Goal: Task Accomplishment & Management: Use online tool/utility

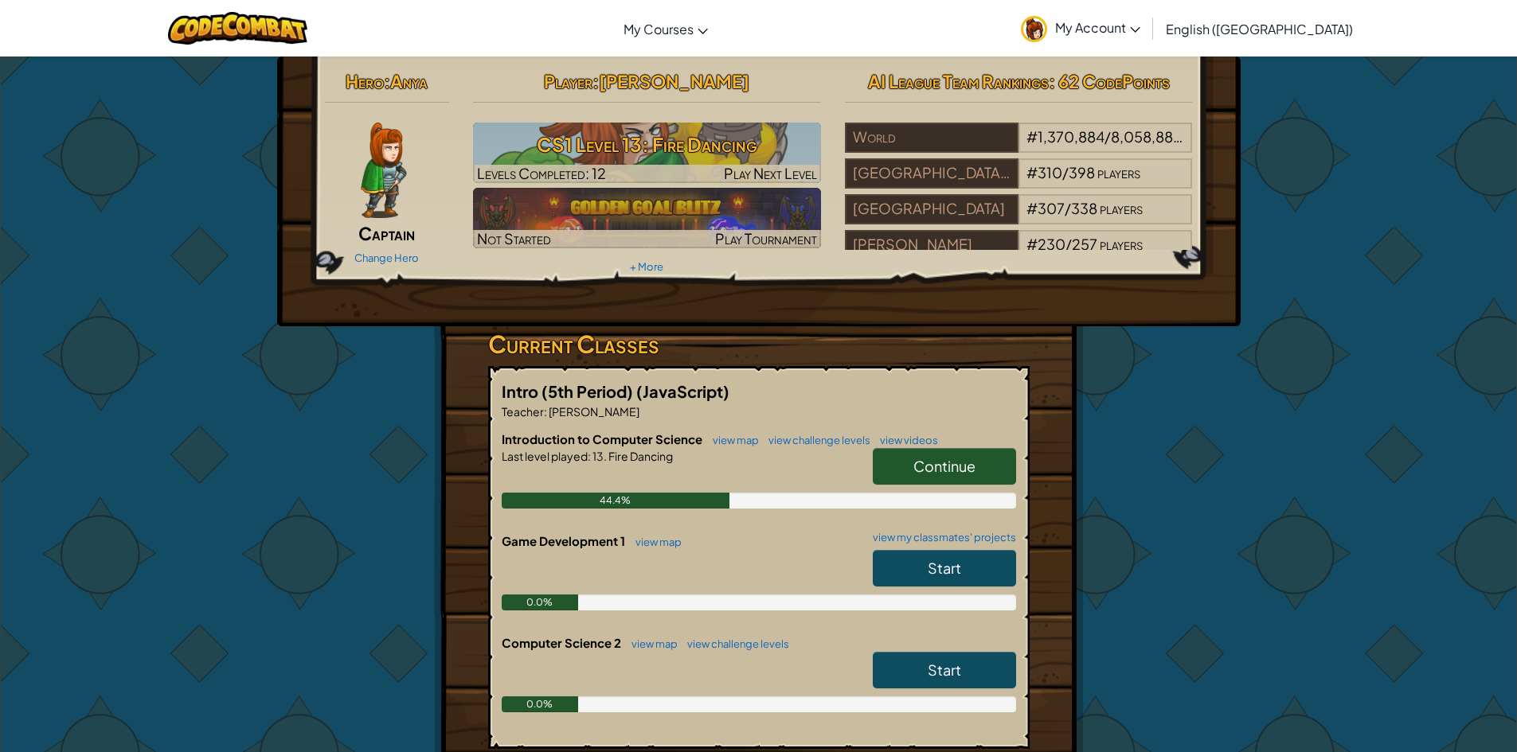
click at [932, 467] on span "Continue" at bounding box center [944, 466] width 62 height 18
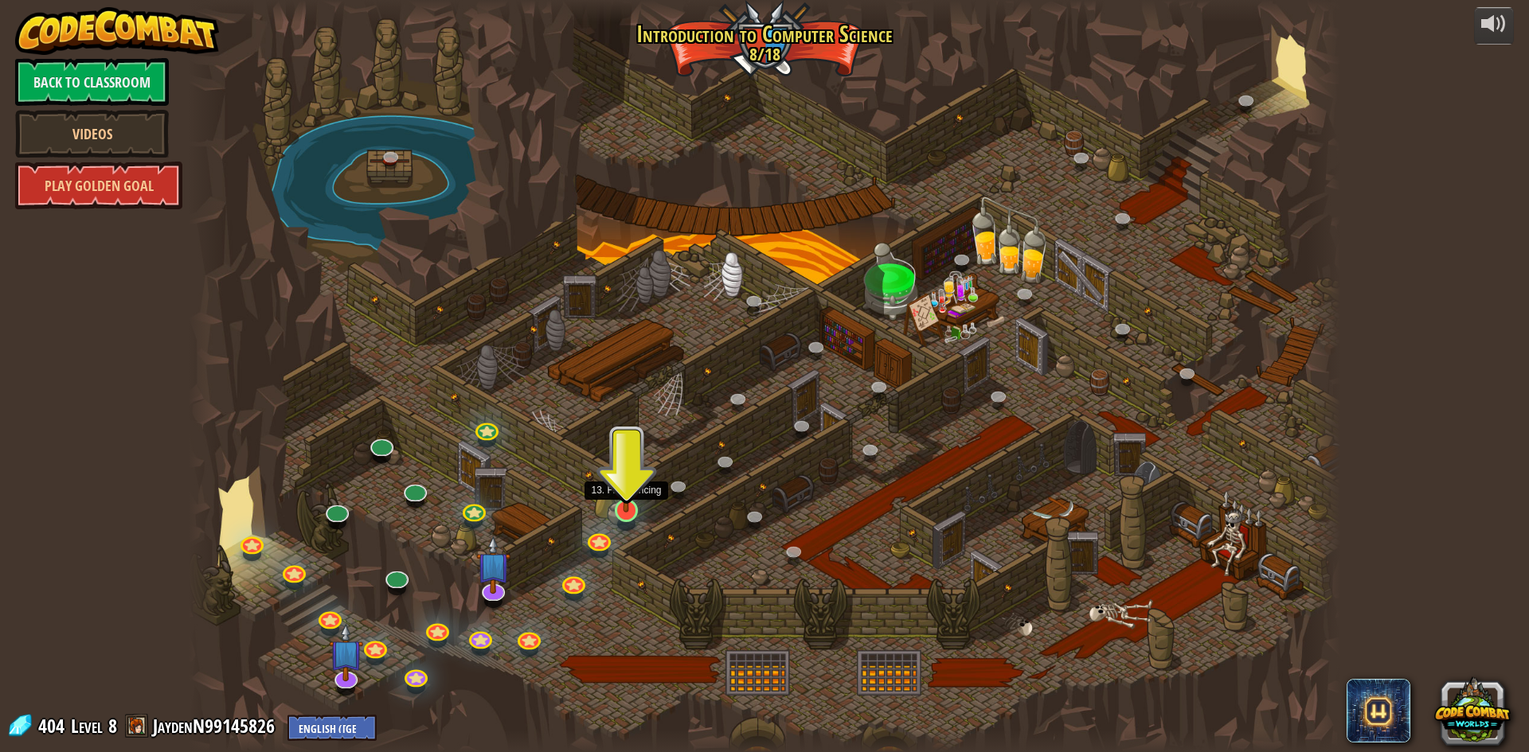
click at [620, 512] on img at bounding box center [626, 477] width 31 height 71
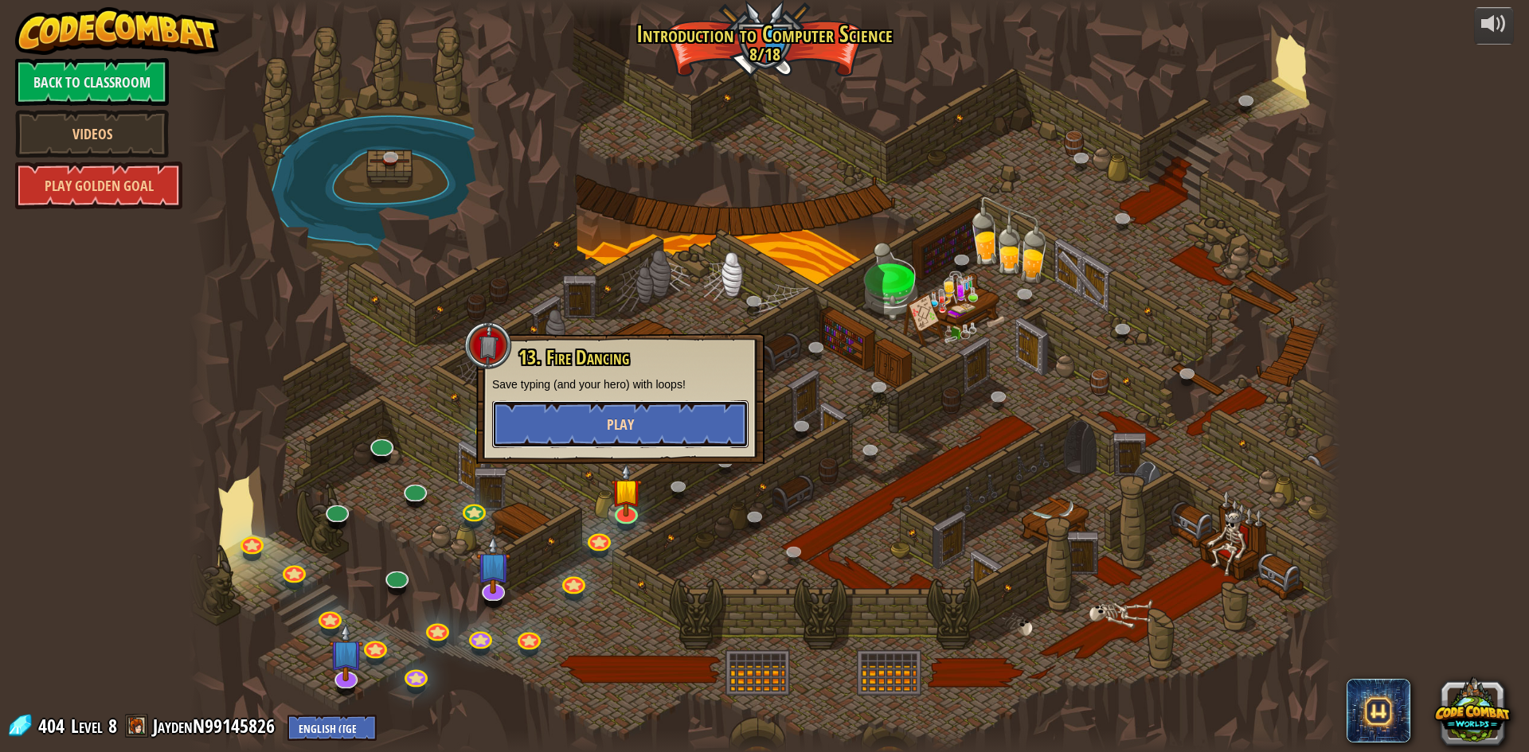
click at [627, 431] on span "Play" at bounding box center [620, 425] width 27 height 20
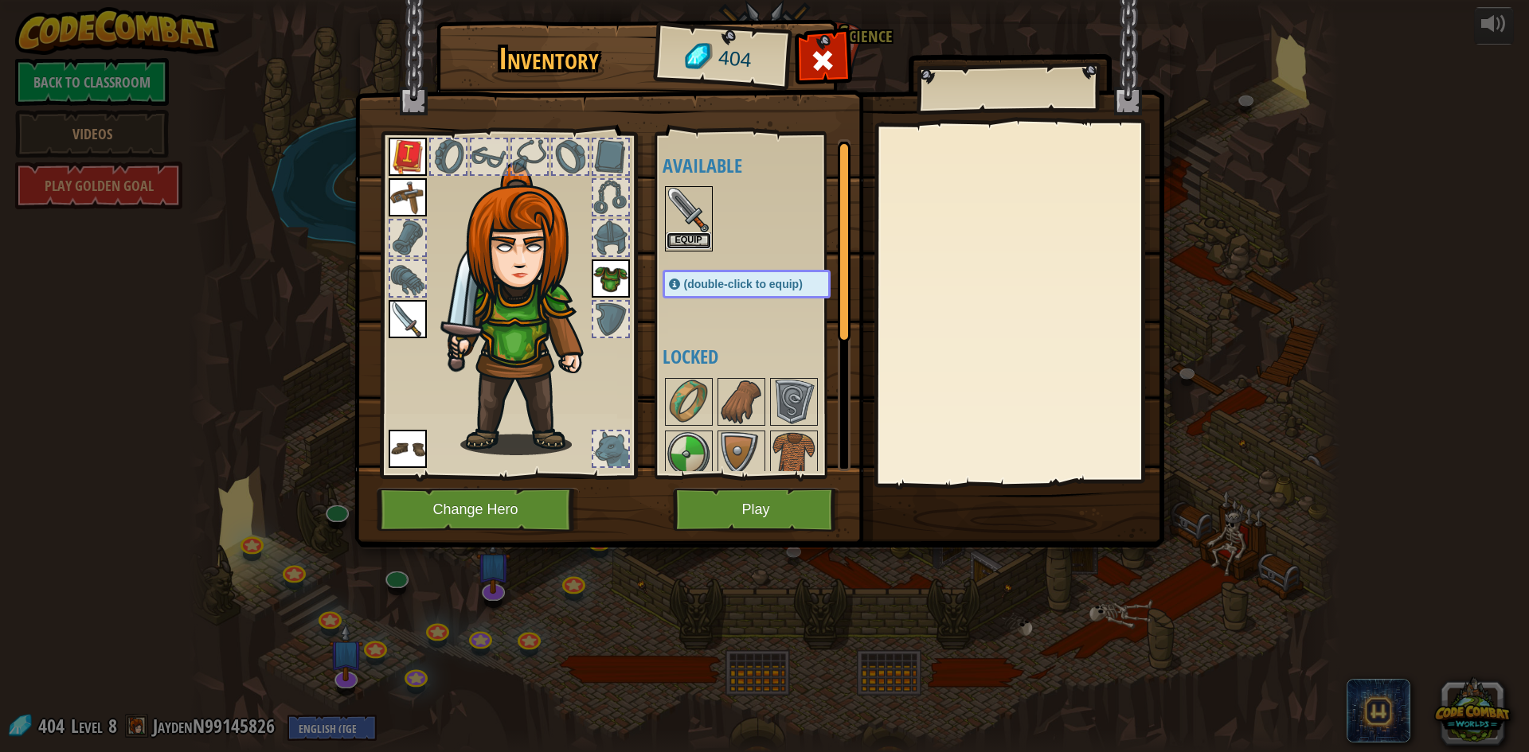
click at [690, 244] on button "Equip" at bounding box center [688, 240] width 45 height 17
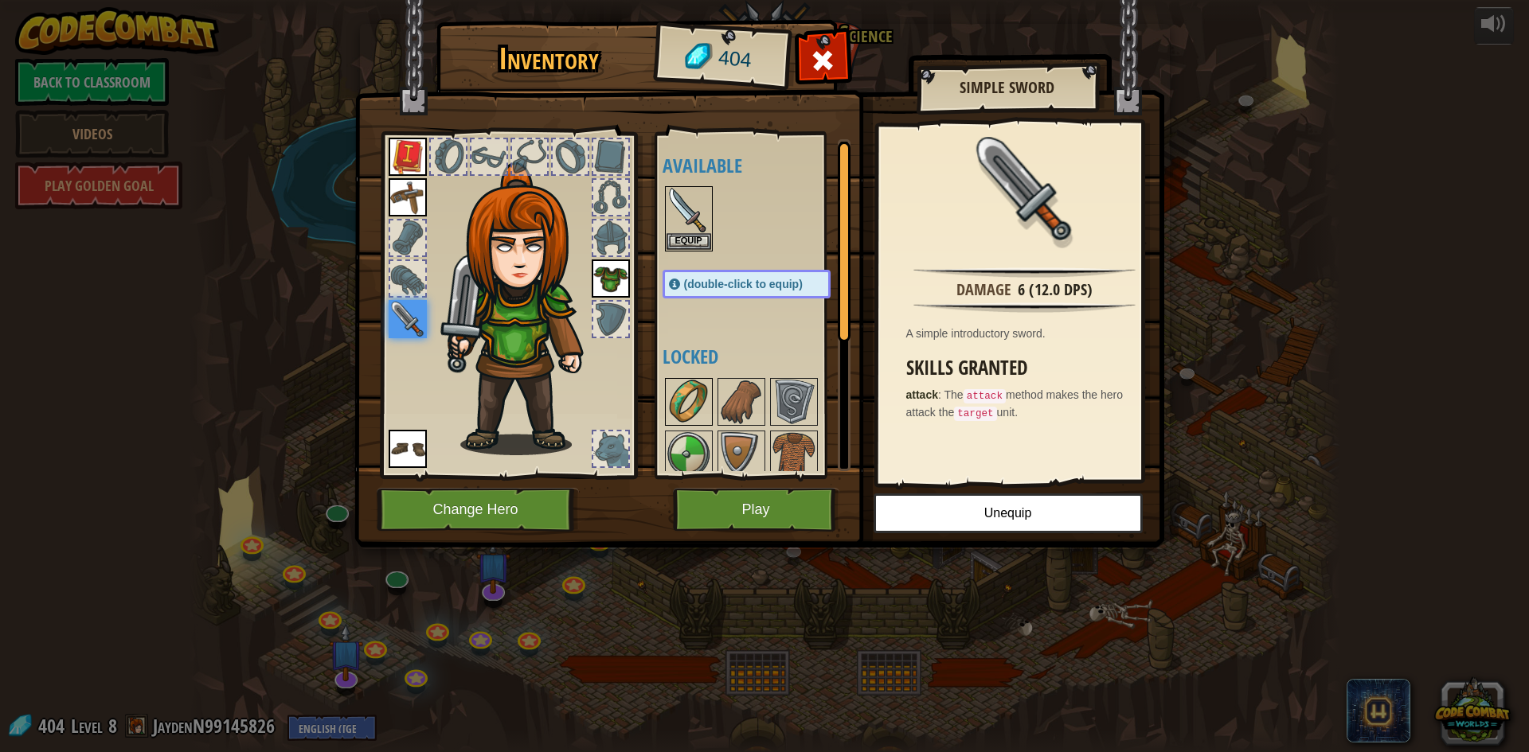
click at [683, 416] on img at bounding box center [688, 402] width 45 height 45
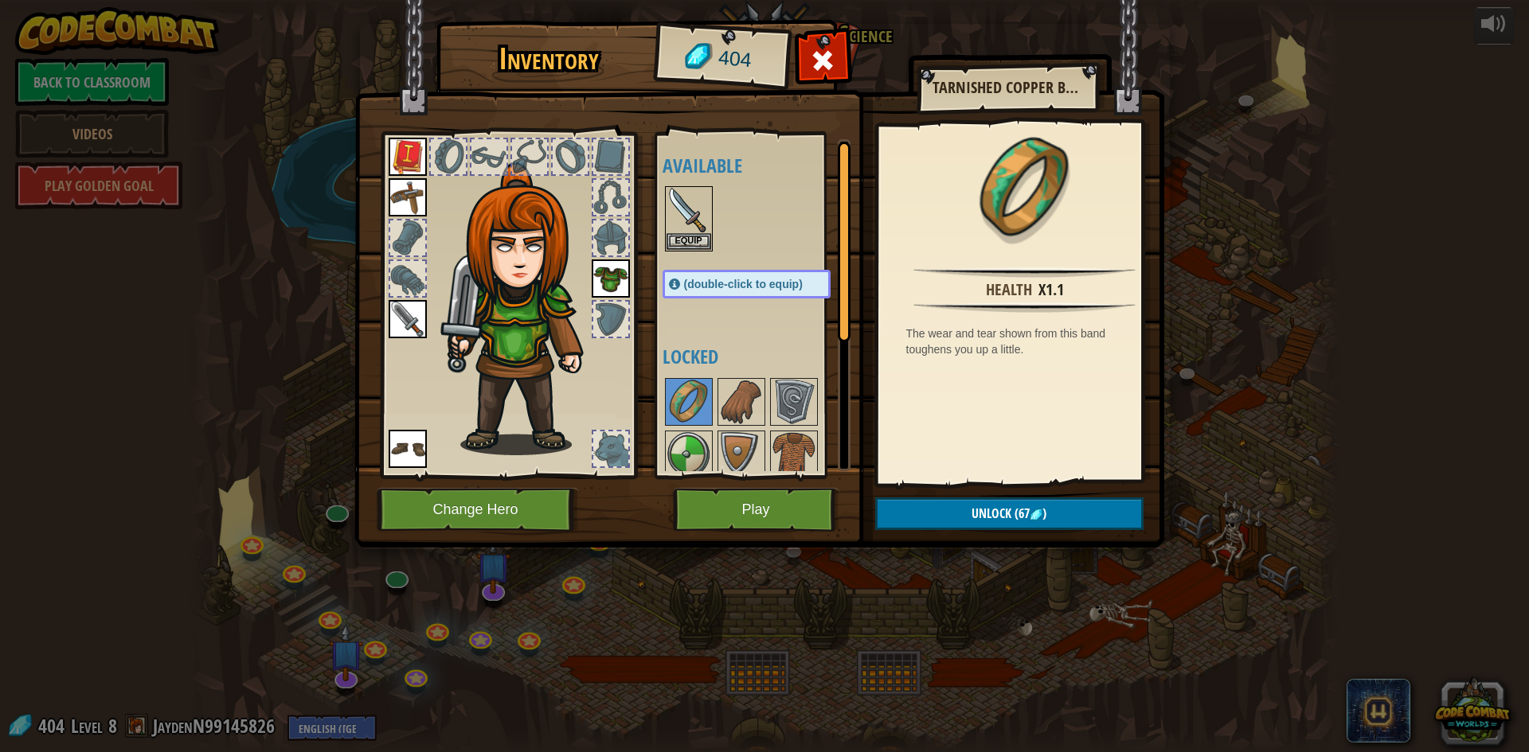
click at [710, 351] on h4 "Locked" at bounding box center [762, 356] width 200 height 21
click at [765, 501] on button "Play" at bounding box center [756, 510] width 166 height 44
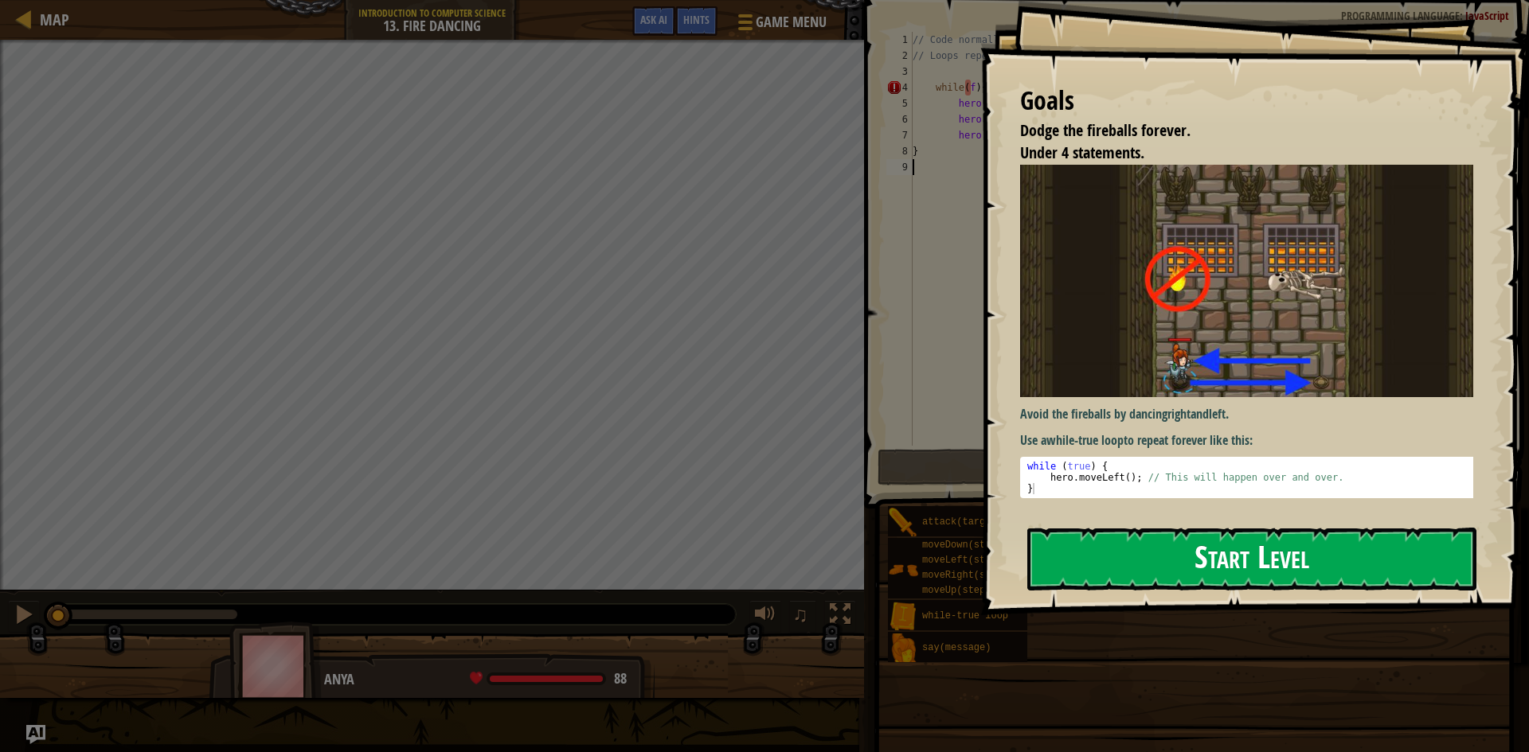
click at [1283, 566] on button "Start Level" at bounding box center [1251, 559] width 449 height 63
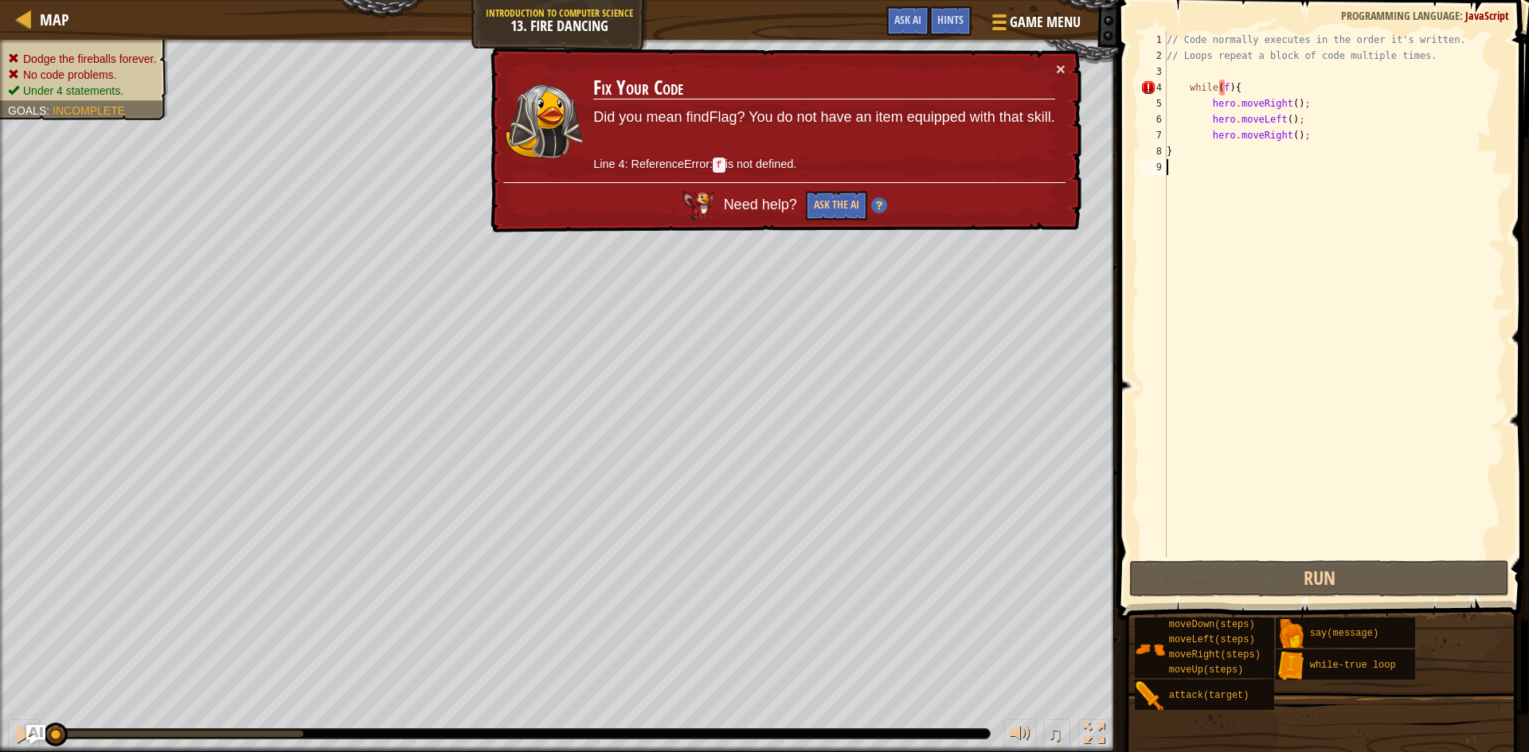
click at [1251, 91] on div "// Code normally executes in the order it's written. // Loops repeat a block of…" at bounding box center [1334, 310] width 342 height 557
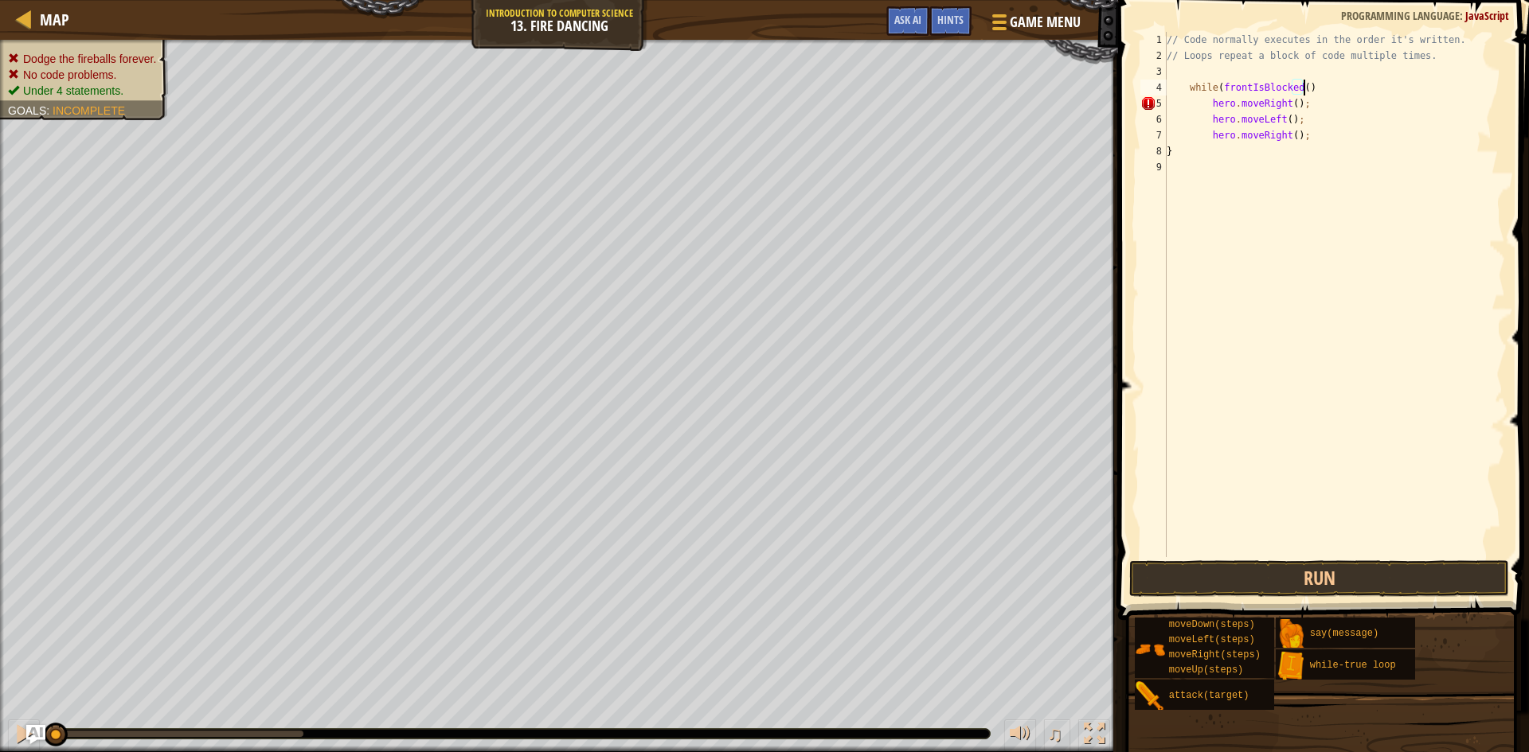
scroll to position [7, 11]
type textarea "while(frontIsBlocked()){"
click at [1340, 88] on div "// Code normally executes in the order it's written. // Loops repeat a block of…" at bounding box center [1336, 310] width 337 height 557
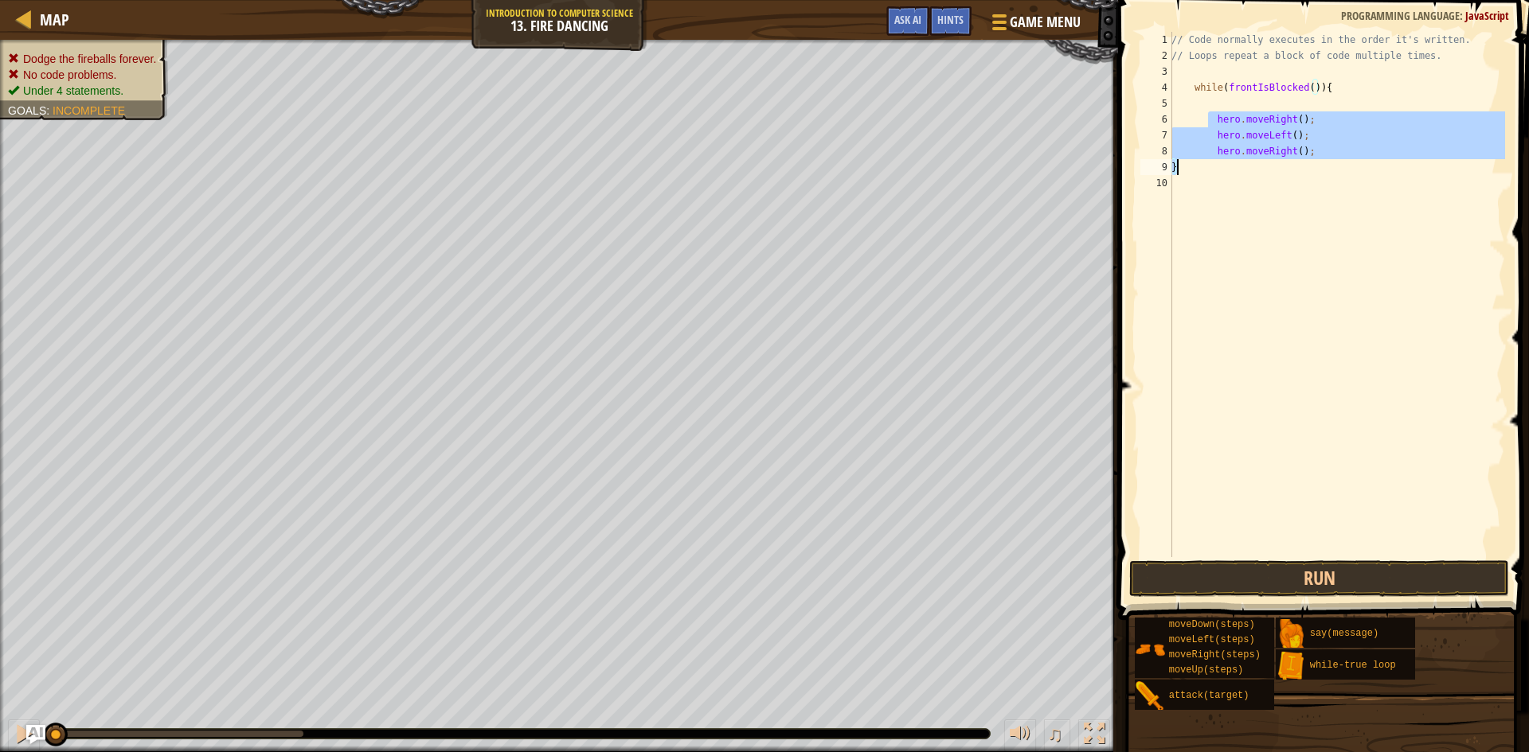
drag, startPoint x: 1208, startPoint y: 115, endPoint x: 1300, endPoint y: 171, distance: 108.3
click at [1300, 171] on div "// Code normally executes in the order it's written. // Loops repeat a block of…" at bounding box center [1336, 310] width 337 height 557
type textarea "hero.moveRight(); }"
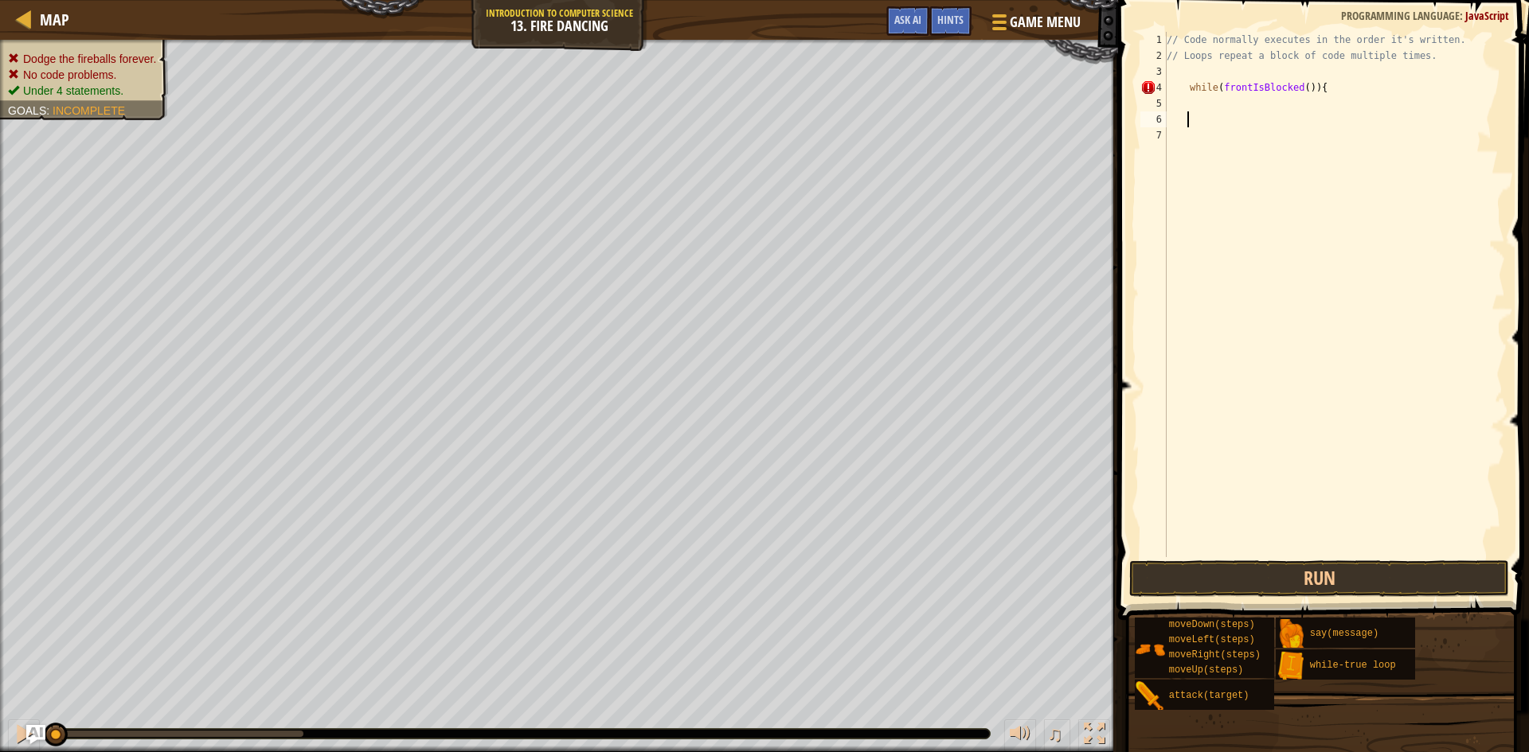
scroll to position [7, 0]
drag, startPoint x: 1180, startPoint y: 87, endPoint x: 1338, endPoint y: 94, distance: 158.6
click at [1338, 94] on div "// Code normally executes in the order it's written. // Loops repeat a block of…" at bounding box center [1334, 310] width 342 height 557
type textarea "while(frontIsBlocked()){"
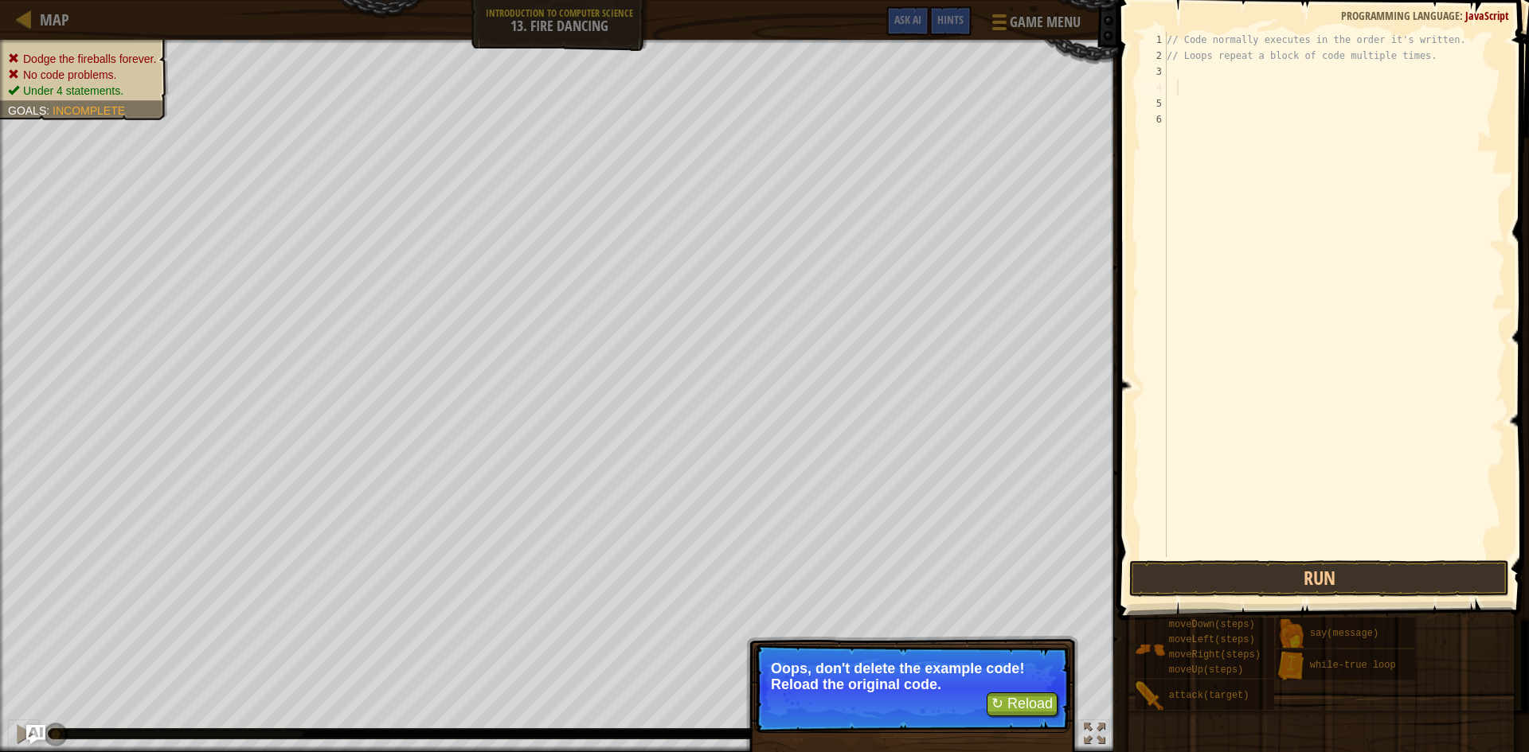
click at [1204, 99] on div "// Code normally executes in the order it's written. // Loops repeat a block of…" at bounding box center [1334, 310] width 342 height 557
click at [1203, 92] on div "// Code normally executes in the order it's written. // Loops repeat a block of…" at bounding box center [1334, 310] width 342 height 557
click at [1197, 116] on div "// Code normally executes in the order it's written. // Loops repeat a block of…" at bounding box center [1334, 310] width 342 height 557
click at [1203, 107] on div "// Code normally executes in the order it's written. // Loops repeat a block of…" at bounding box center [1334, 310] width 342 height 557
click at [1209, 122] on div "// Code normally executes in the order it's written. // Loops repeat a block of…" at bounding box center [1334, 310] width 342 height 557
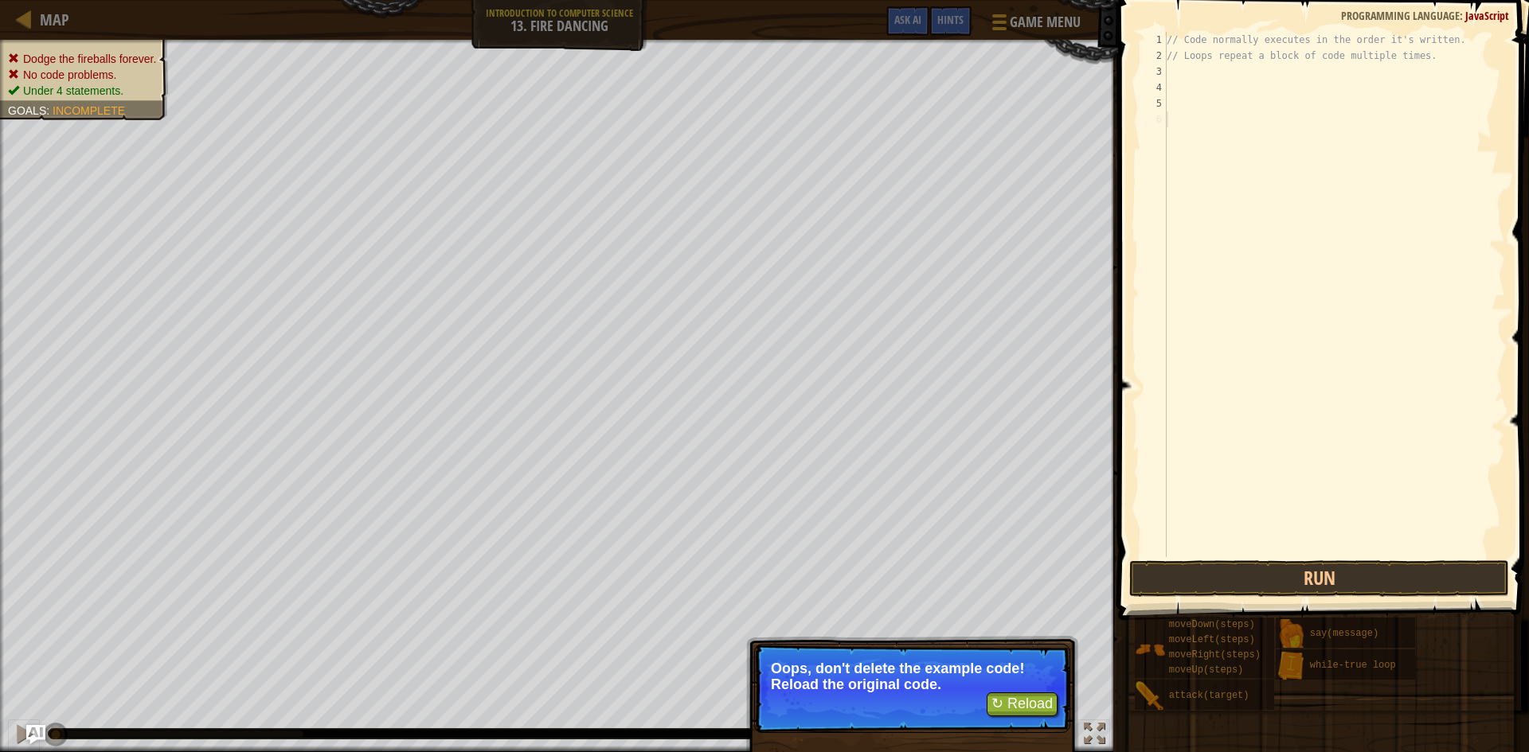
click at [1205, 95] on div "// Code normally executes in the order it's written. // Loops repeat a block of…" at bounding box center [1334, 310] width 342 height 557
click at [1056, 21] on span "Game Menu" at bounding box center [1045, 21] width 74 height 21
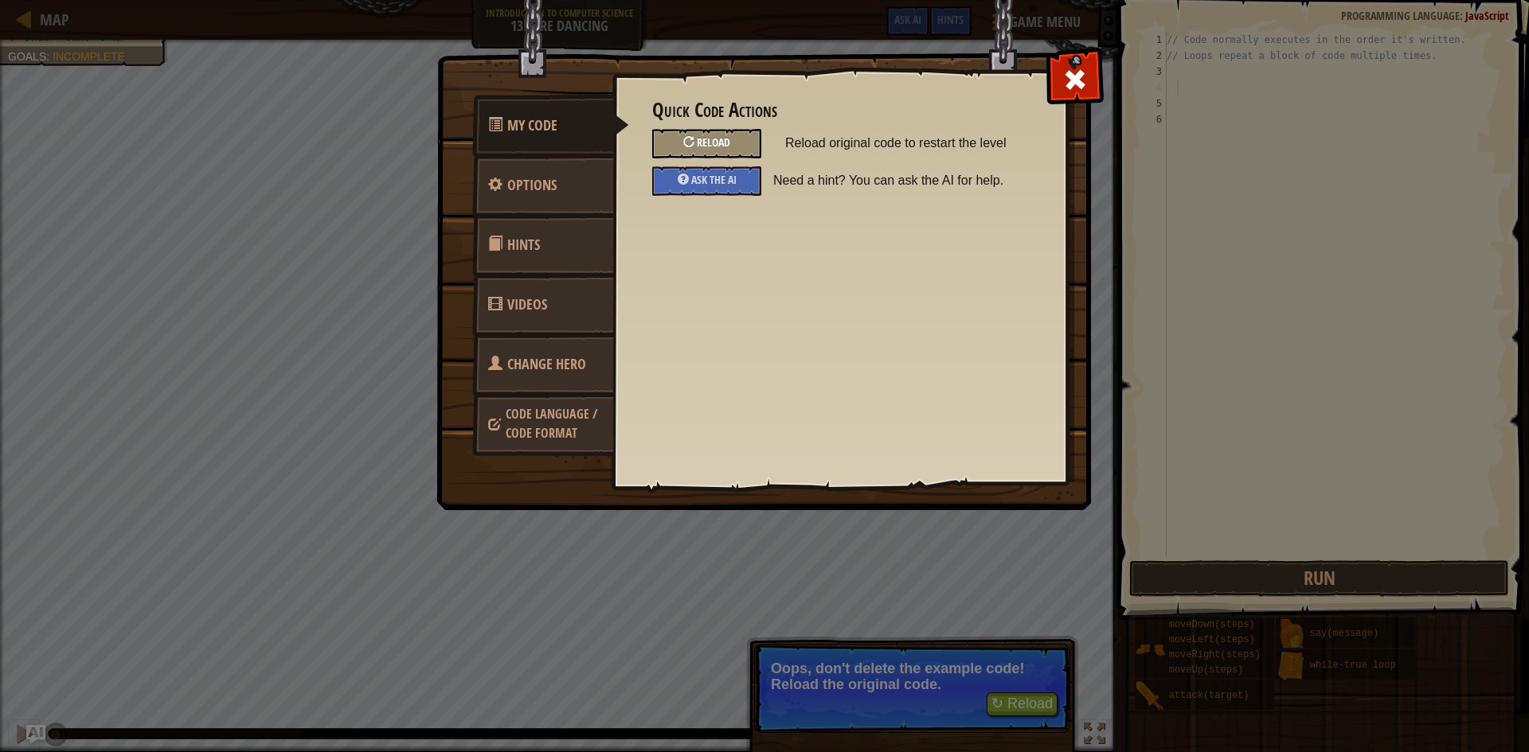
click at [709, 139] on span "Reload" at bounding box center [713, 142] width 33 height 15
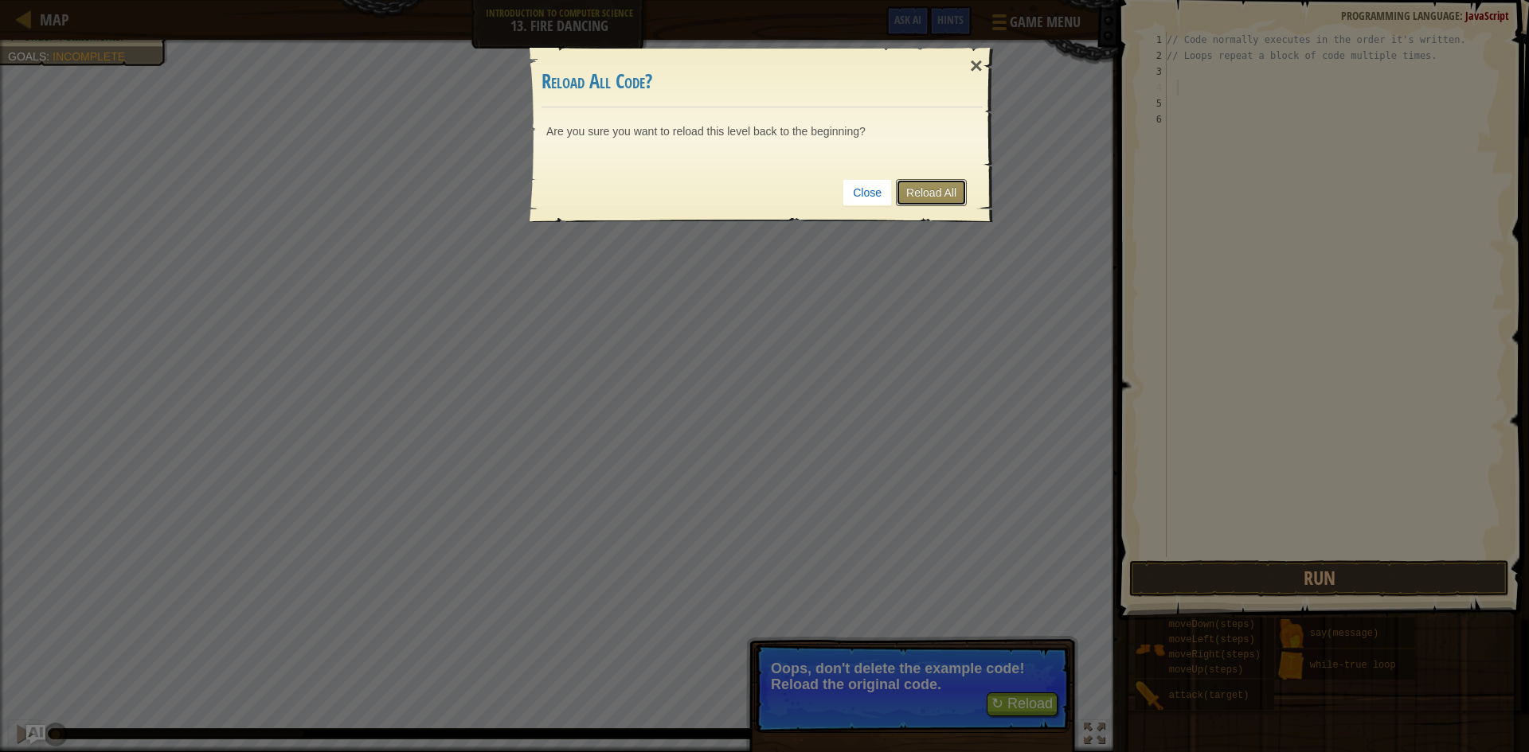
click at [932, 183] on link "Reload All" at bounding box center [931, 192] width 71 height 27
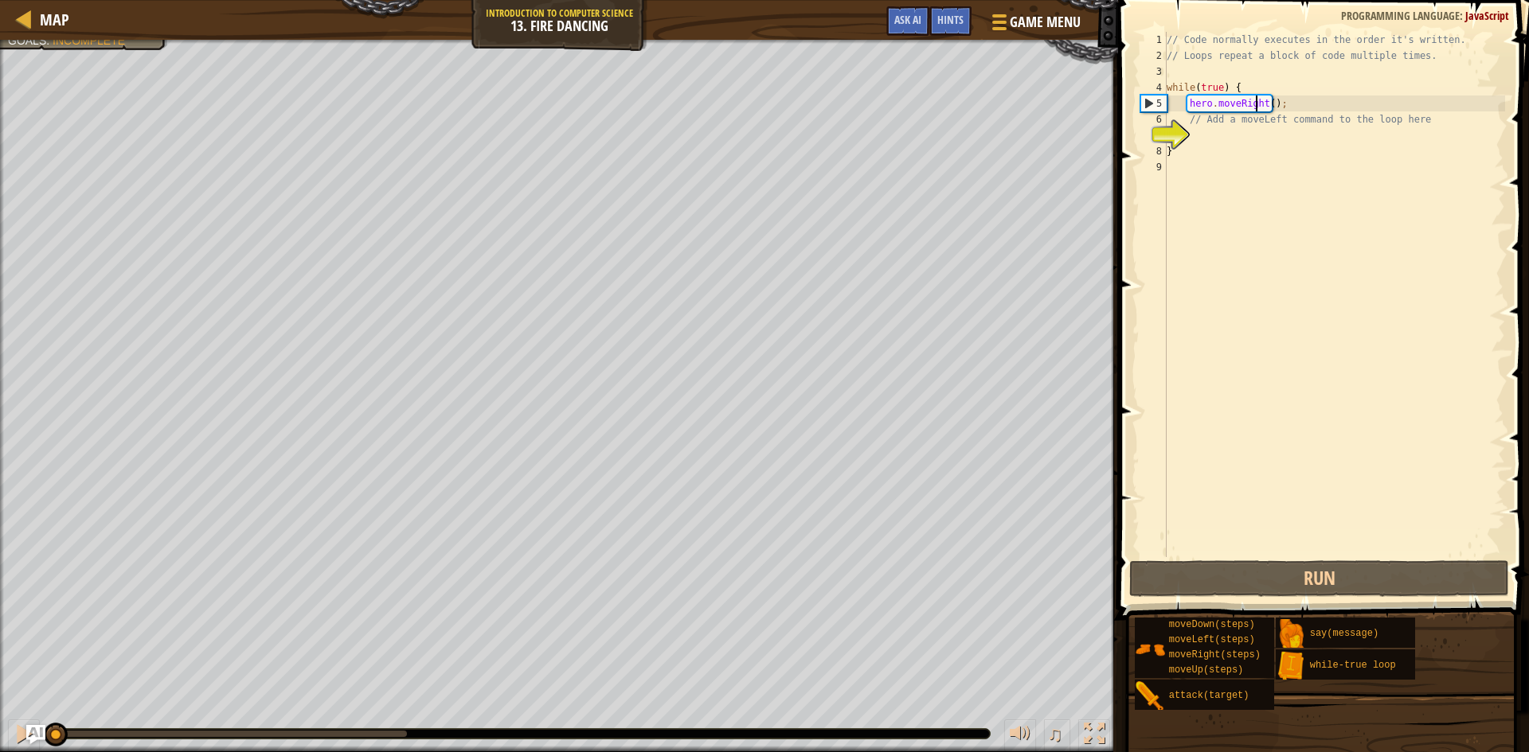
click at [1255, 107] on div "// Code normally executes in the order it's written. // Loops repeat a block of…" at bounding box center [1334, 310] width 342 height 557
click at [1218, 89] on div "// Code normally executes in the order it's written. // Loops repeat a block of…" at bounding box center [1334, 310] width 342 height 557
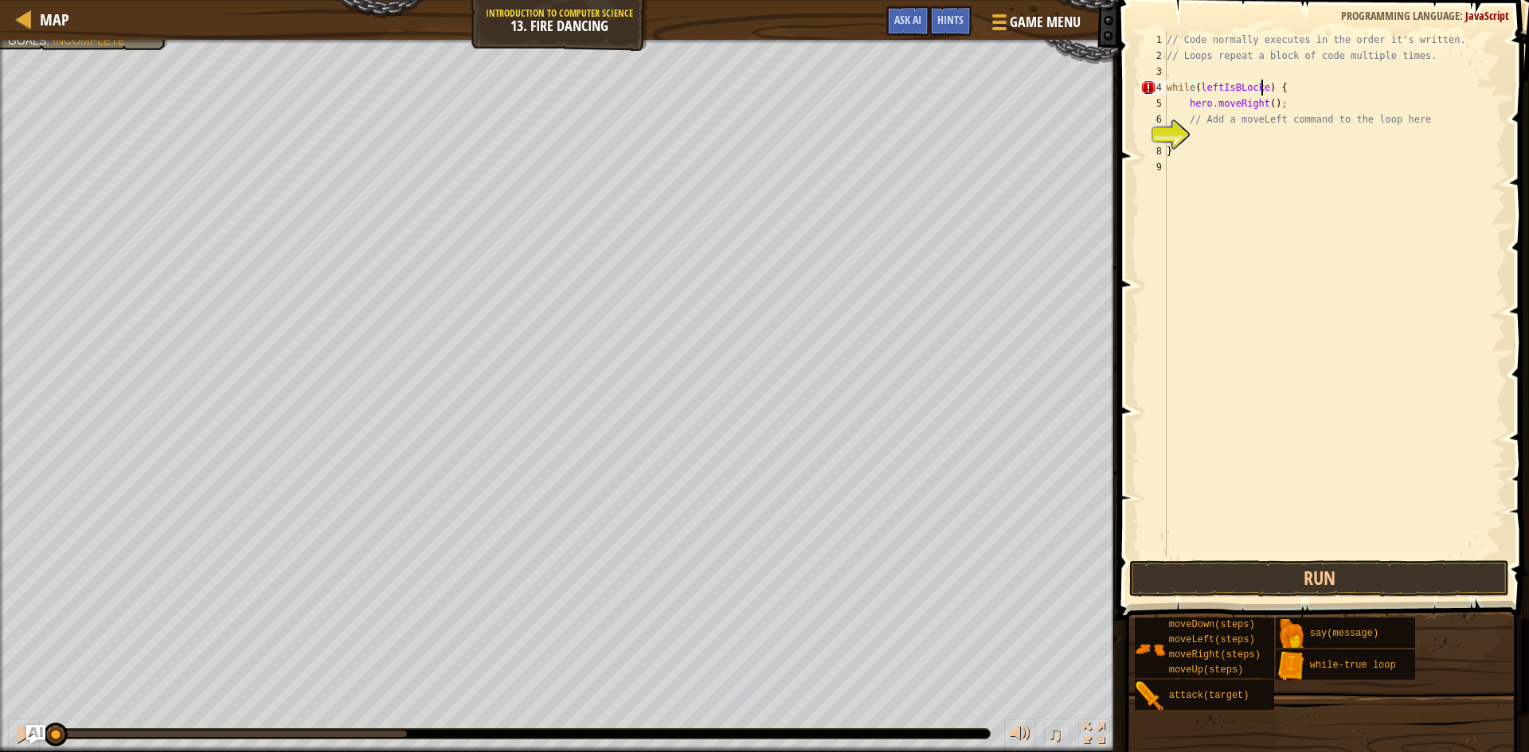
type textarea "while(leftIsBLocked) {"
click at [1289, 88] on div "// Code normally executes in the order it's written. // Loops repeat a block of…" at bounding box center [1334, 310] width 342 height 557
click at [1272, 569] on button "Run" at bounding box center [1319, 578] width 380 height 37
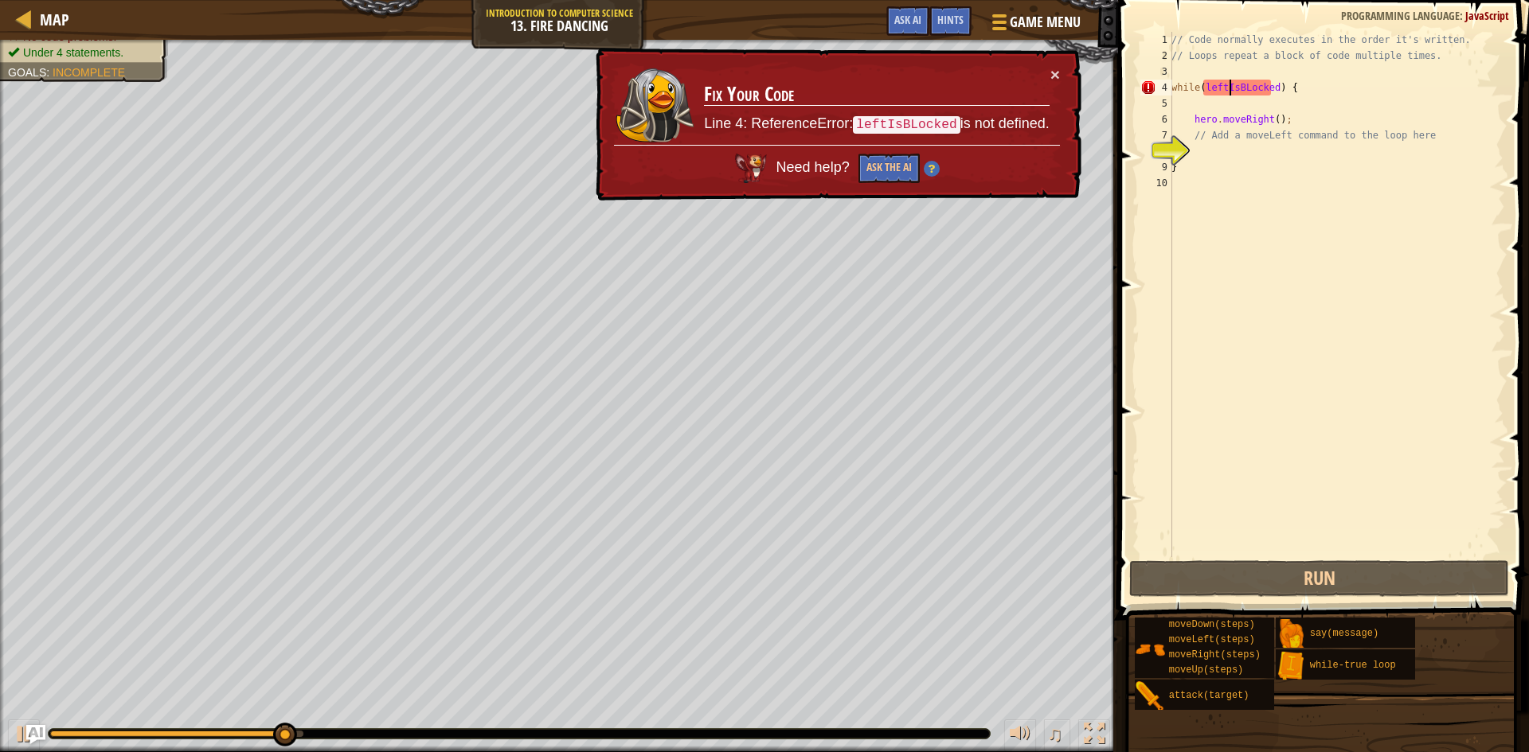
click at [1231, 92] on div "// Code normally executes in the order it's written. // Loops repeat a block of…" at bounding box center [1336, 310] width 337 height 557
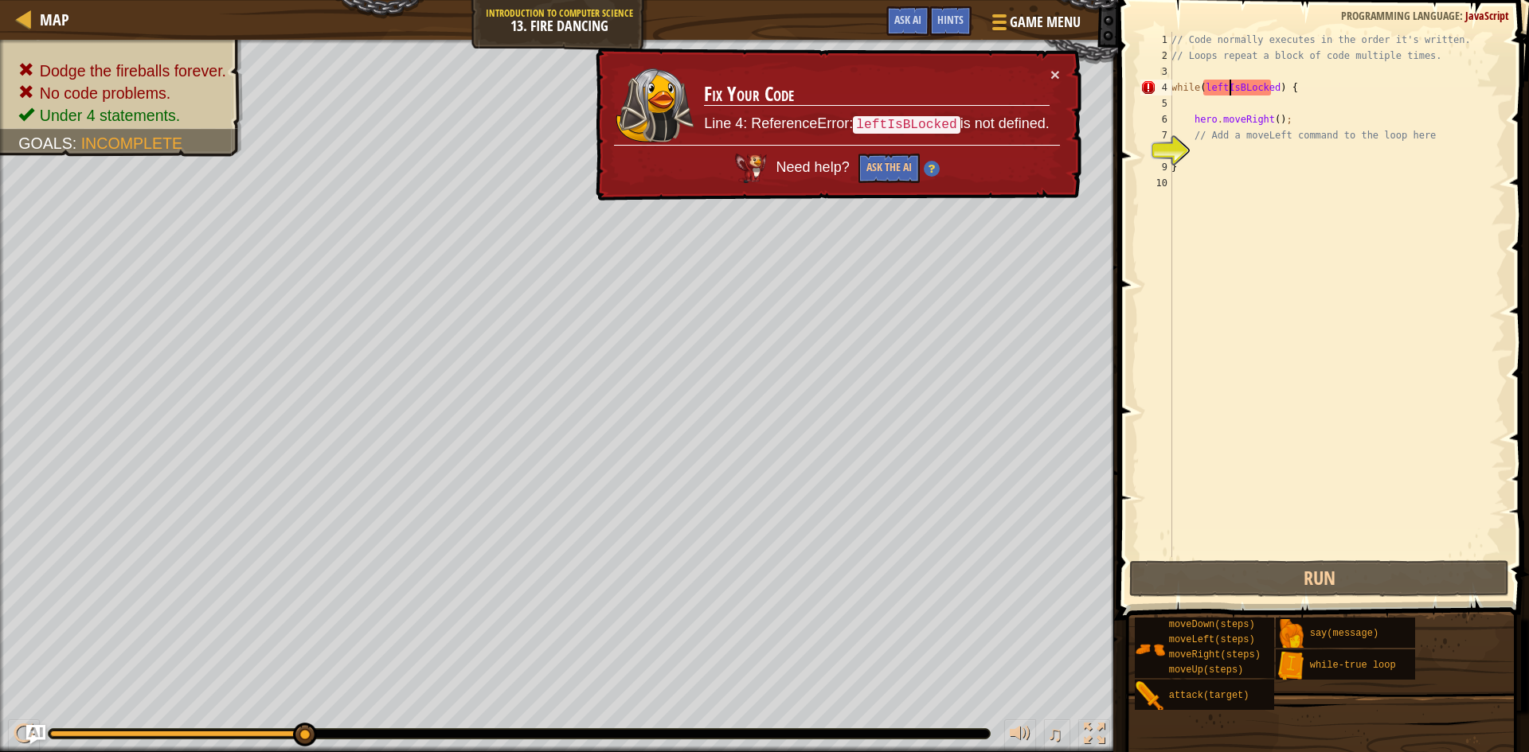
click at [1248, 92] on div "// Code normally executes in the order it's written. // Loops repeat a block of…" at bounding box center [1336, 310] width 337 height 557
click at [910, 25] on span "Ask AI" at bounding box center [907, 19] width 27 height 15
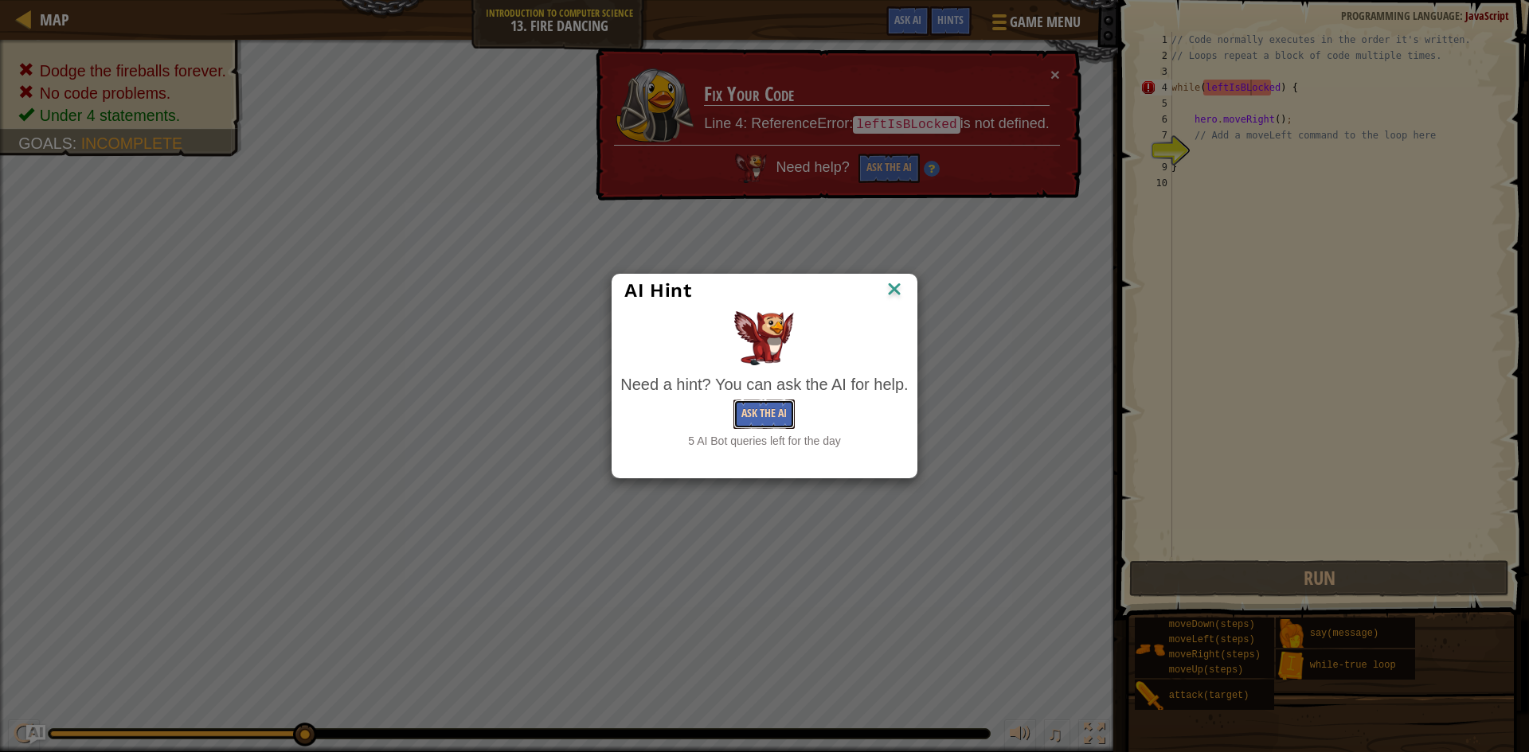
click at [781, 424] on button "Ask the AI" at bounding box center [763, 414] width 61 height 29
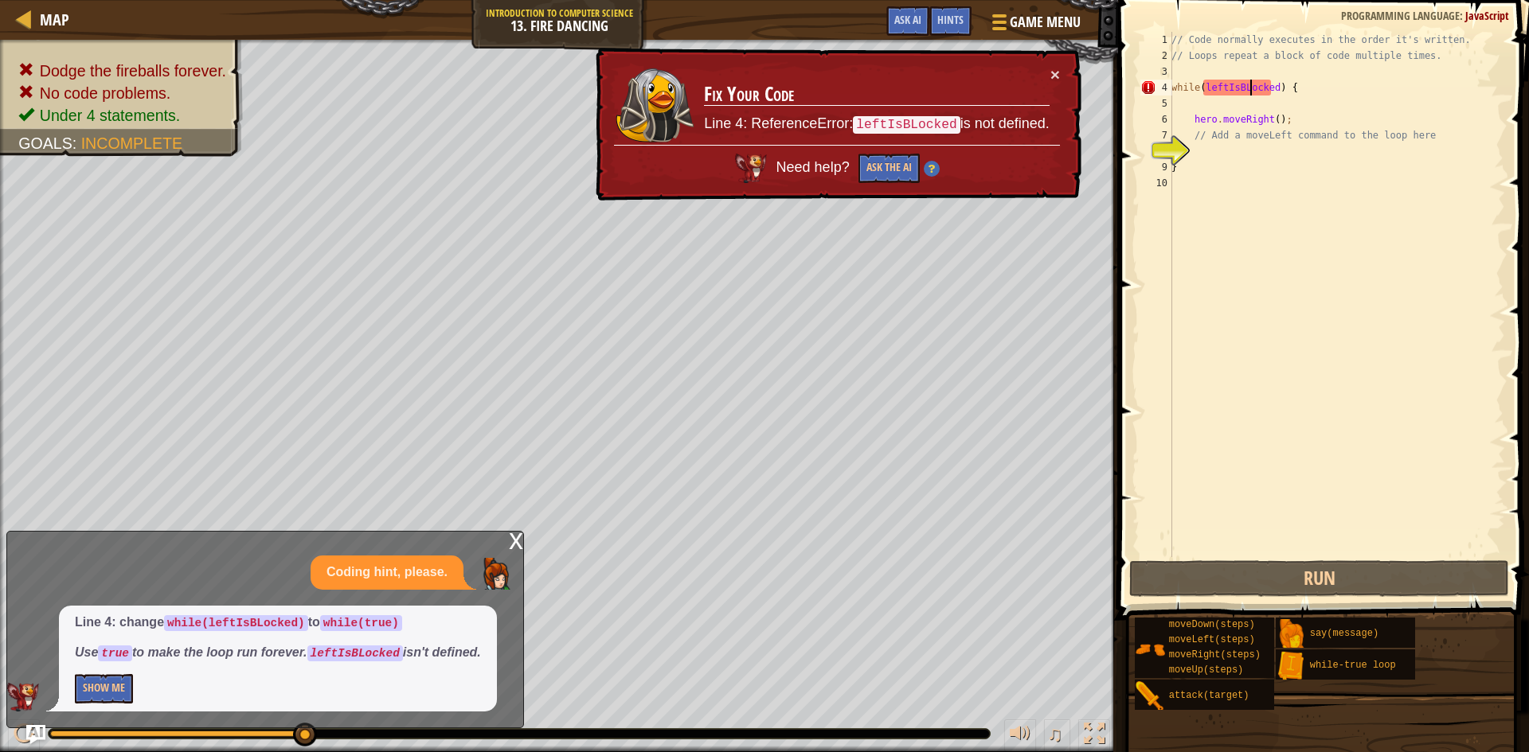
click at [1268, 93] on div "// Code normally executes in the order it's written. // Loops repeat a block of…" at bounding box center [1336, 310] width 337 height 557
click at [1272, 89] on div "// Code normally executes in the order it's written. // Loops repeat a block of…" at bounding box center [1336, 310] width 337 height 557
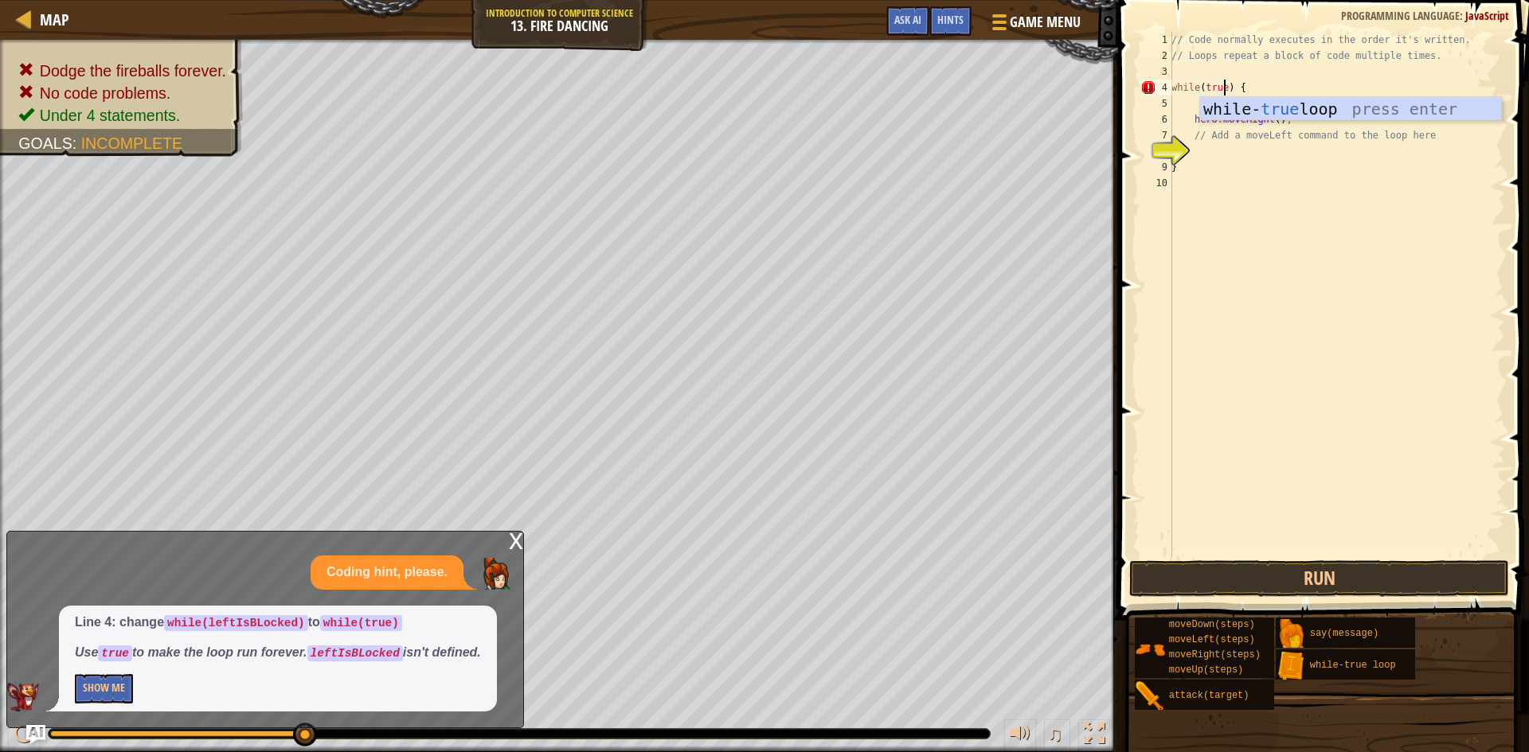
type textarea "while(true) {"
click at [1392, 107] on div "while- true loop press enter" at bounding box center [1350, 133] width 301 height 72
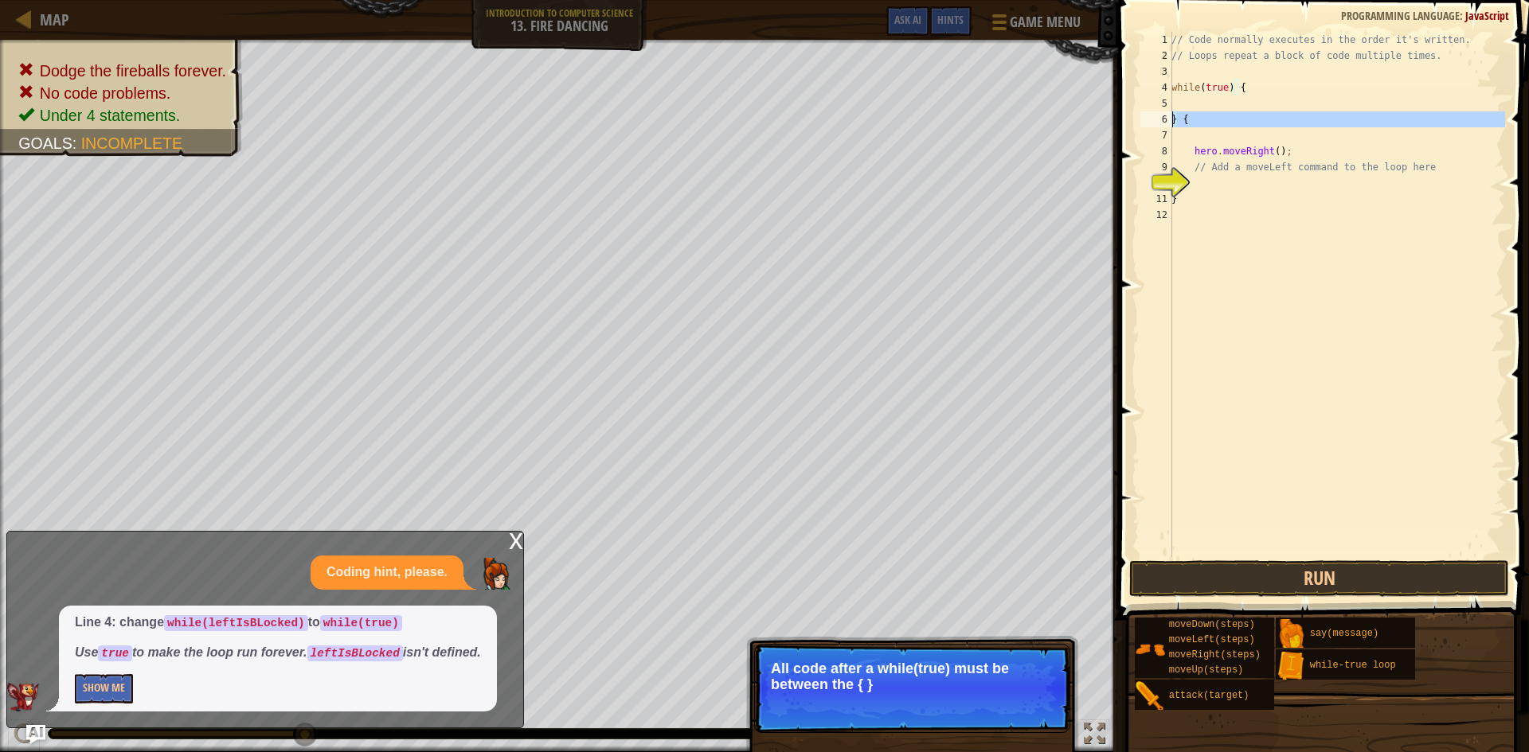
click at [1170, 119] on div "6" at bounding box center [1156, 119] width 32 height 16
click at [1178, 118] on div "// Code normally executes in the order it's written. // Loops repeat a block of…" at bounding box center [1336, 310] width 337 height 557
click at [1189, 118] on div "// Code normally executes in the order it's written. // Loops repeat a block of…" at bounding box center [1336, 310] width 337 height 557
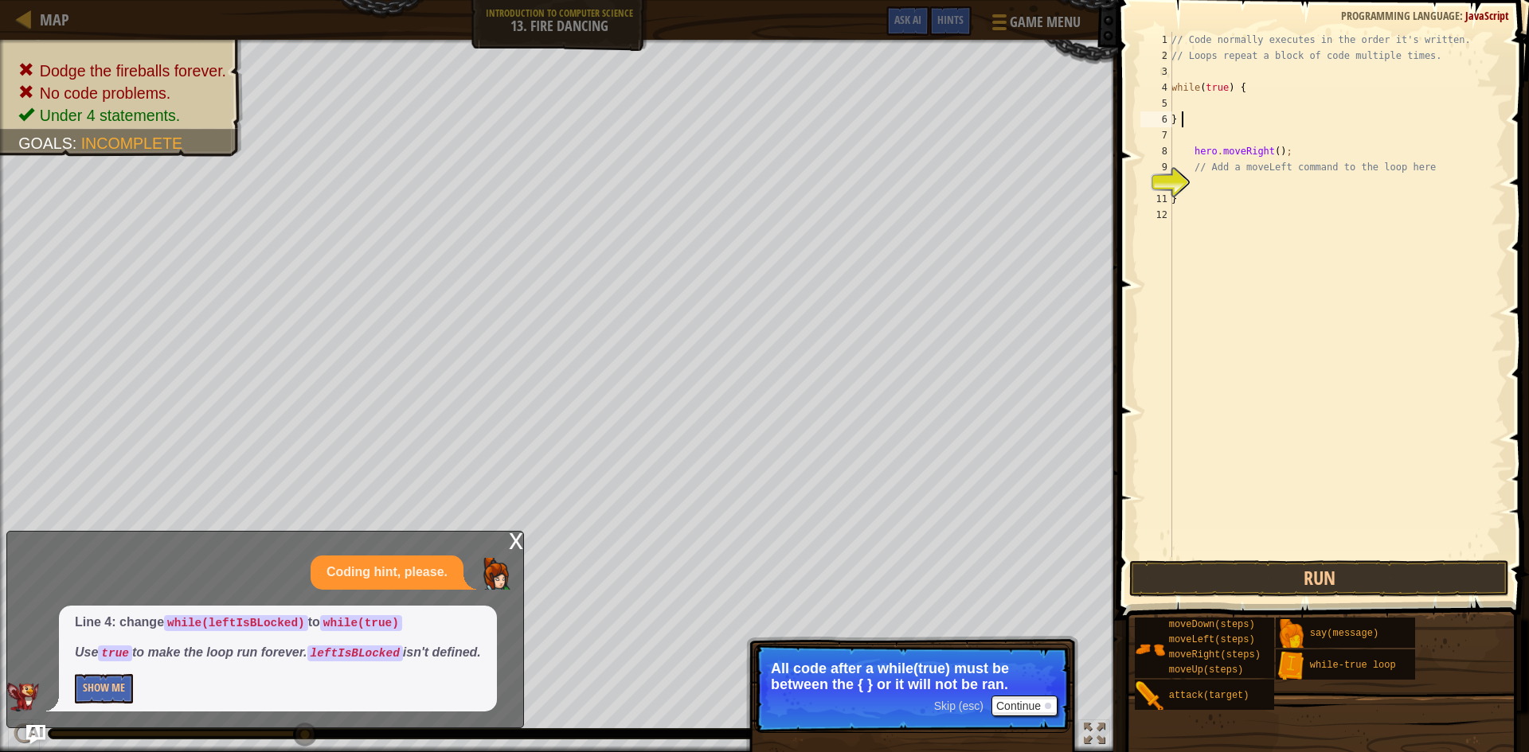
scroll to position [7, 0]
type textarea "}"
click at [1201, 101] on div "// Code normally executes in the order it's written. // Loops repeat a block of…" at bounding box center [1336, 310] width 337 height 557
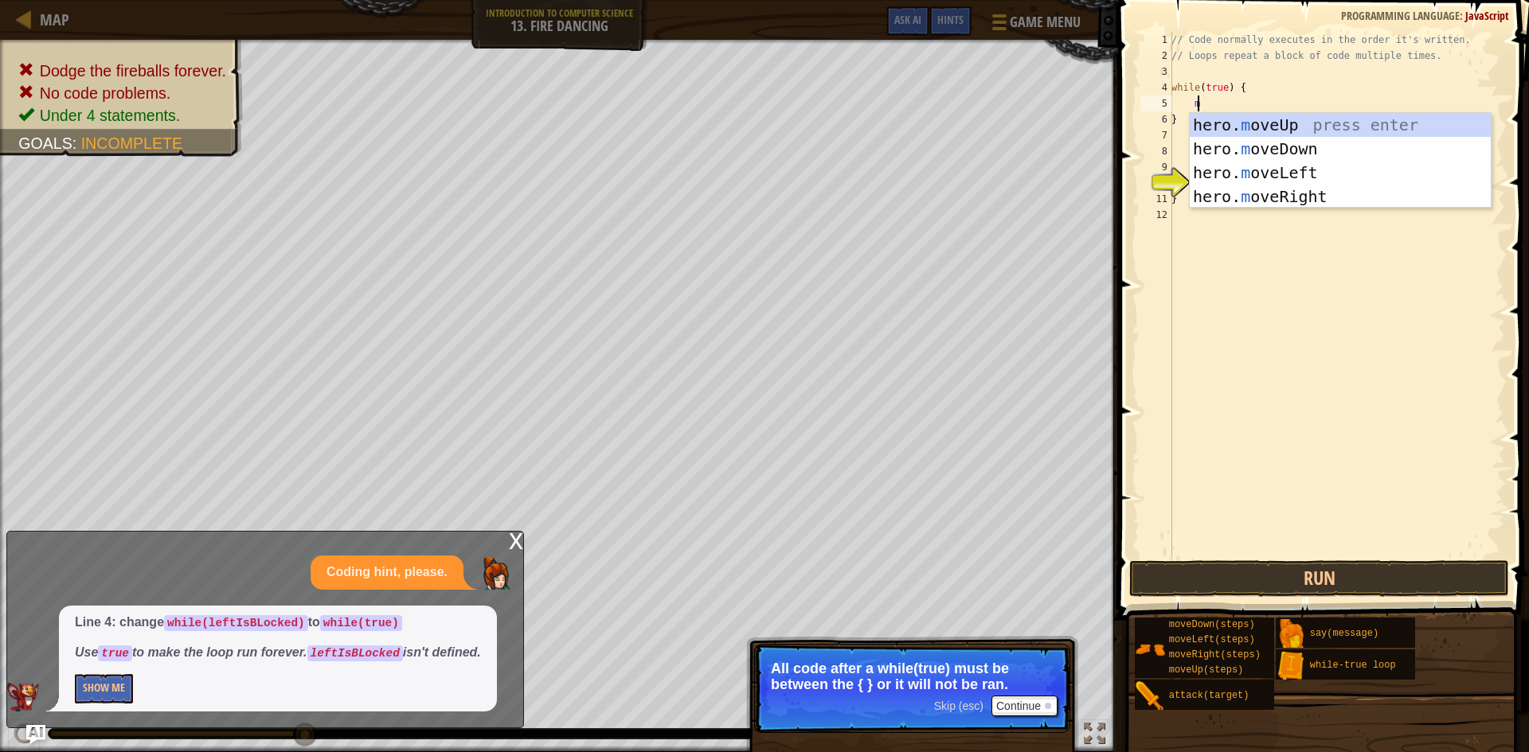
type textarea "move"
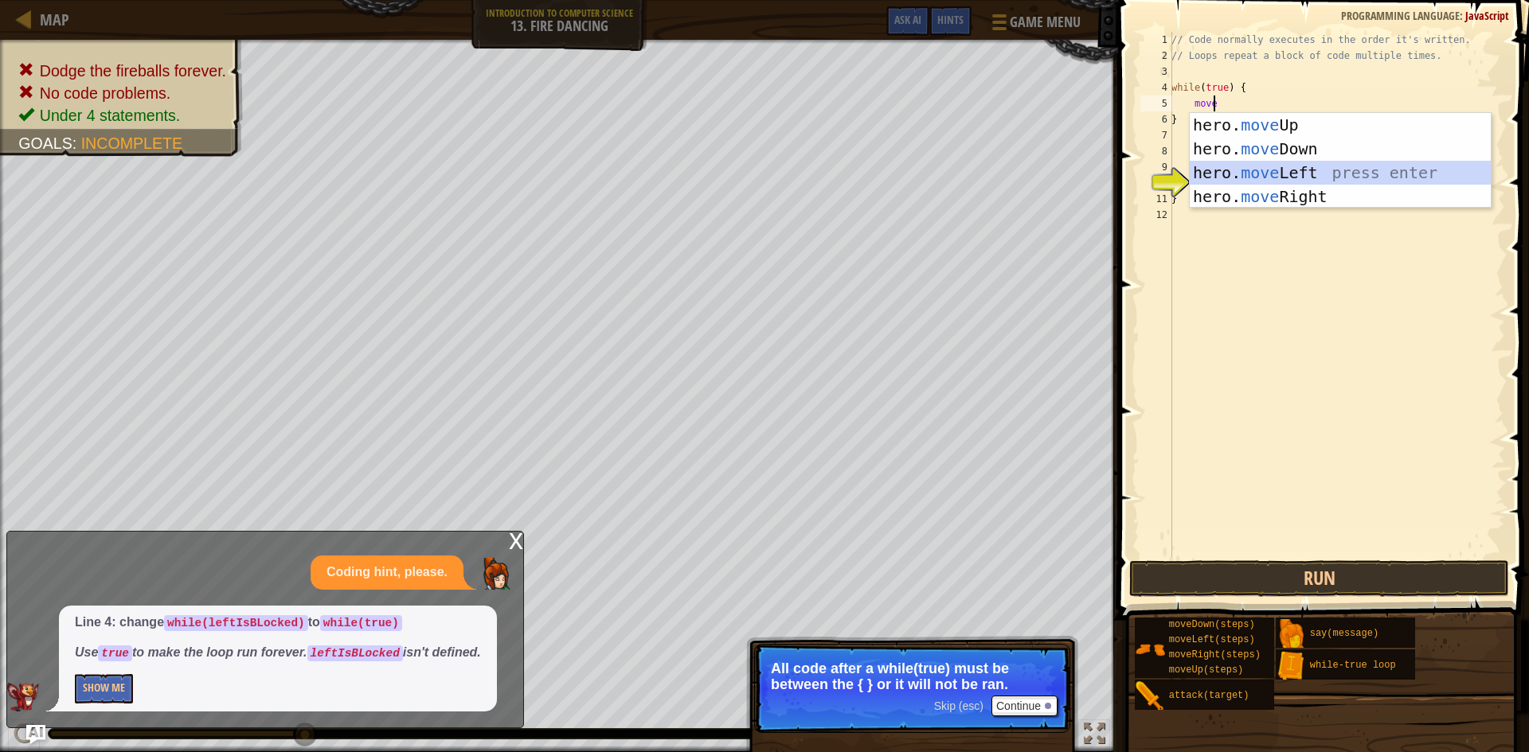
click at [1259, 164] on div "hero. move Up press enter hero. move Down press enter hero. move Left press ent…" at bounding box center [1339, 184] width 301 height 143
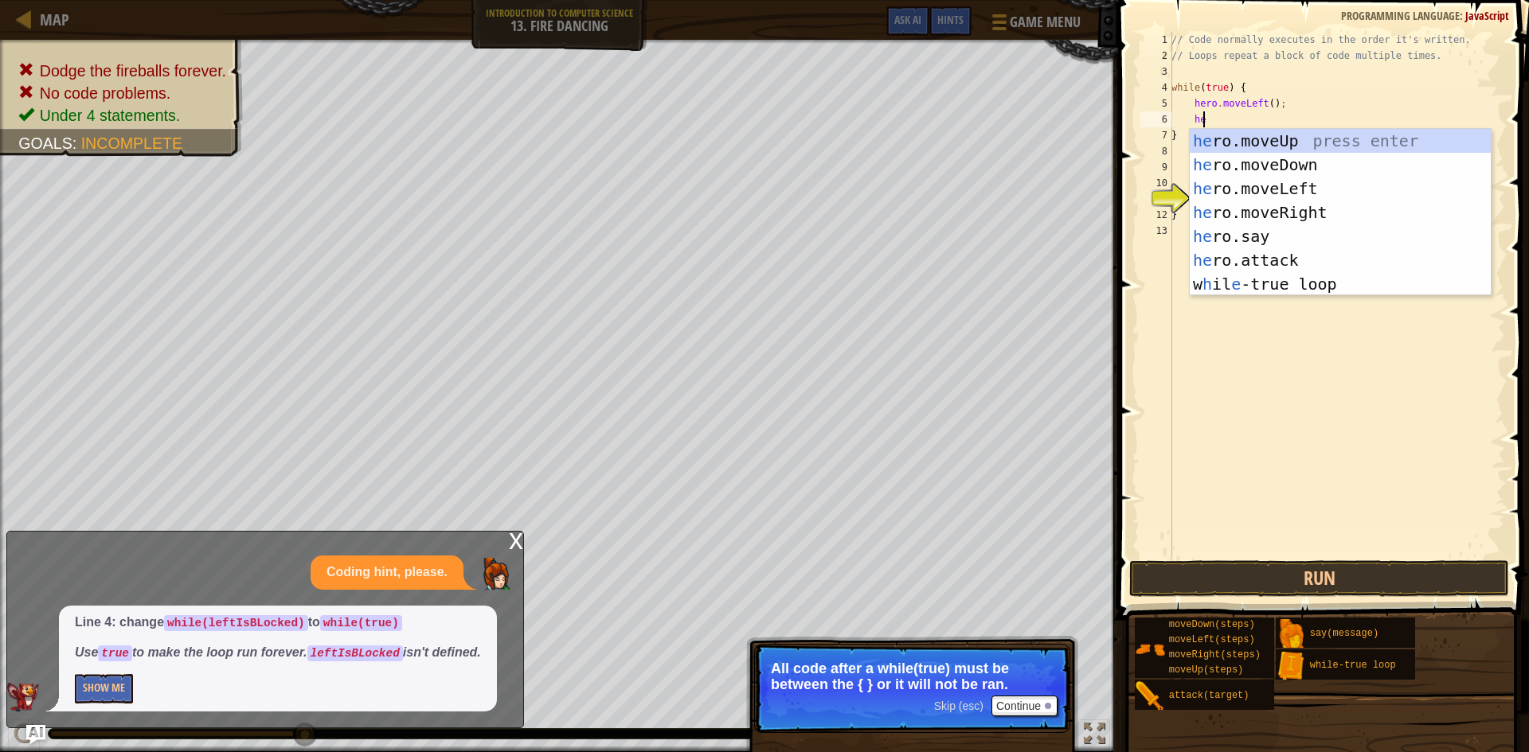
type textarea "her"
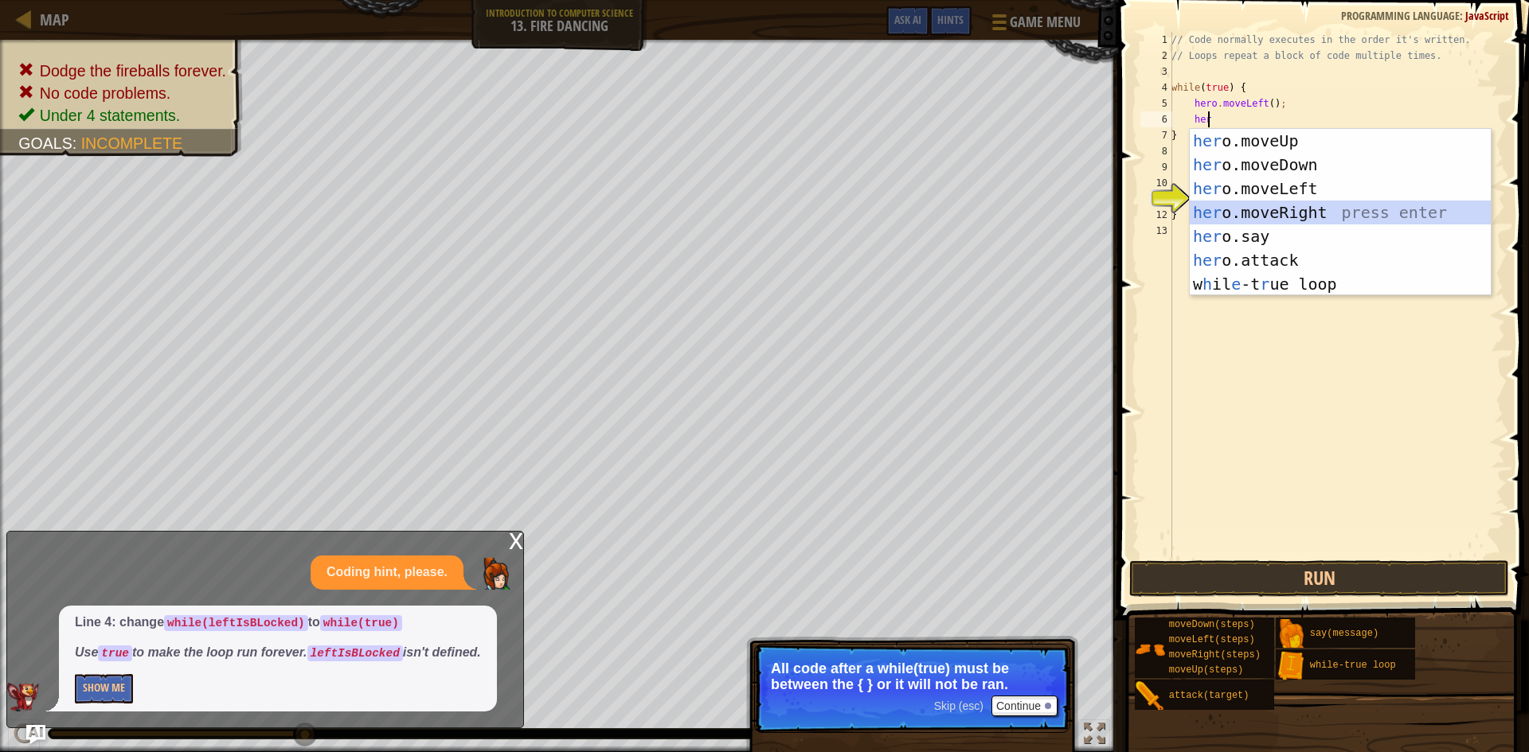
click at [1295, 209] on div "her o.moveUp press enter her o.moveDown press enter her o.moveLeft press enter …" at bounding box center [1339, 236] width 301 height 215
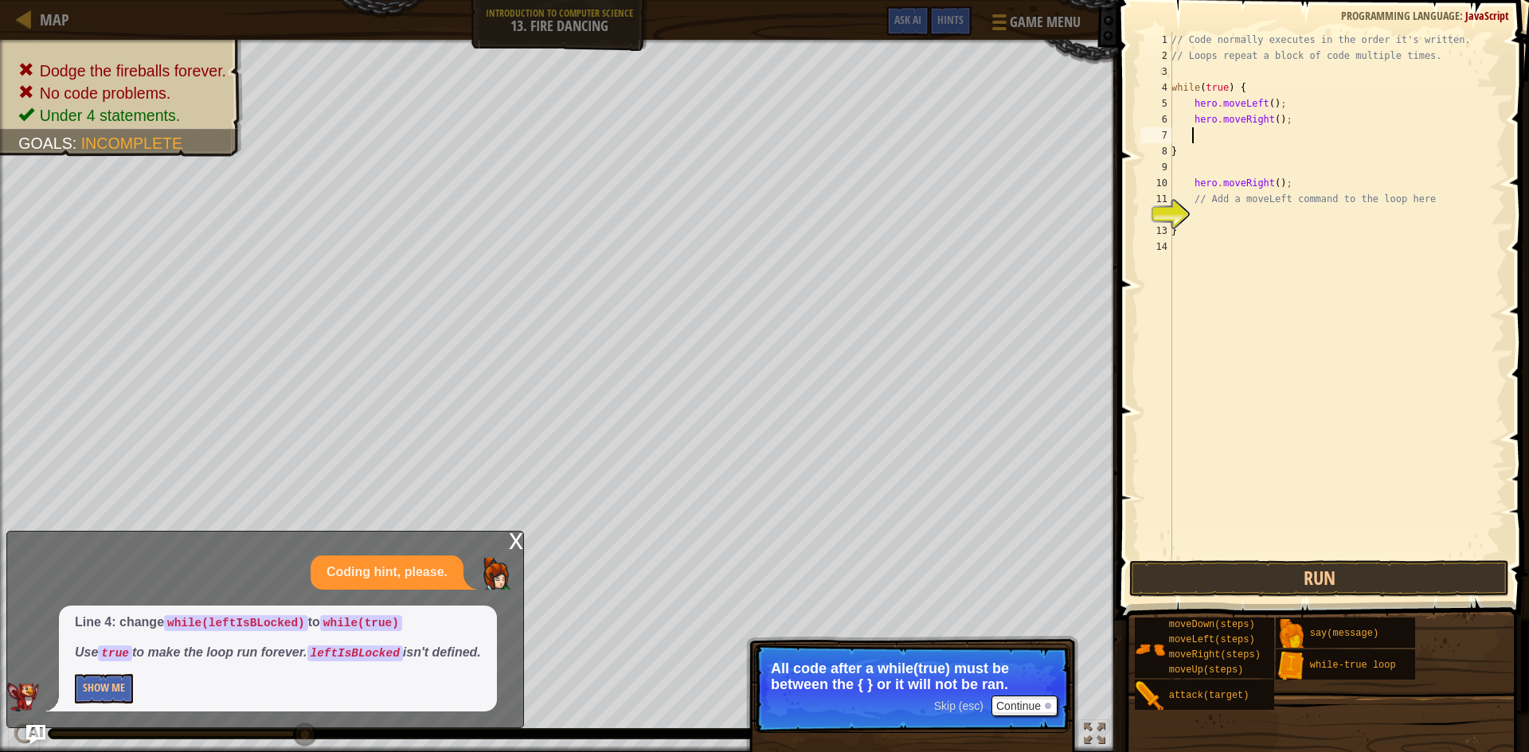
click at [1335, 557] on span at bounding box center [1325, 287] width 424 height 667
click at [1337, 574] on button "Run" at bounding box center [1319, 578] width 380 height 37
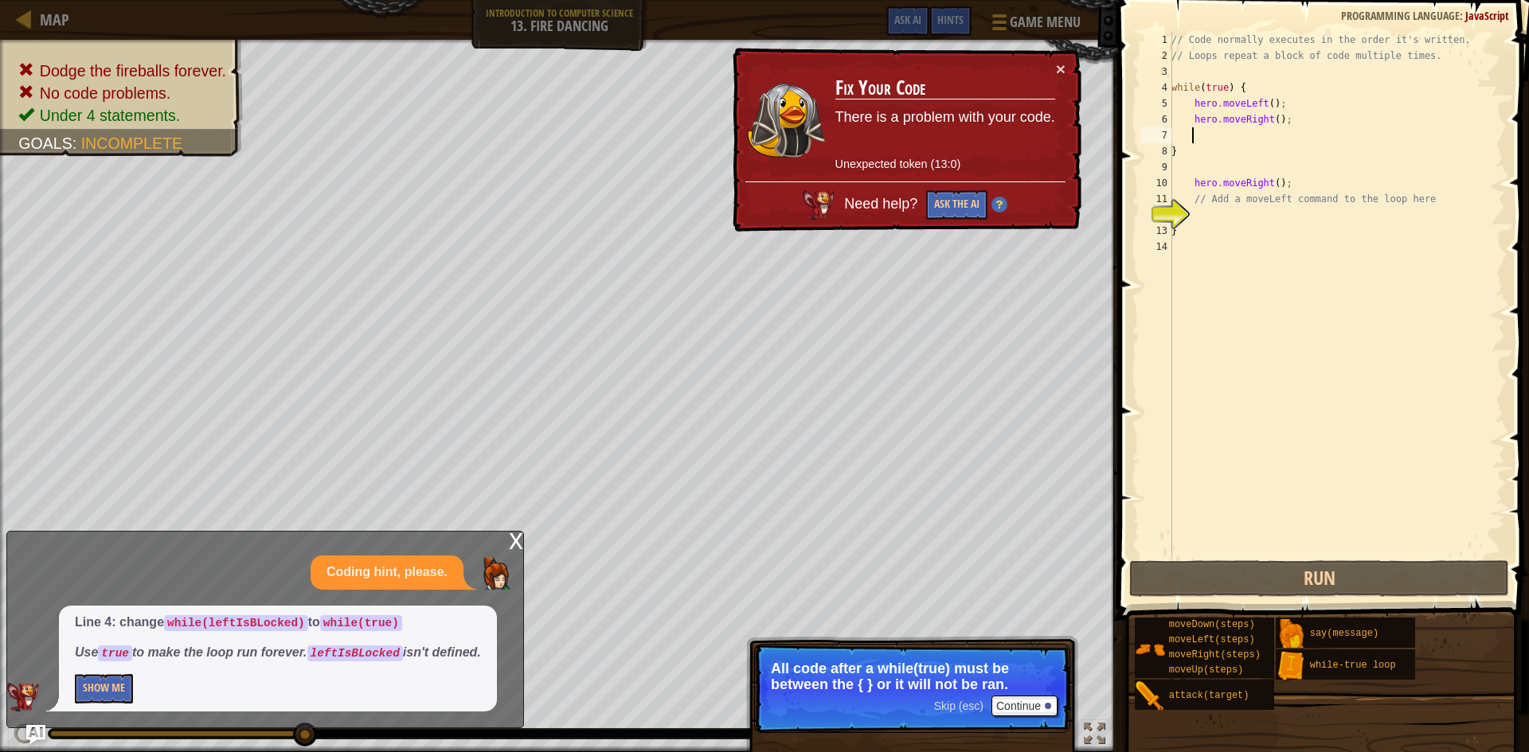
click at [510, 535] on div "x" at bounding box center [516, 540] width 14 height 16
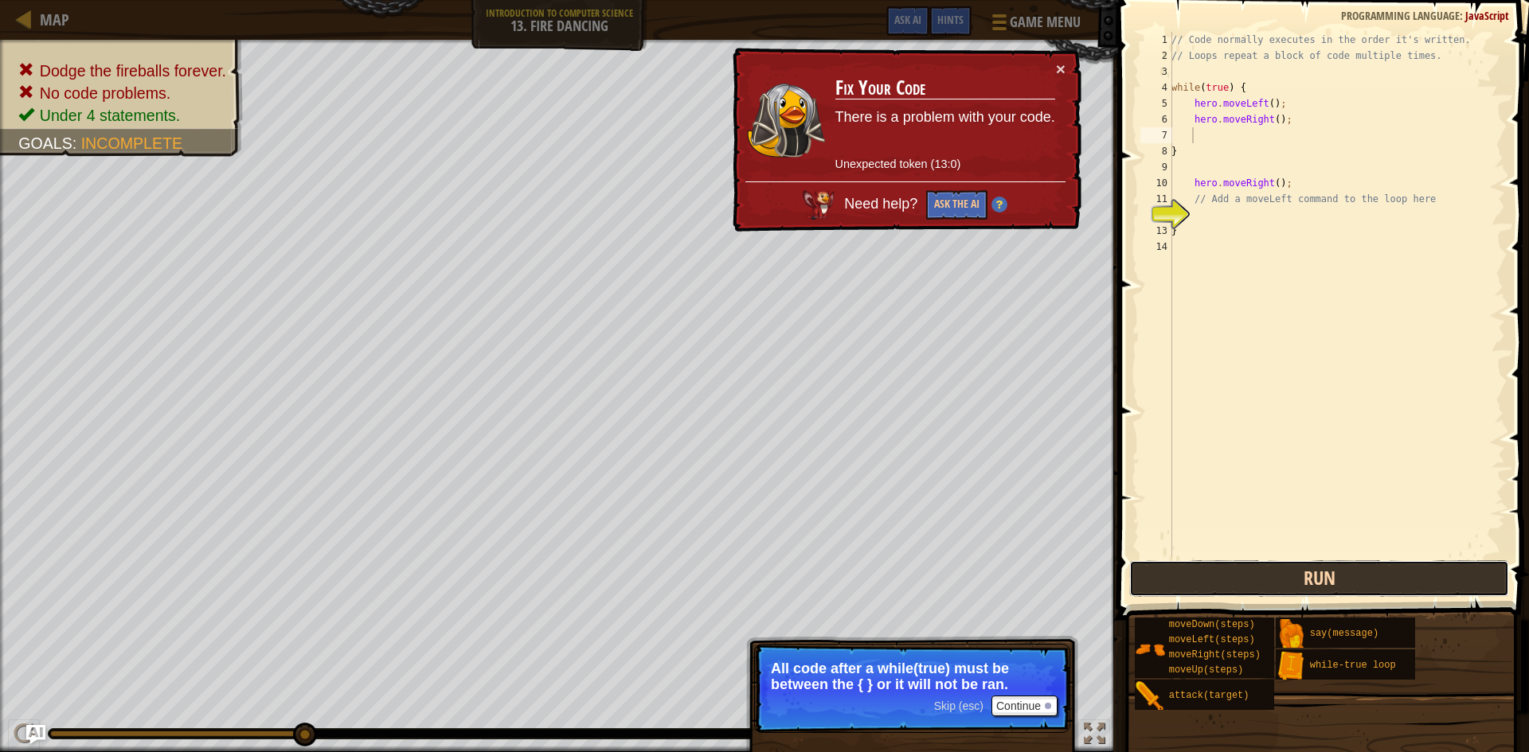
click at [1195, 572] on button "Run" at bounding box center [1319, 578] width 380 height 37
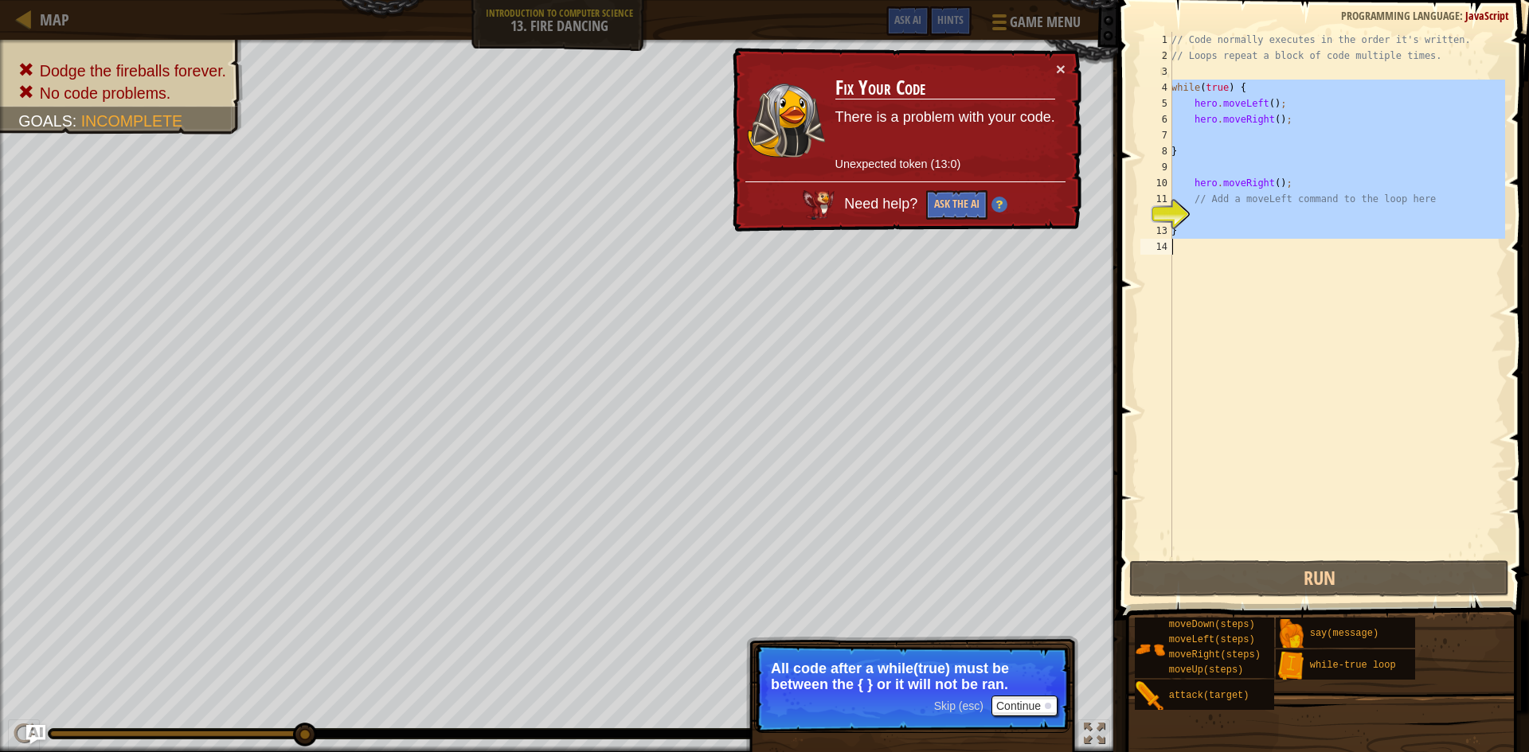
drag, startPoint x: 1173, startPoint y: 87, endPoint x: 1383, endPoint y: 280, distance: 285.7
click at [1383, 280] on div "// Code normally executes in the order it's written. // Loops repeat a block of…" at bounding box center [1336, 310] width 337 height 557
type textarea "}"
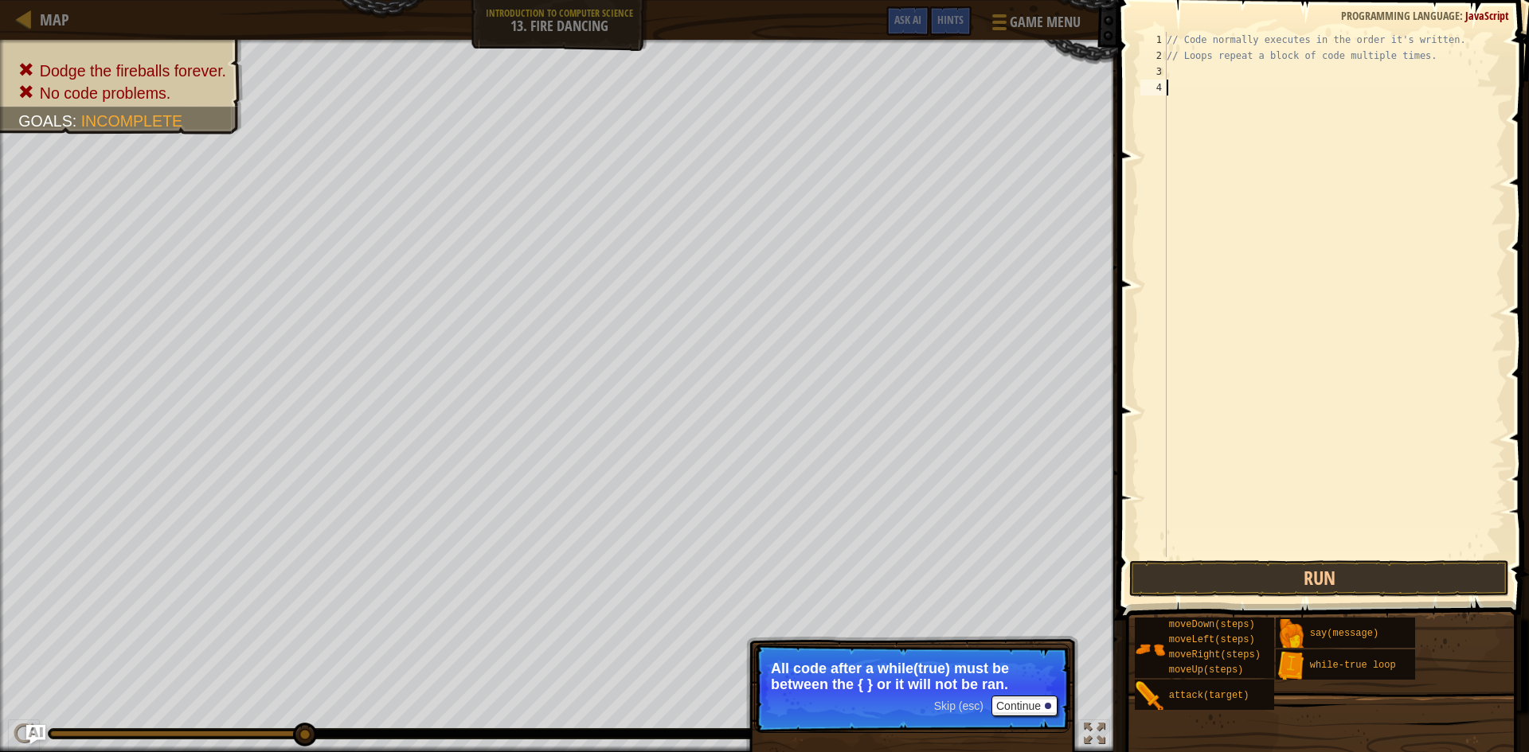
click at [1187, 93] on div "// Code normally executes in the order it's written. // Loops repeat a block of…" at bounding box center [1334, 310] width 342 height 557
type textarea "wh"
click at [1223, 115] on div "wh ile-true loop press enter" at bounding box center [1313, 133] width 301 height 72
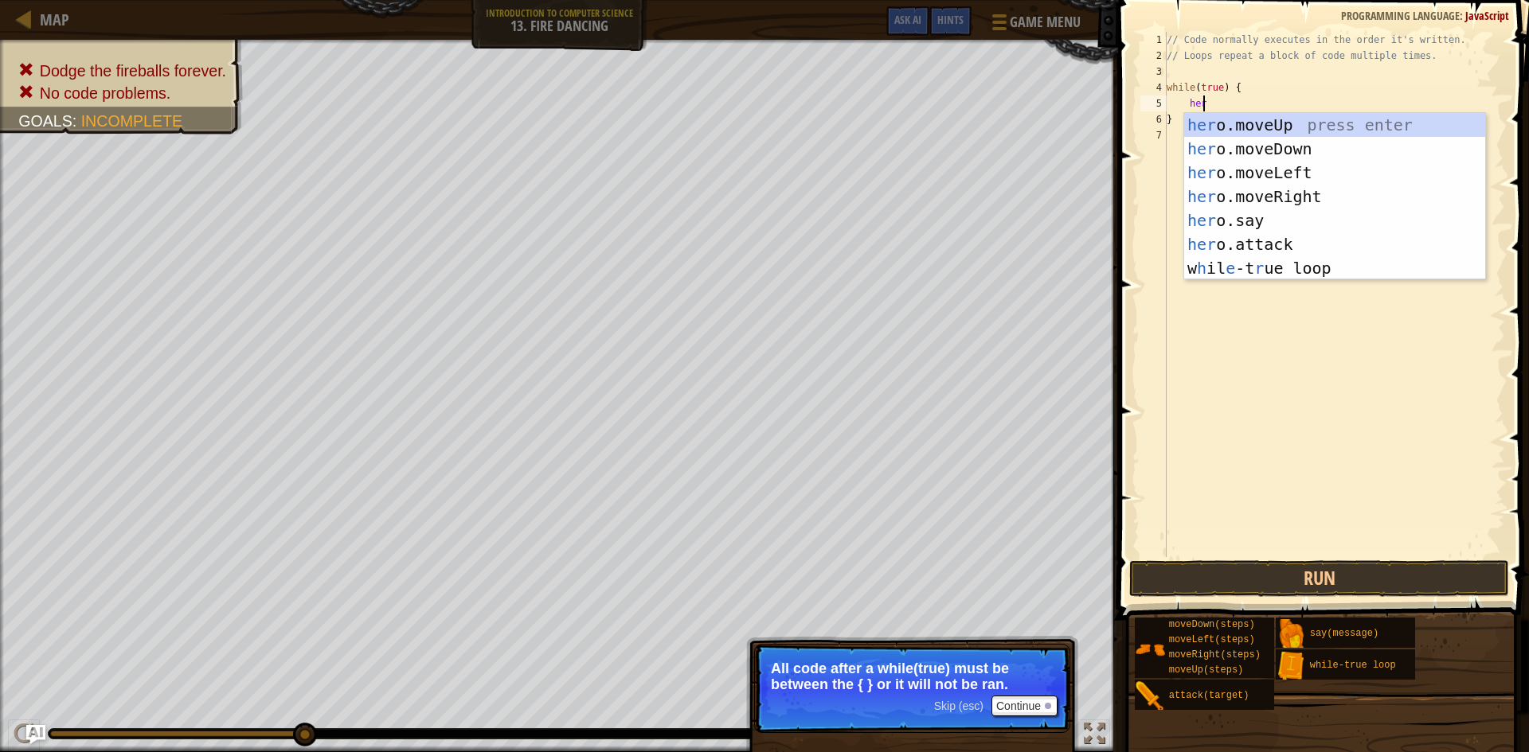
type textarea "hero"
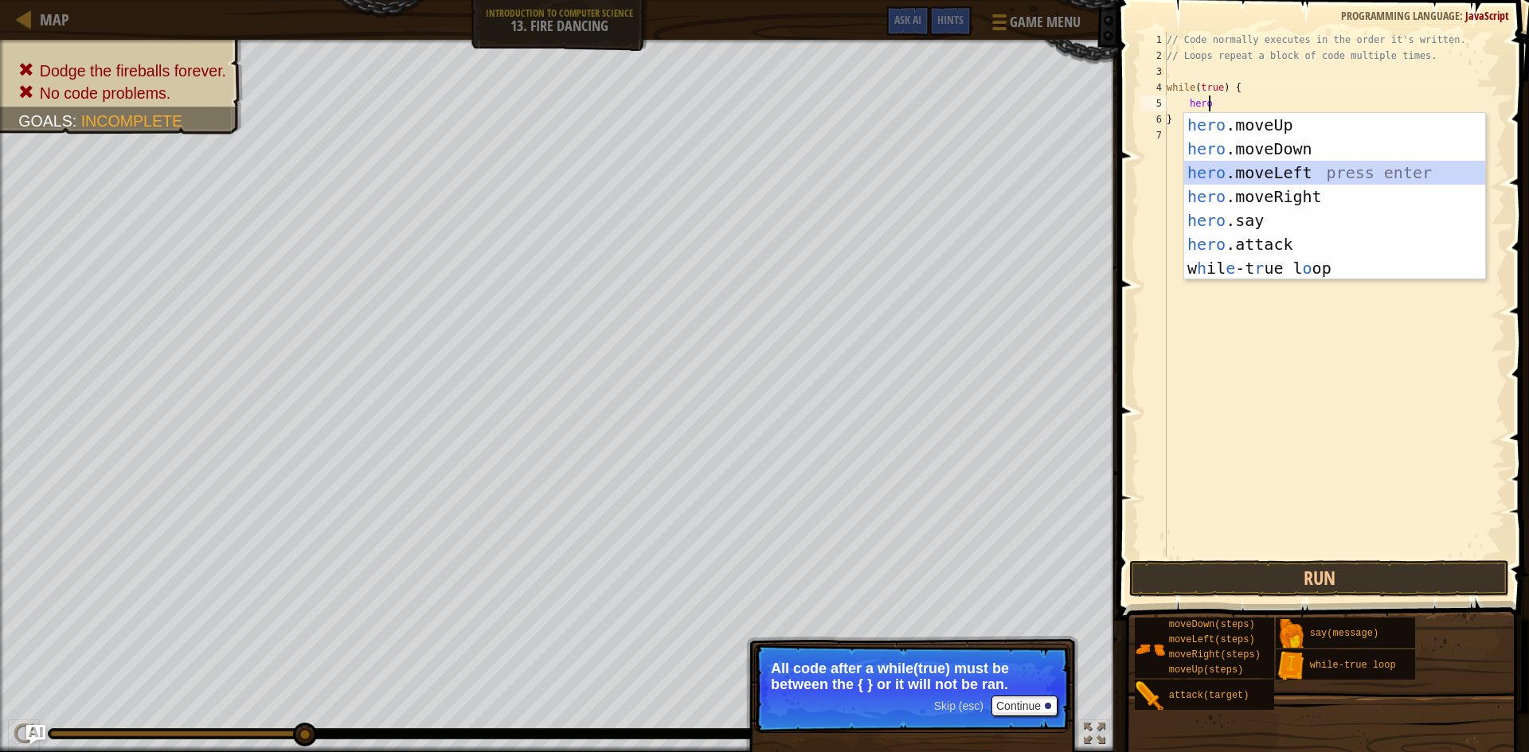
click at [1331, 177] on div "hero .moveUp press enter hero .moveDown press enter hero .moveLeft press enter …" at bounding box center [1334, 220] width 301 height 215
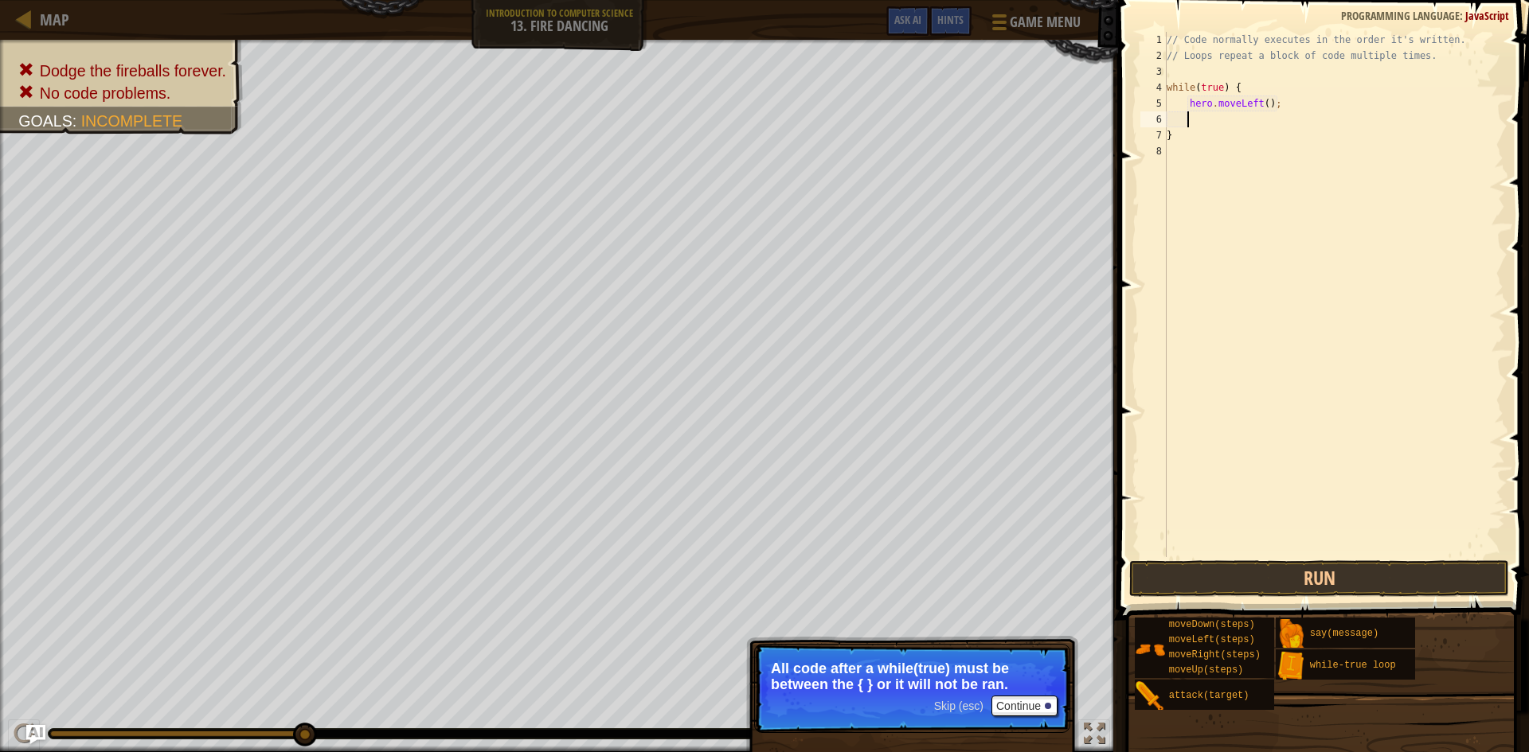
type textarea "h"
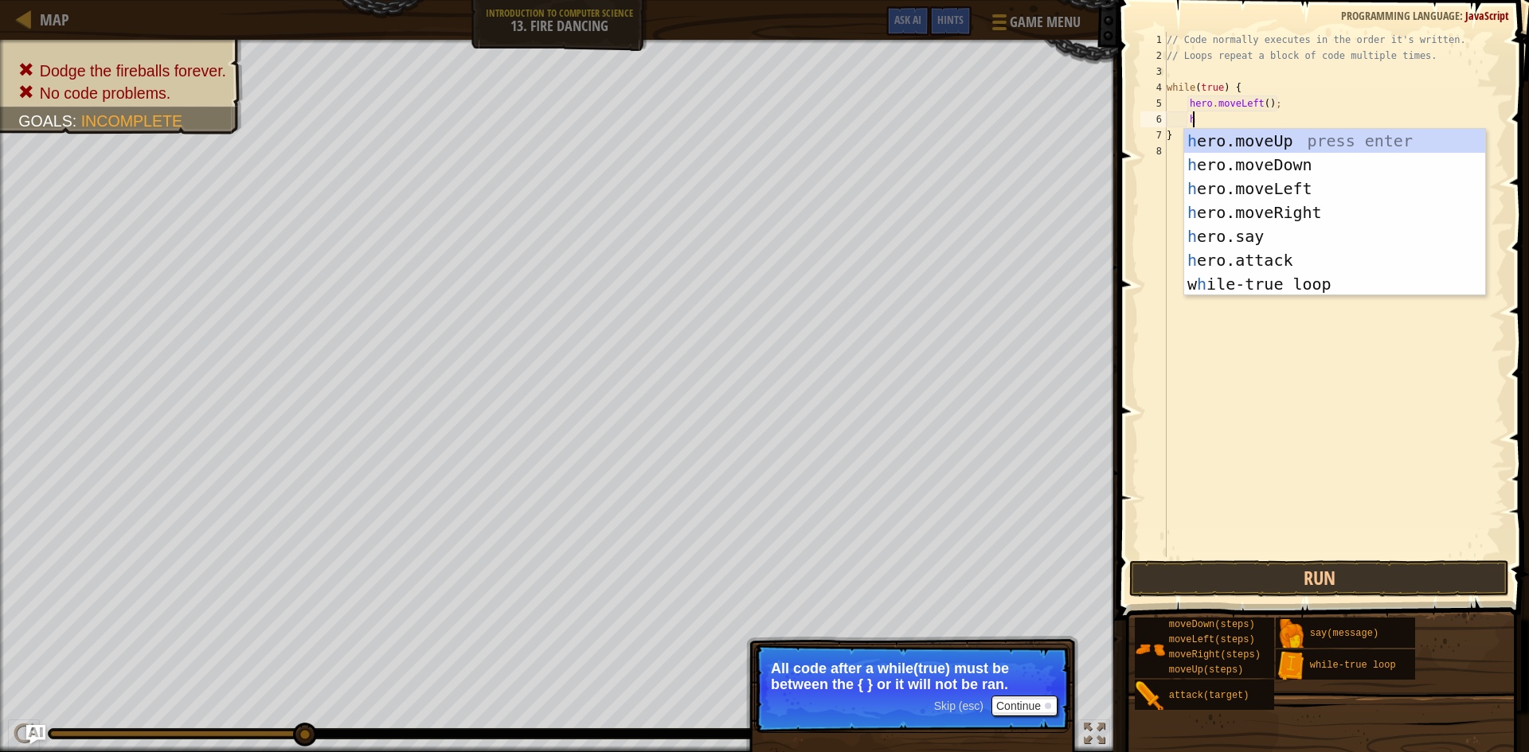
scroll to position [7, 2]
click at [1310, 185] on div "h ero.moveUp press enter h ero.moveDown press enter h ero.moveLeft press enter …" at bounding box center [1334, 236] width 301 height 215
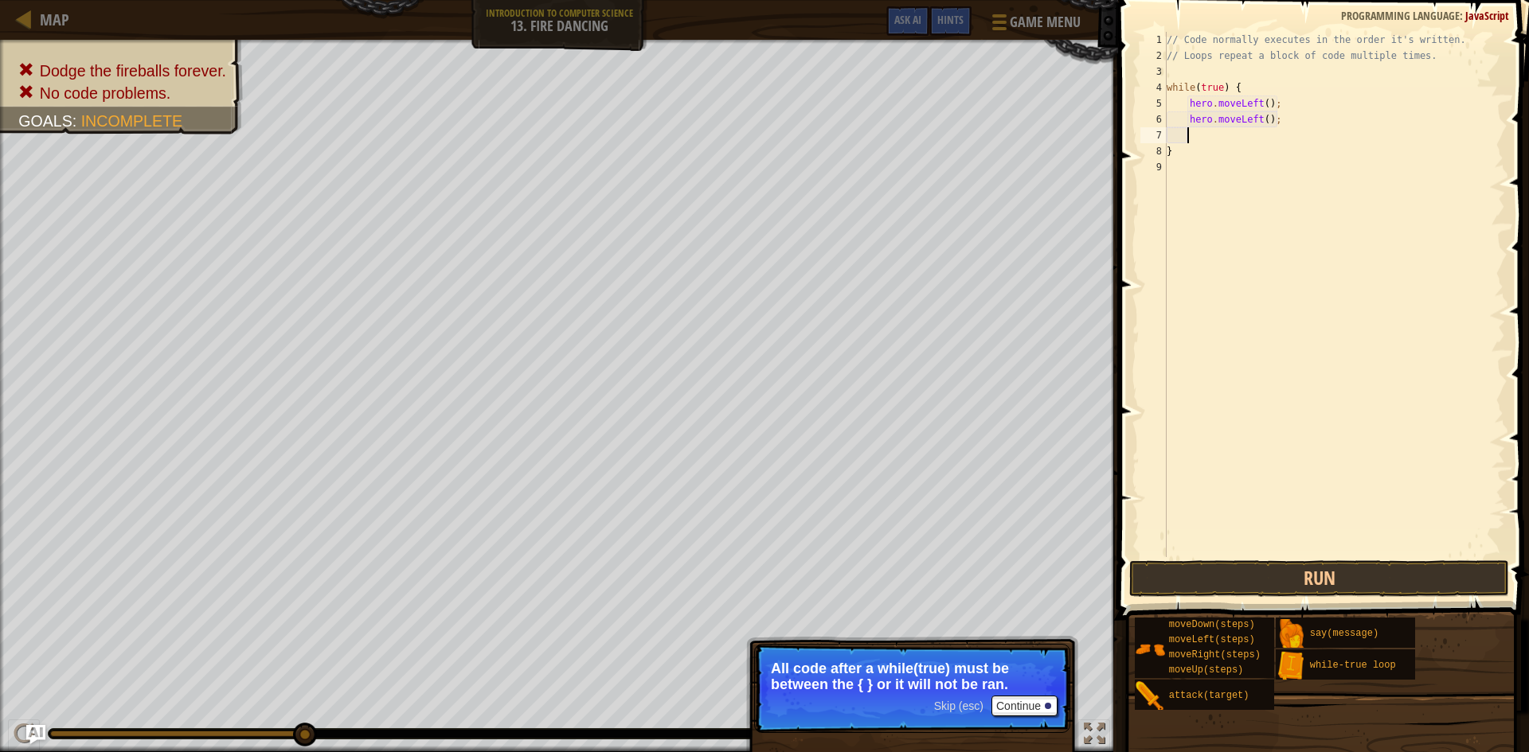
type textarea "h"
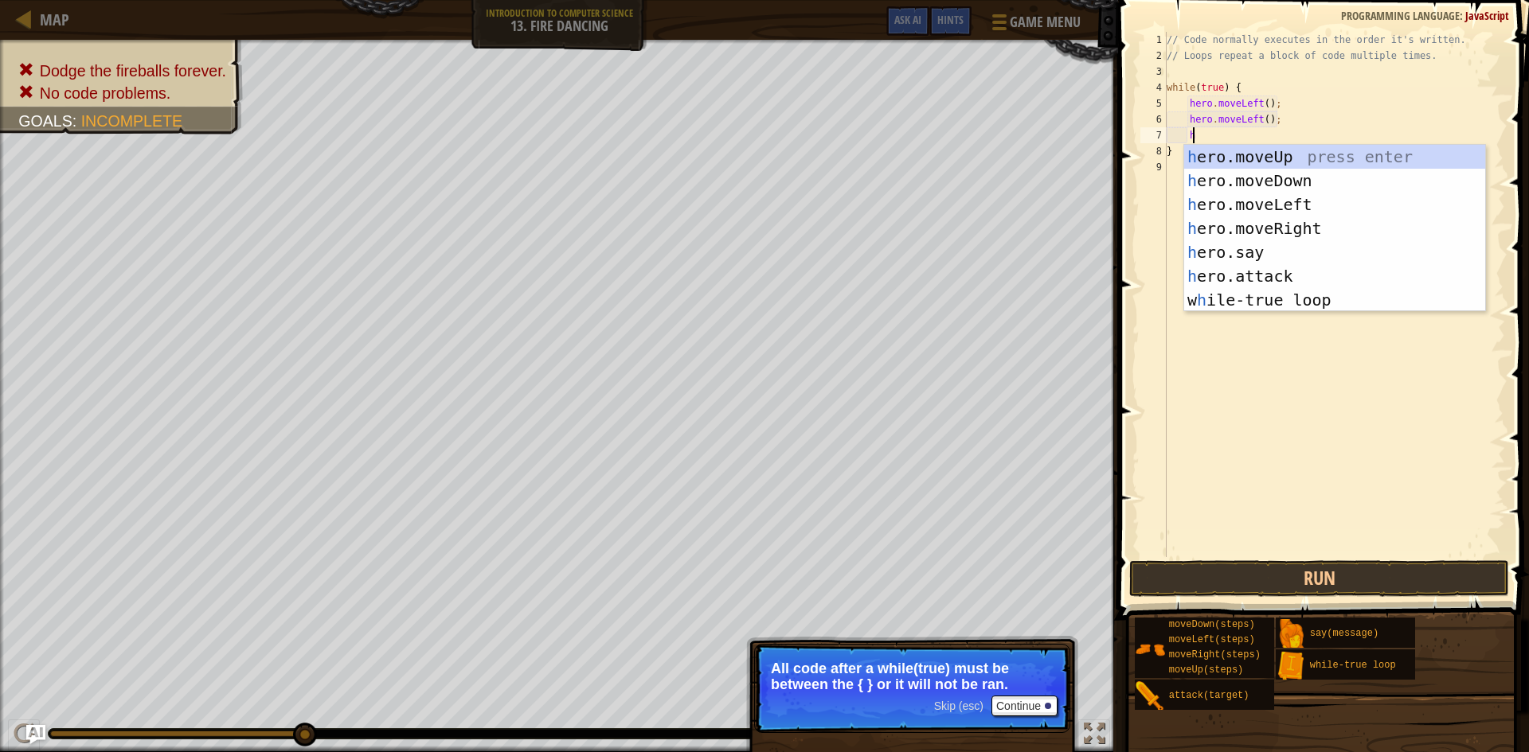
scroll to position [7, 2]
click at [1309, 154] on div "h ero.moveUp press enter h ero.moveDown press enter h ero.moveLeft press enter …" at bounding box center [1334, 252] width 301 height 215
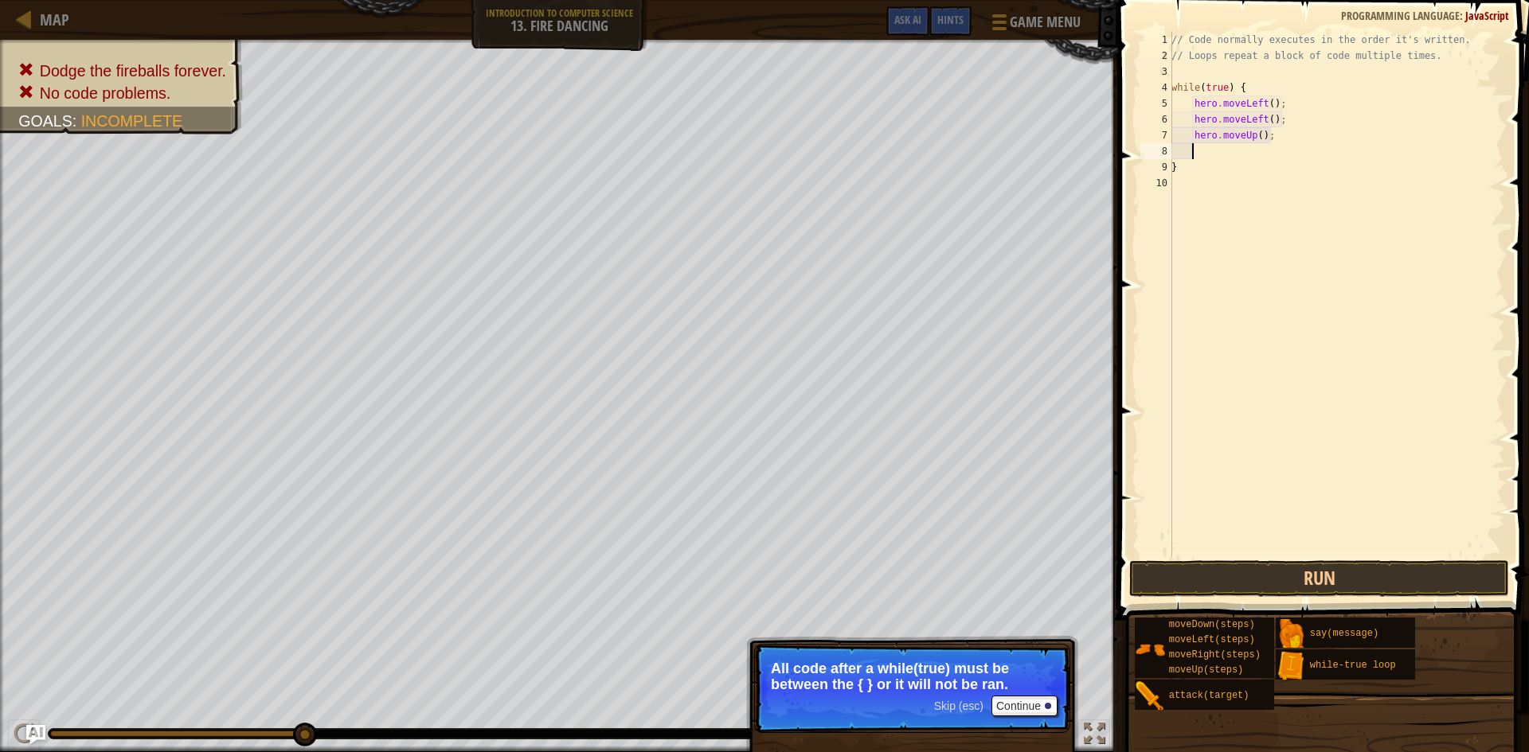
type textarea "h"
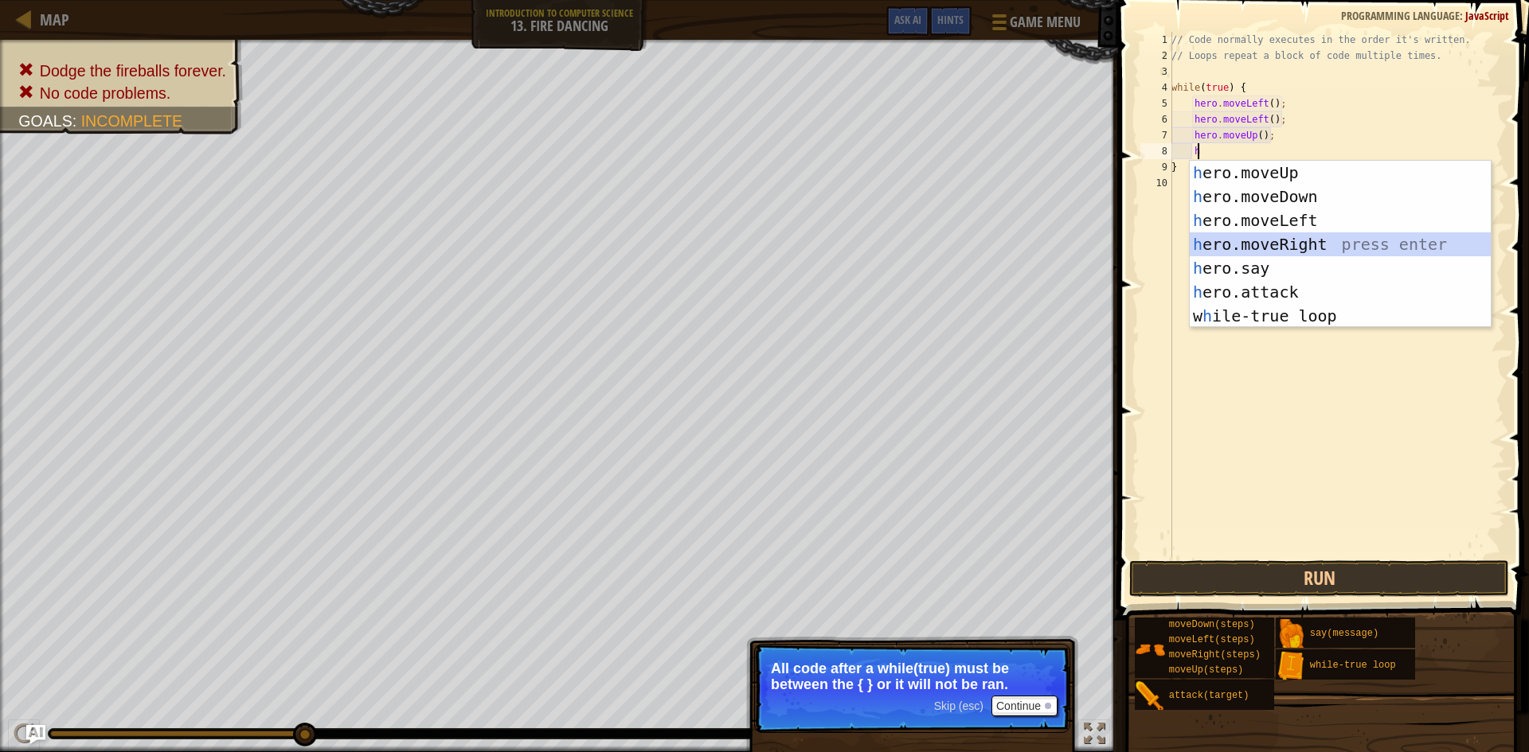
click at [1312, 245] on div "h ero.moveUp press enter h ero.moveDown press enter h ero.moveLeft press enter …" at bounding box center [1339, 268] width 301 height 215
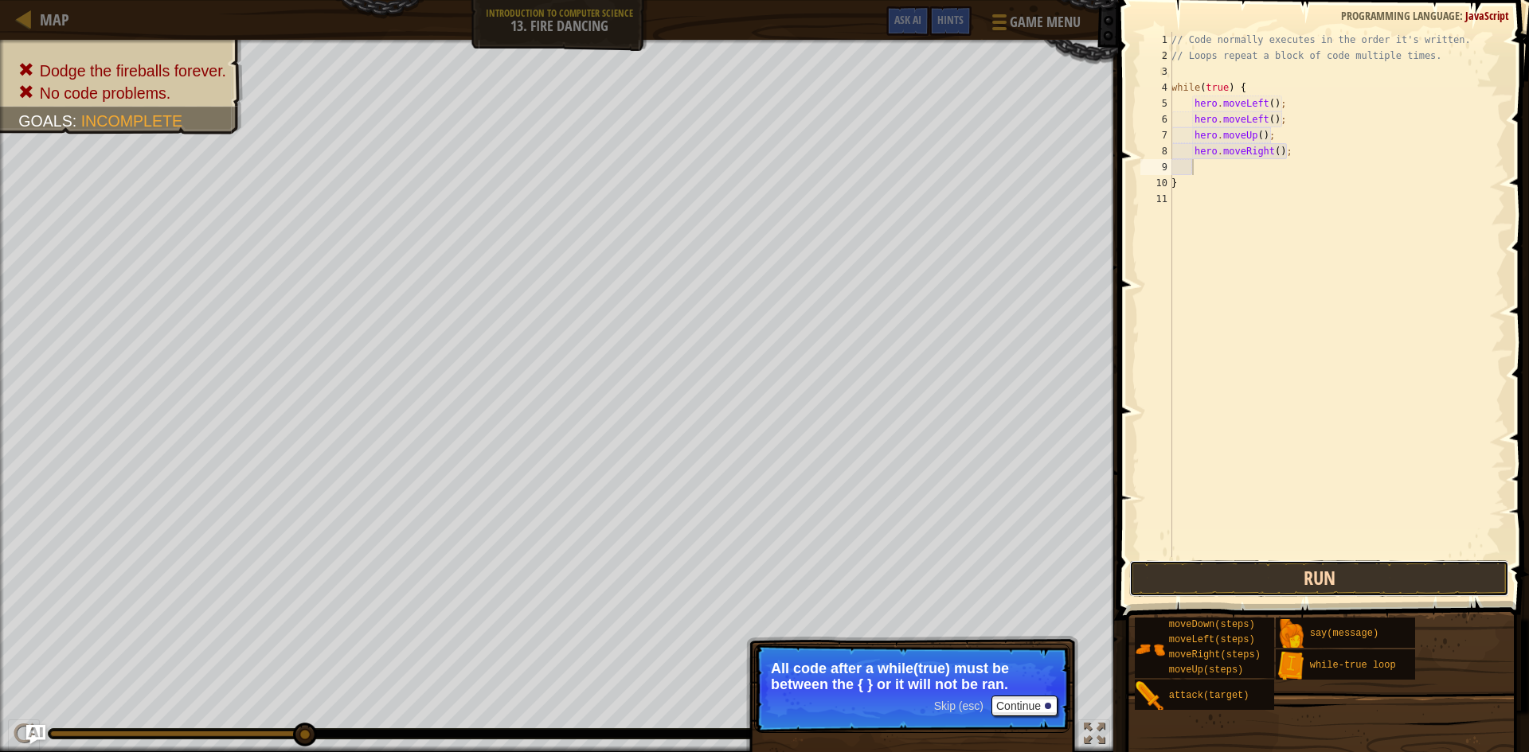
click at [1303, 581] on button "Run" at bounding box center [1319, 578] width 380 height 37
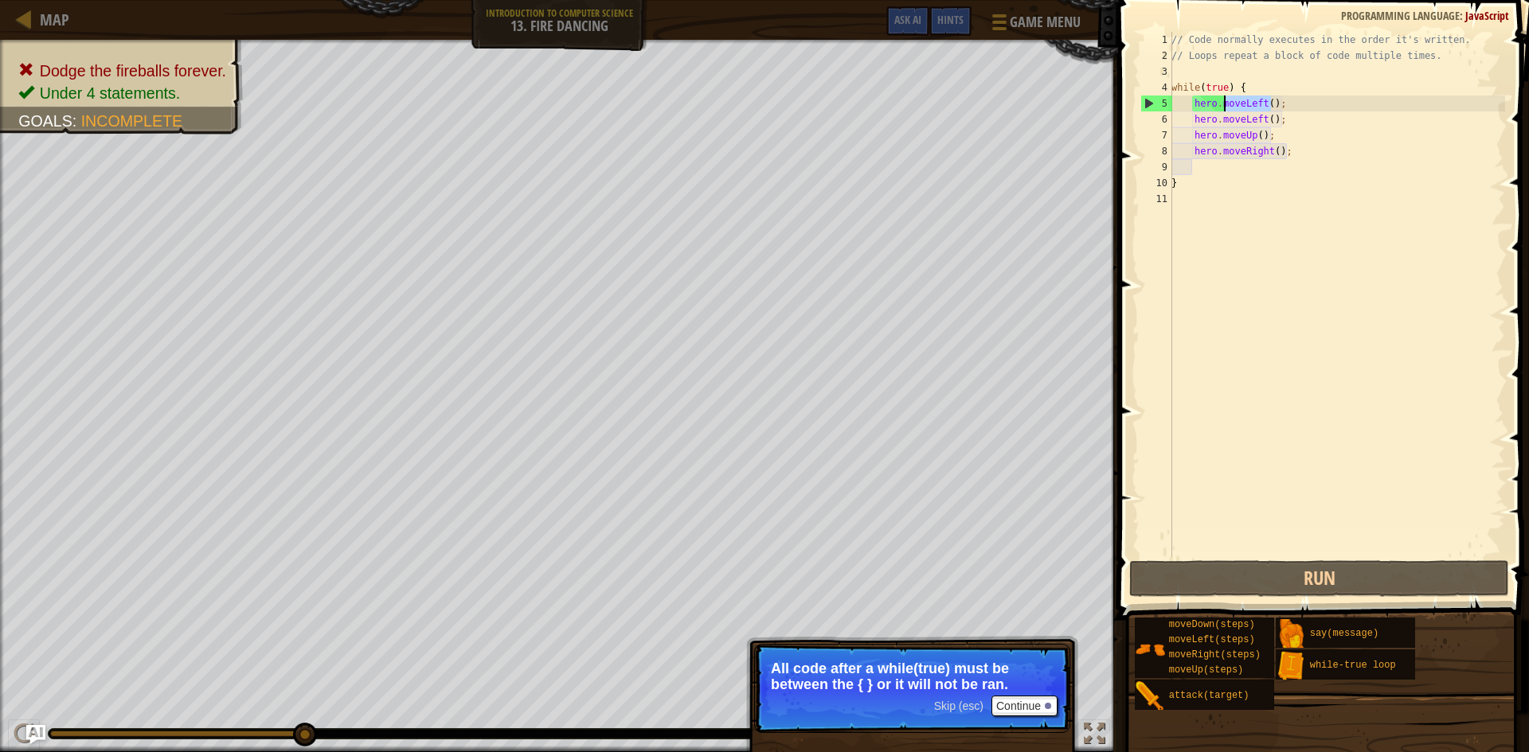
drag, startPoint x: 1273, startPoint y: 102, endPoint x: 1223, endPoint y: 102, distance: 50.2
click at [1223, 102] on div "// Code normally executes in the order it's written. // Loops repeat a block of…" at bounding box center [1336, 310] width 337 height 557
click at [1257, 102] on div "// Code normally executes in the order it's written. // Loops repeat a block of…" at bounding box center [1336, 294] width 337 height 525
drag, startPoint x: 1280, startPoint y: 102, endPoint x: 1228, endPoint y: 96, distance: 52.9
click at [1228, 96] on div "// Code normally executes in the order it's written. // Loops repeat a block of…" at bounding box center [1336, 310] width 337 height 557
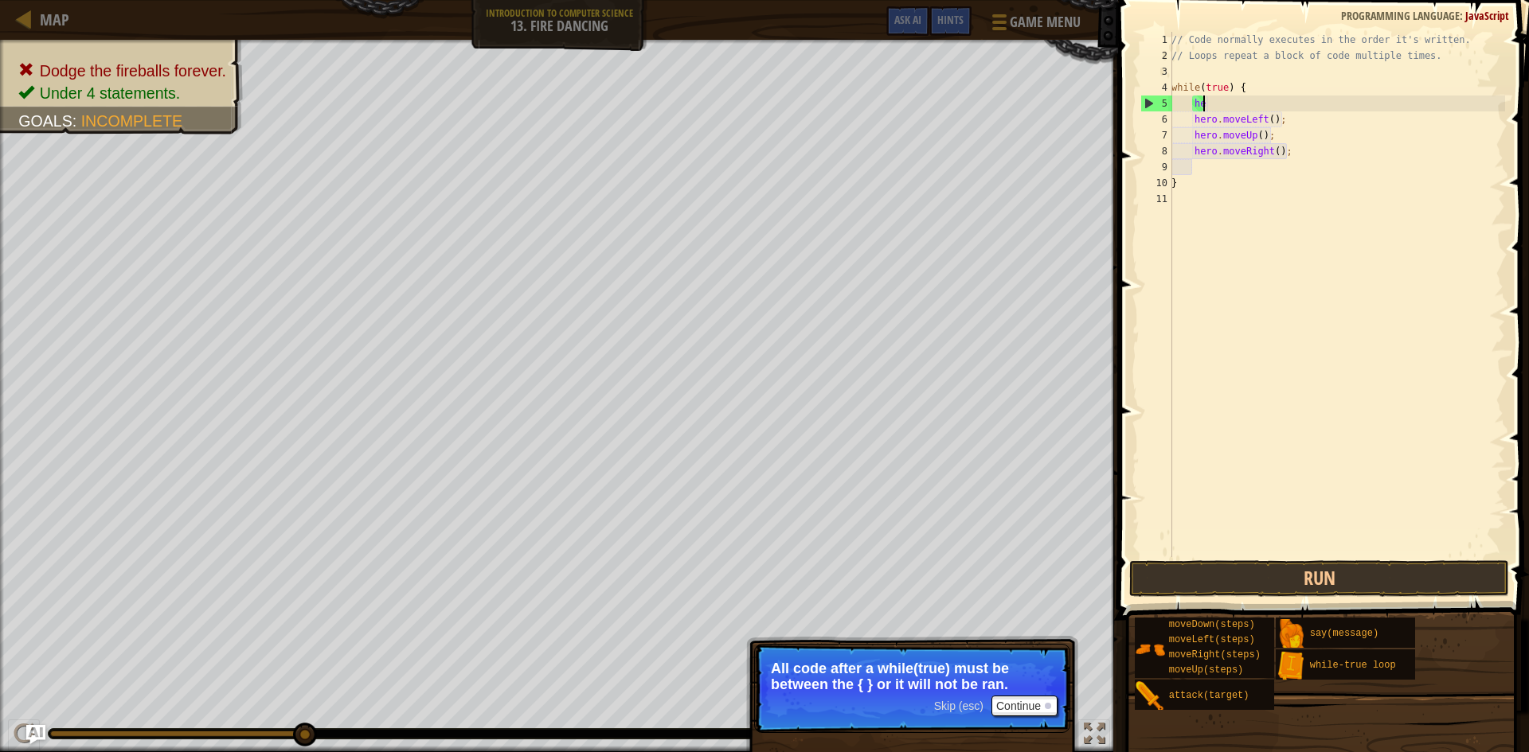
type textarea "h"
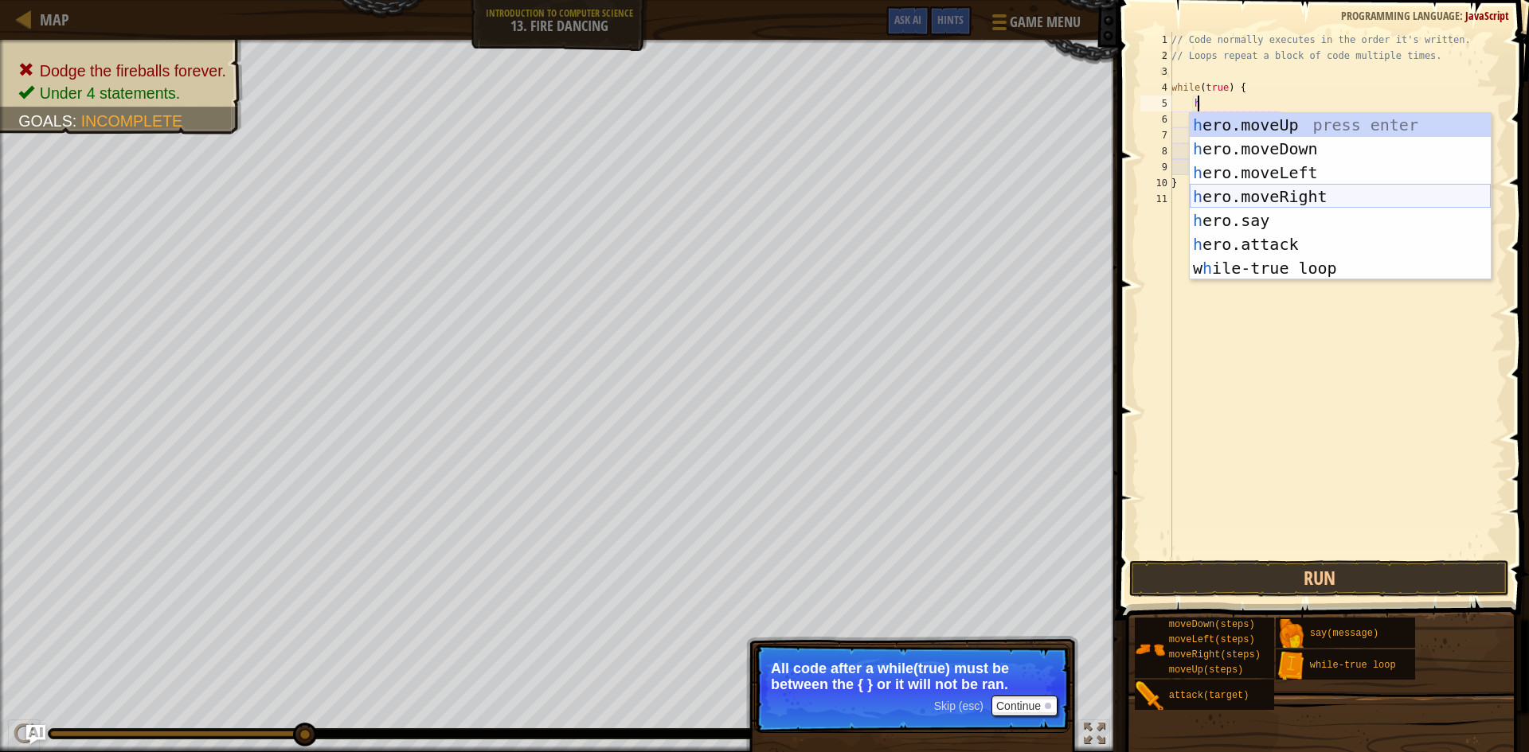
click at [1295, 191] on div "h ero.moveUp press enter h ero.moveDown press enter h ero.moveLeft press enter …" at bounding box center [1339, 220] width 301 height 215
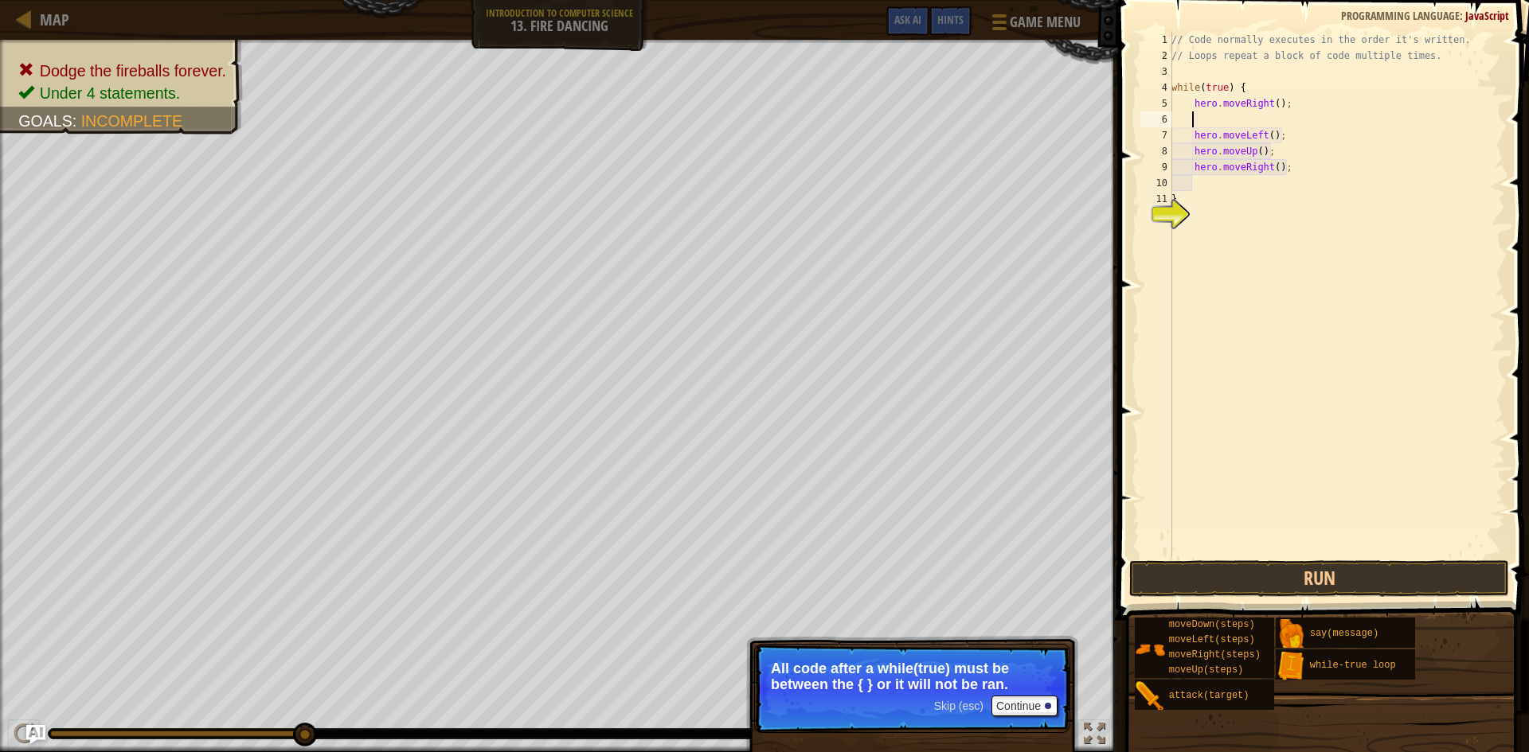
scroll to position [7, 1]
click at [1270, 573] on button "Run" at bounding box center [1319, 578] width 380 height 37
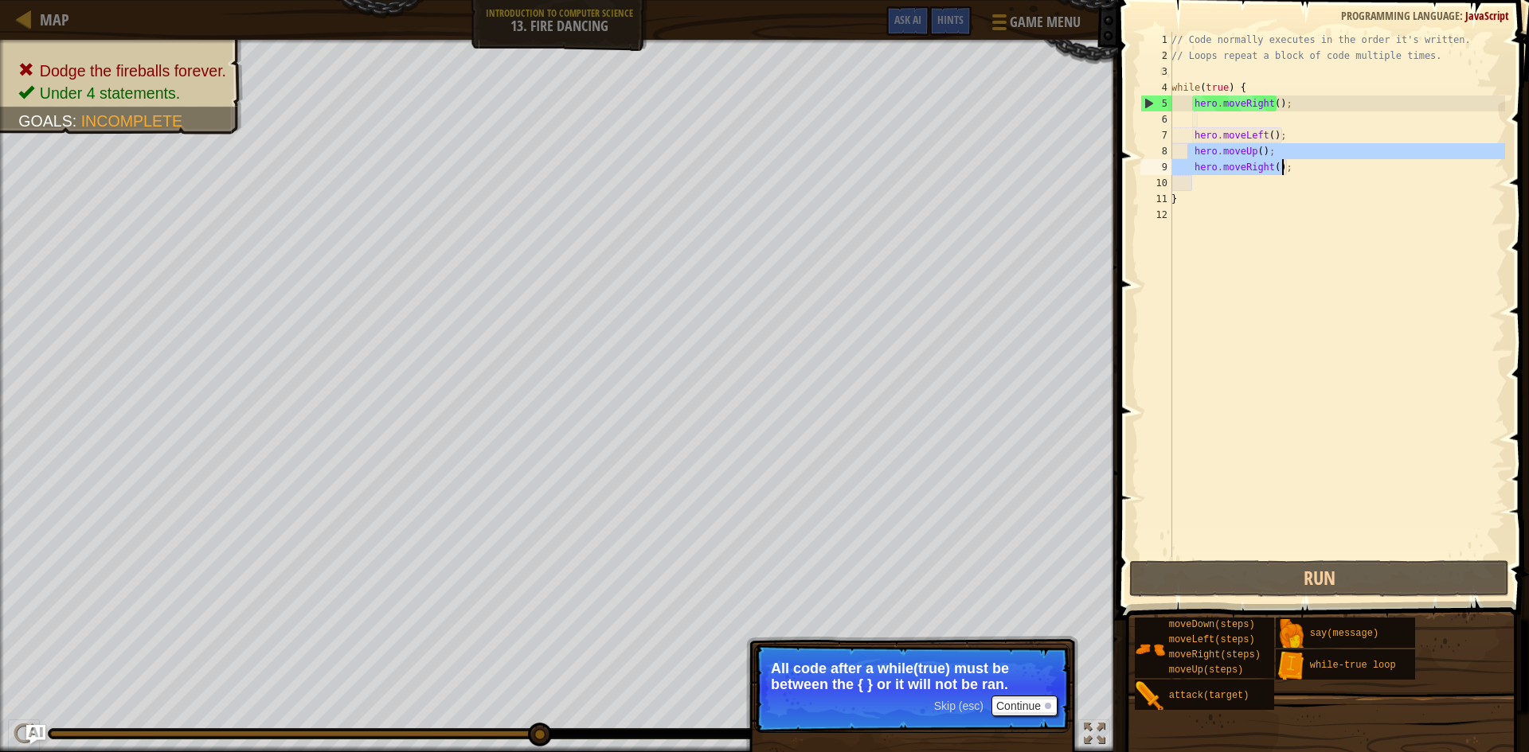
drag, startPoint x: 1187, startPoint y: 153, endPoint x: 1282, endPoint y: 167, distance: 95.8
click at [1282, 167] on div "// Code normally executes in the order it's written. // Loops repeat a block of…" at bounding box center [1336, 310] width 337 height 557
type textarea "hero.moveUp(); hero.moveRight();"
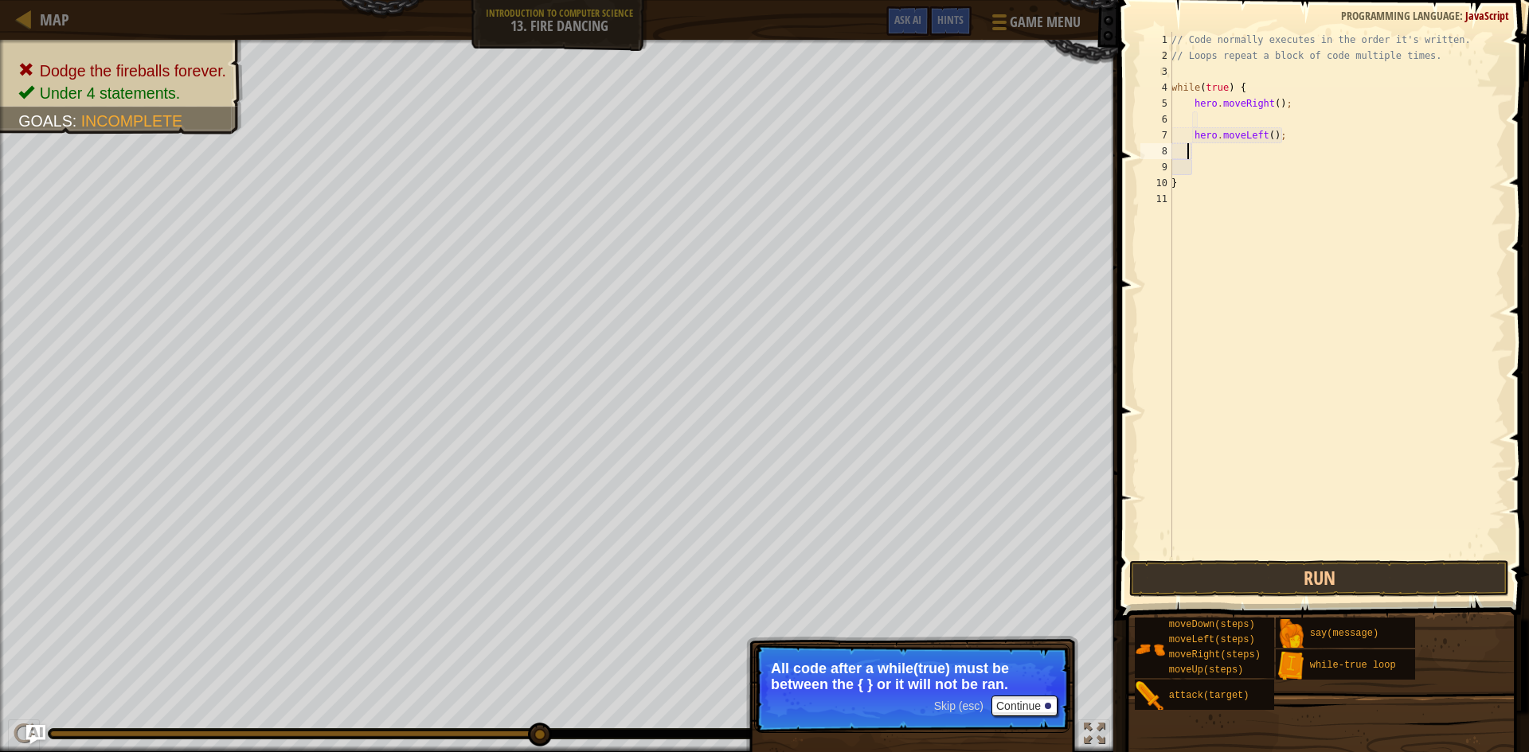
scroll to position [7, 0]
click at [1025, 713] on button "Continue" at bounding box center [1024, 706] width 66 height 21
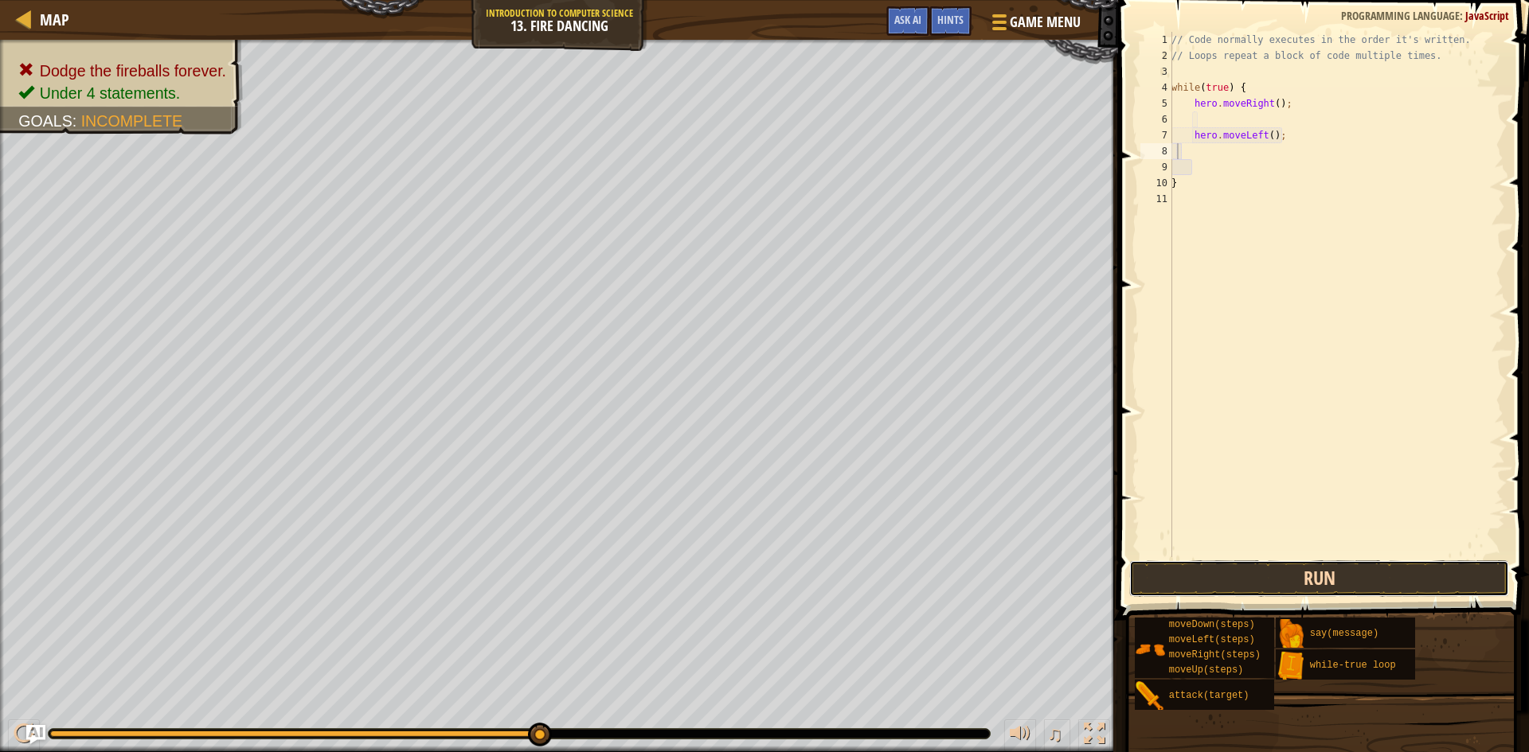
click at [1217, 576] on button "Run" at bounding box center [1319, 578] width 380 height 37
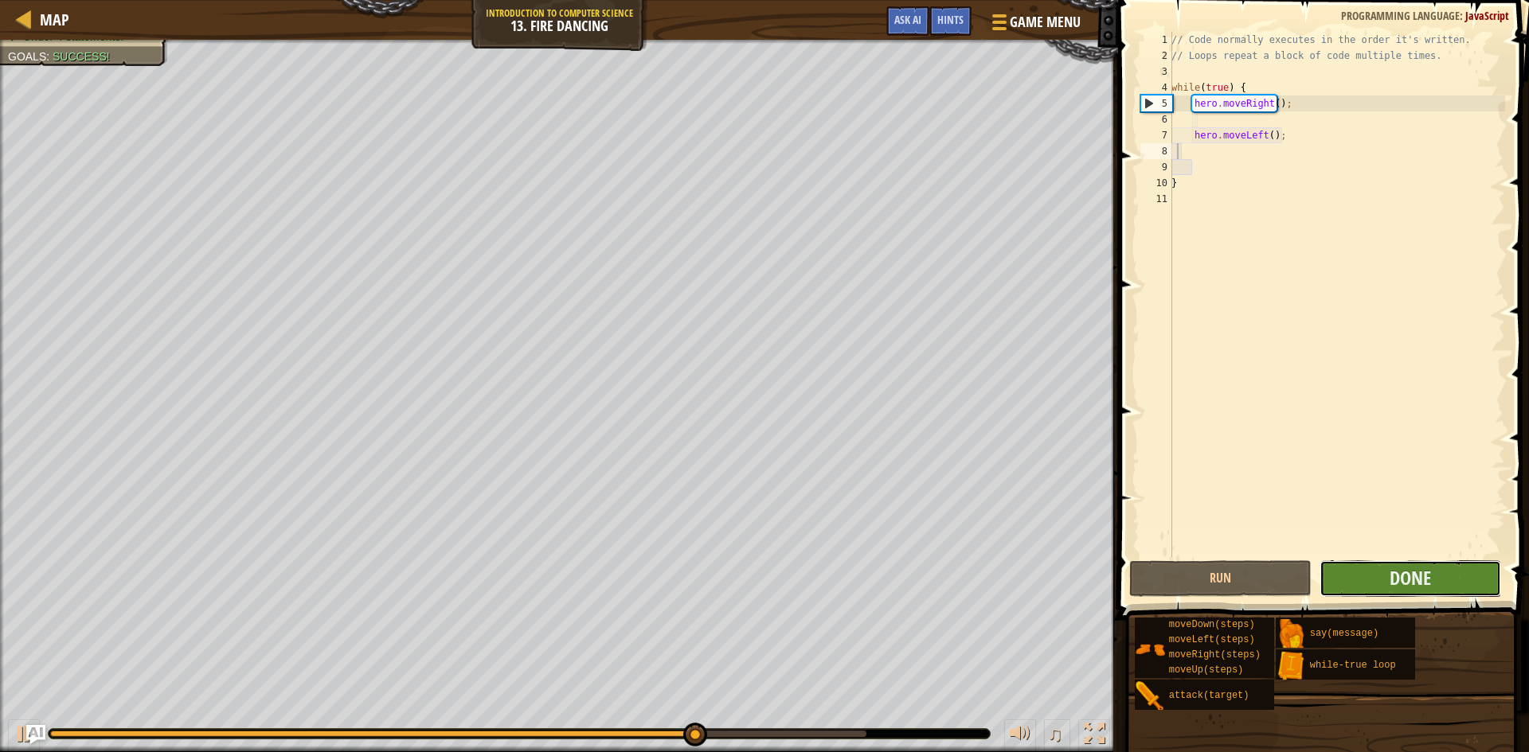
click at [1383, 586] on button "Done" at bounding box center [1410, 578] width 182 height 37
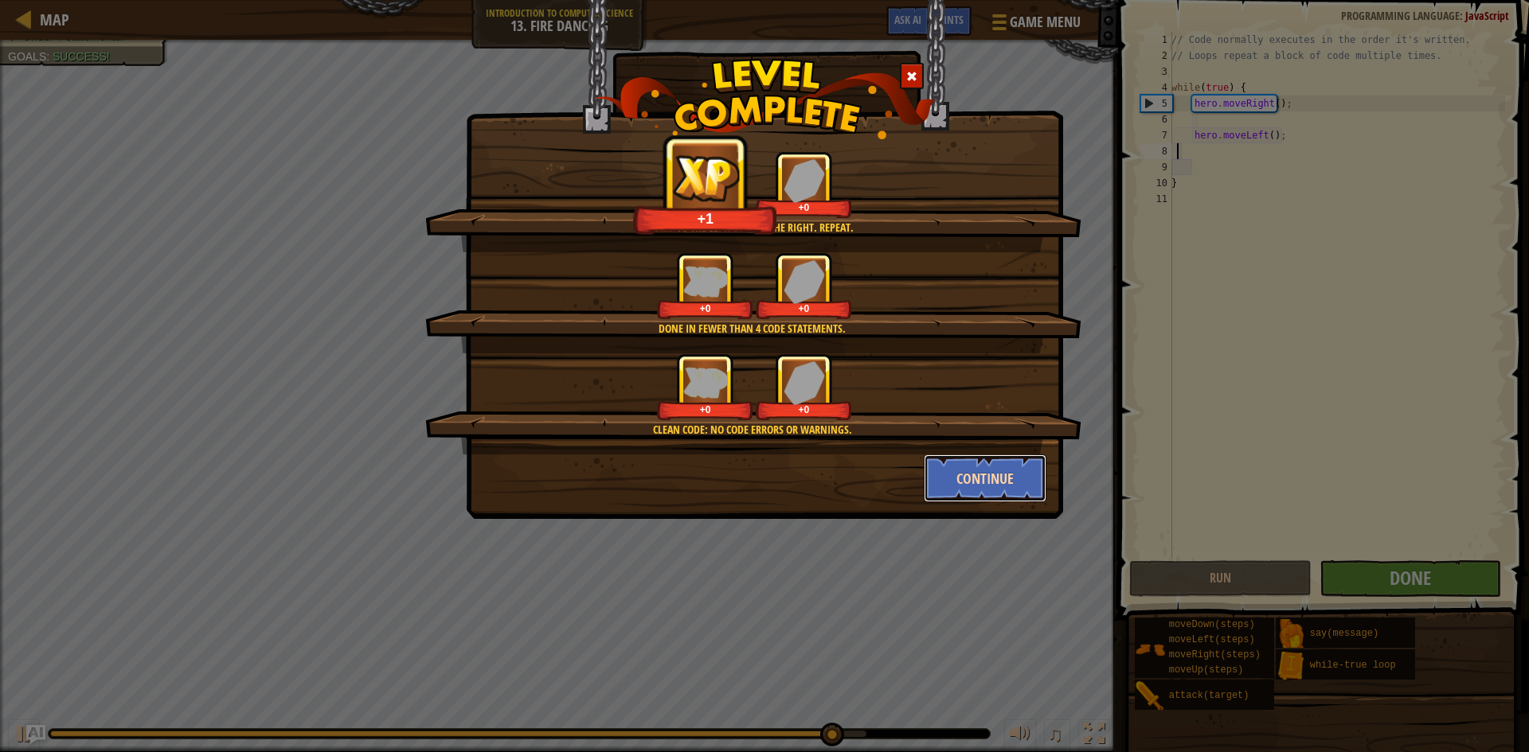
click at [996, 471] on button "Continue" at bounding box center [985, 479] width 123 height 48
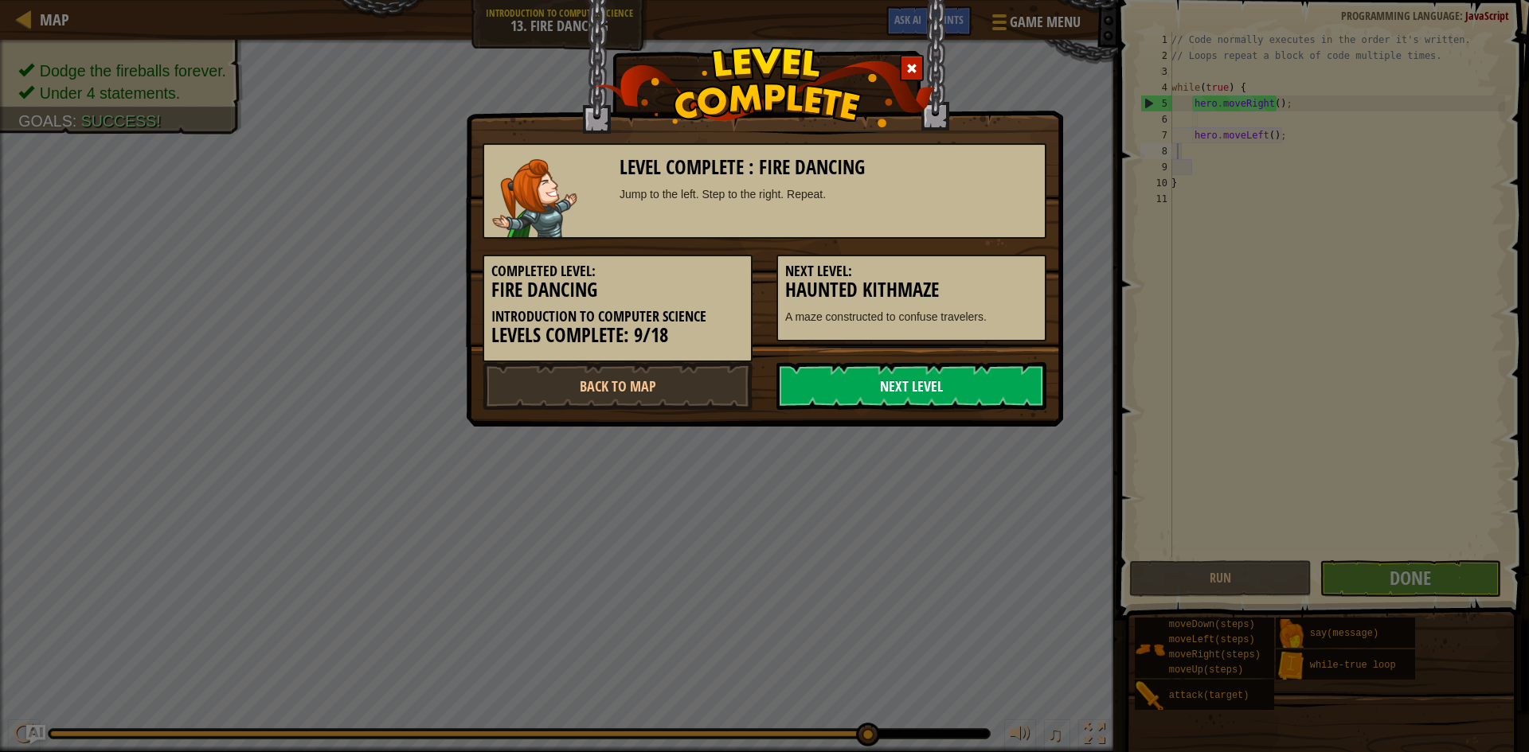
click at [977, 385] on link "Next Level" at bounding box center [911, 386] width 270 height 48
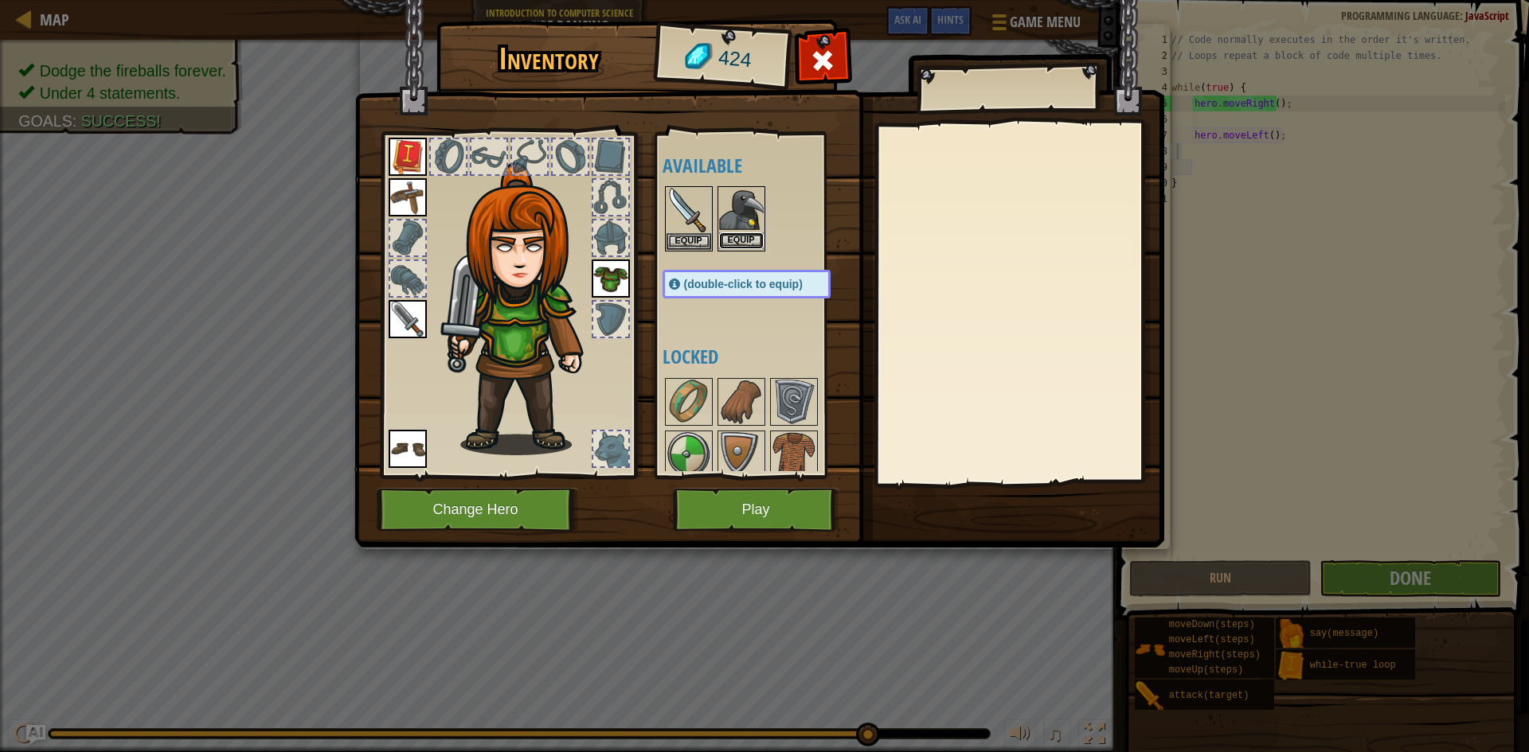
click at [744, 234] on button "Equip" at bounding box center [741, 240] width 45 height 17
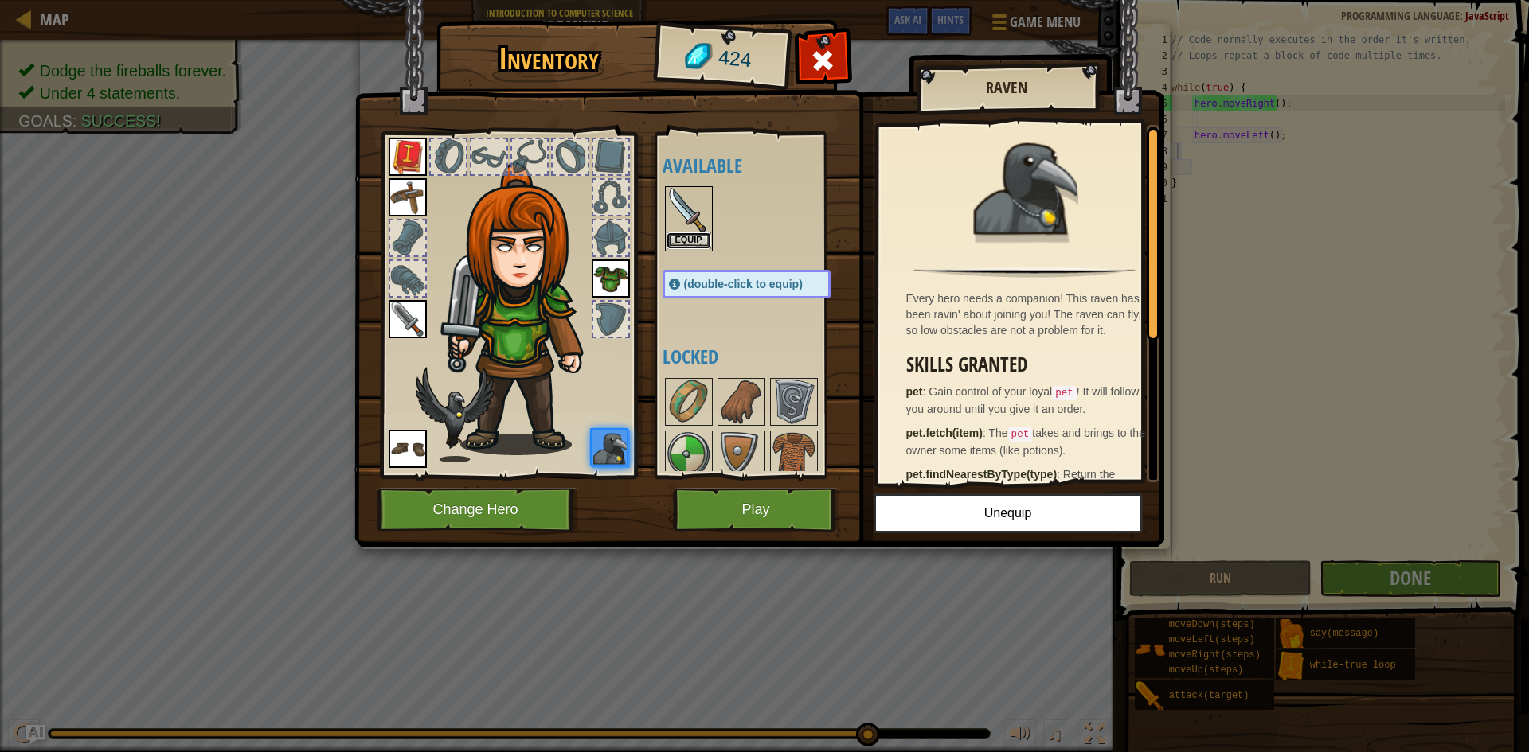
click at [699, 244] on button "Equip" at bounding box center [688, 240] width 45 height 17
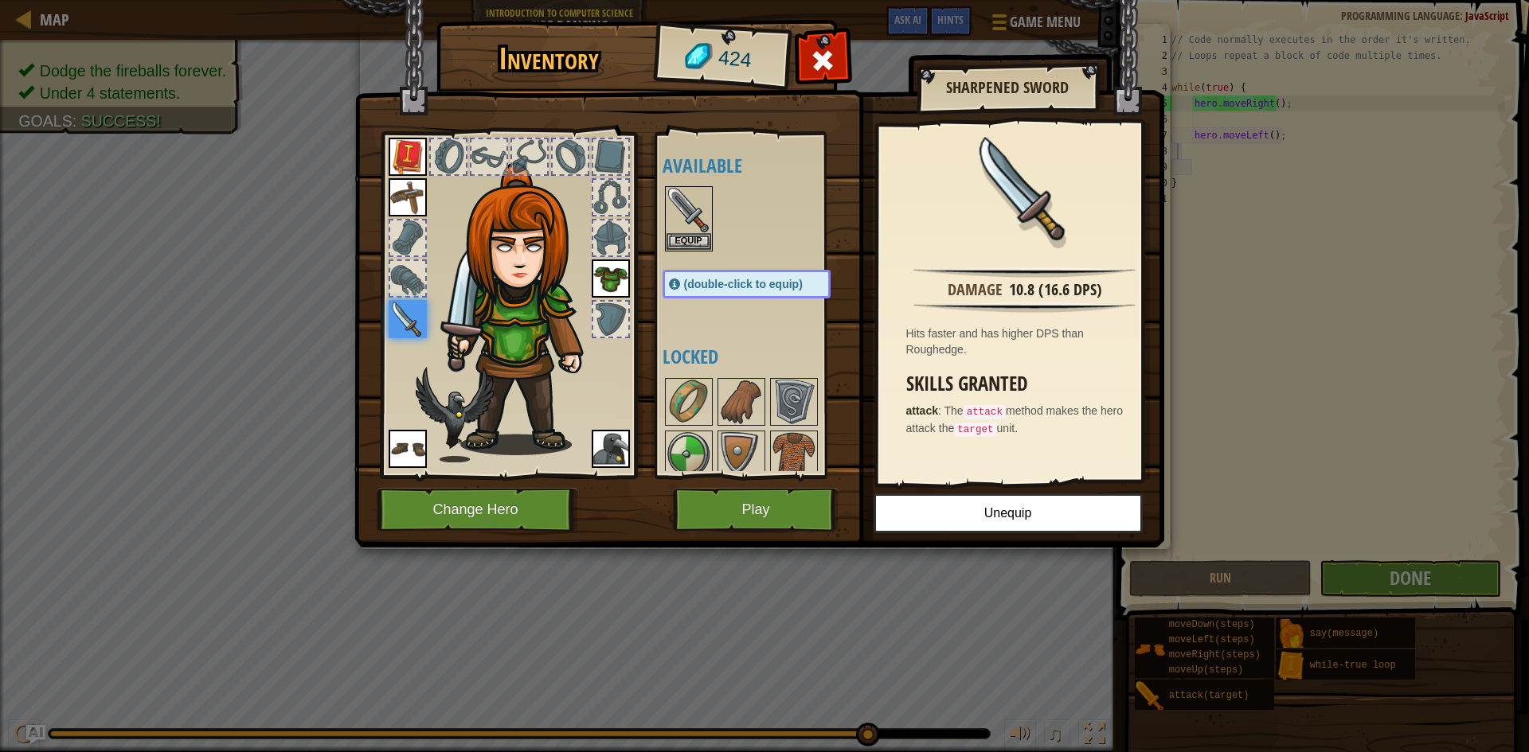
click at [607, 244] on div at bounding box center [610, 238] width 35 height 35
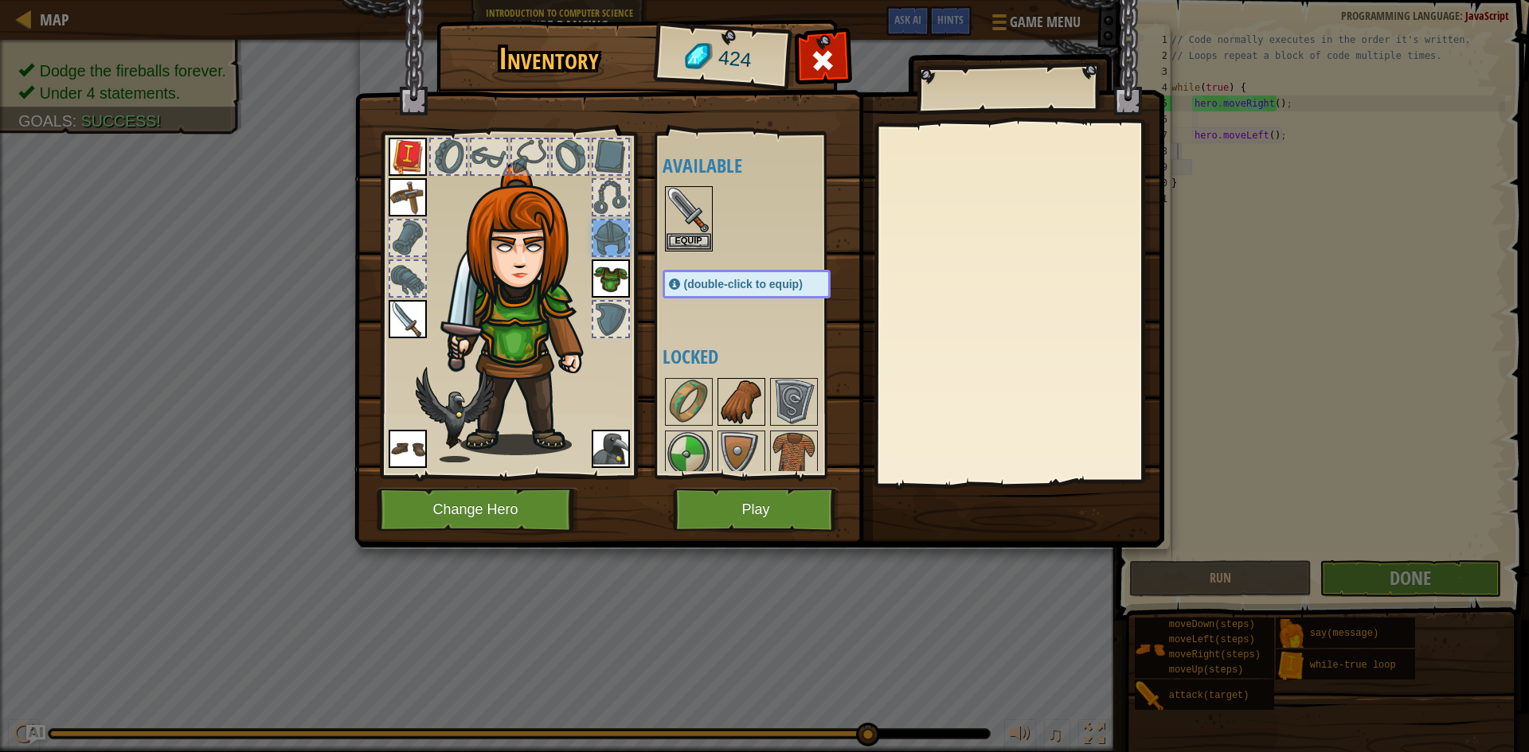
scroll to position [220, 0]
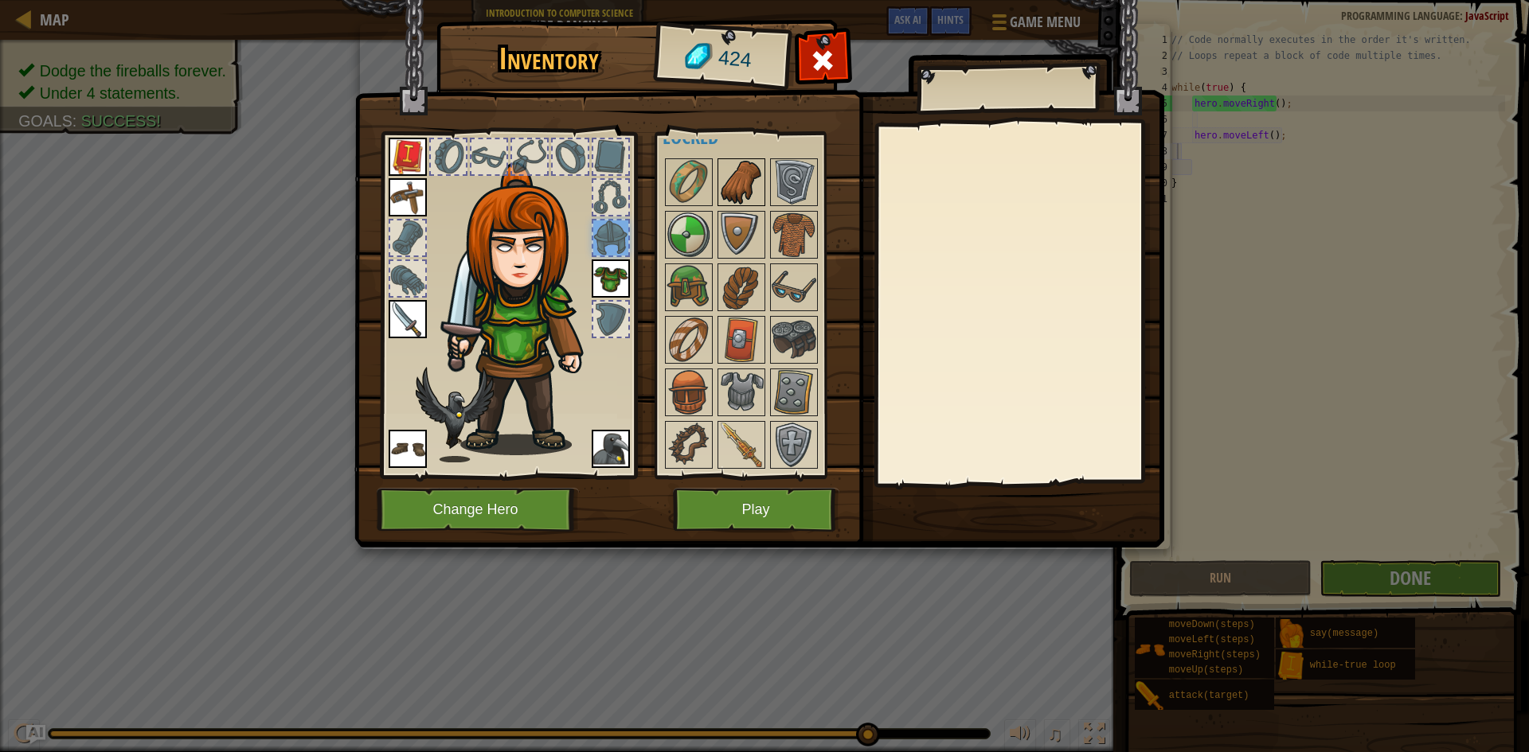
click at [733, 424] on img at bounding box center [741, 445] width 45 height 45
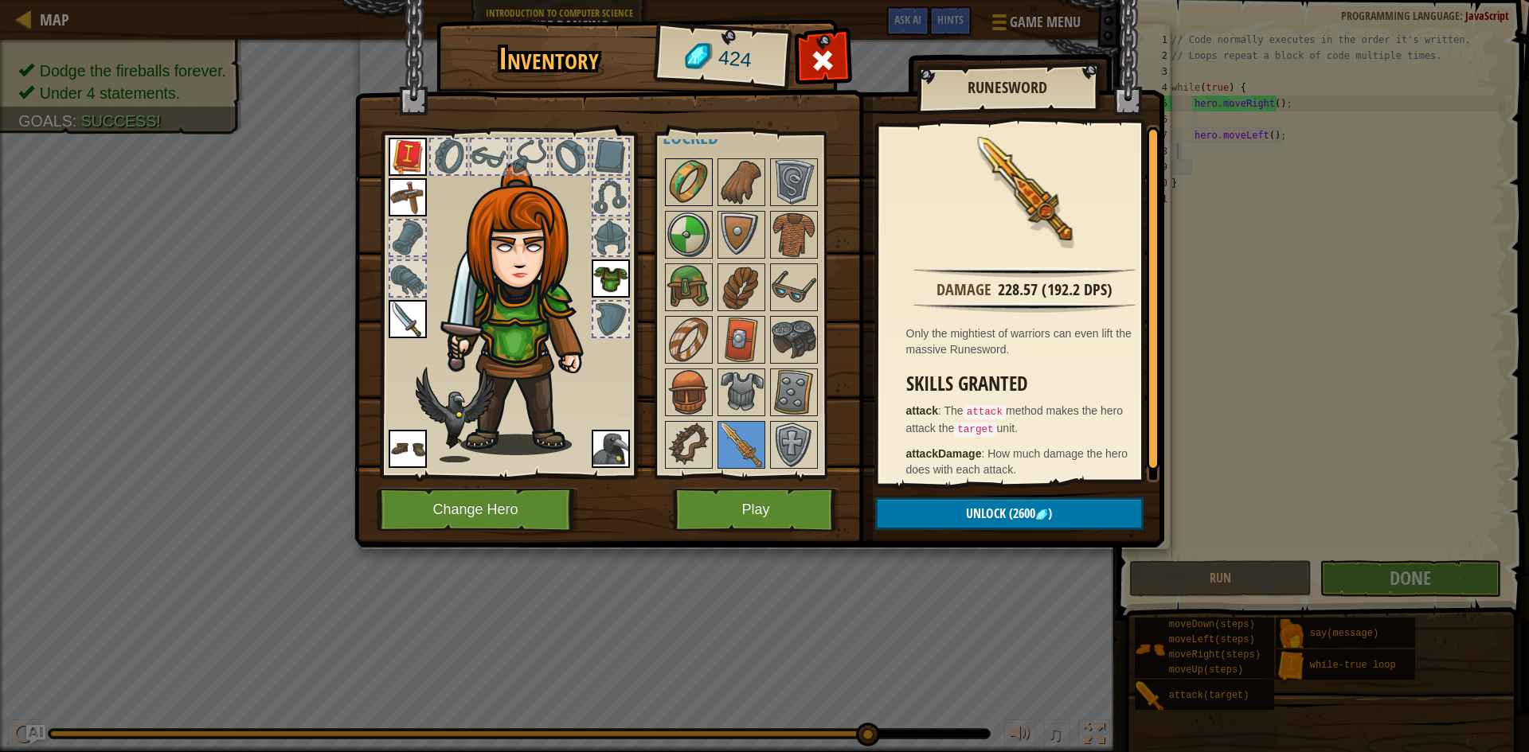
click at [688, 182] on img at bounding box center [688, 182] width 45 height 45
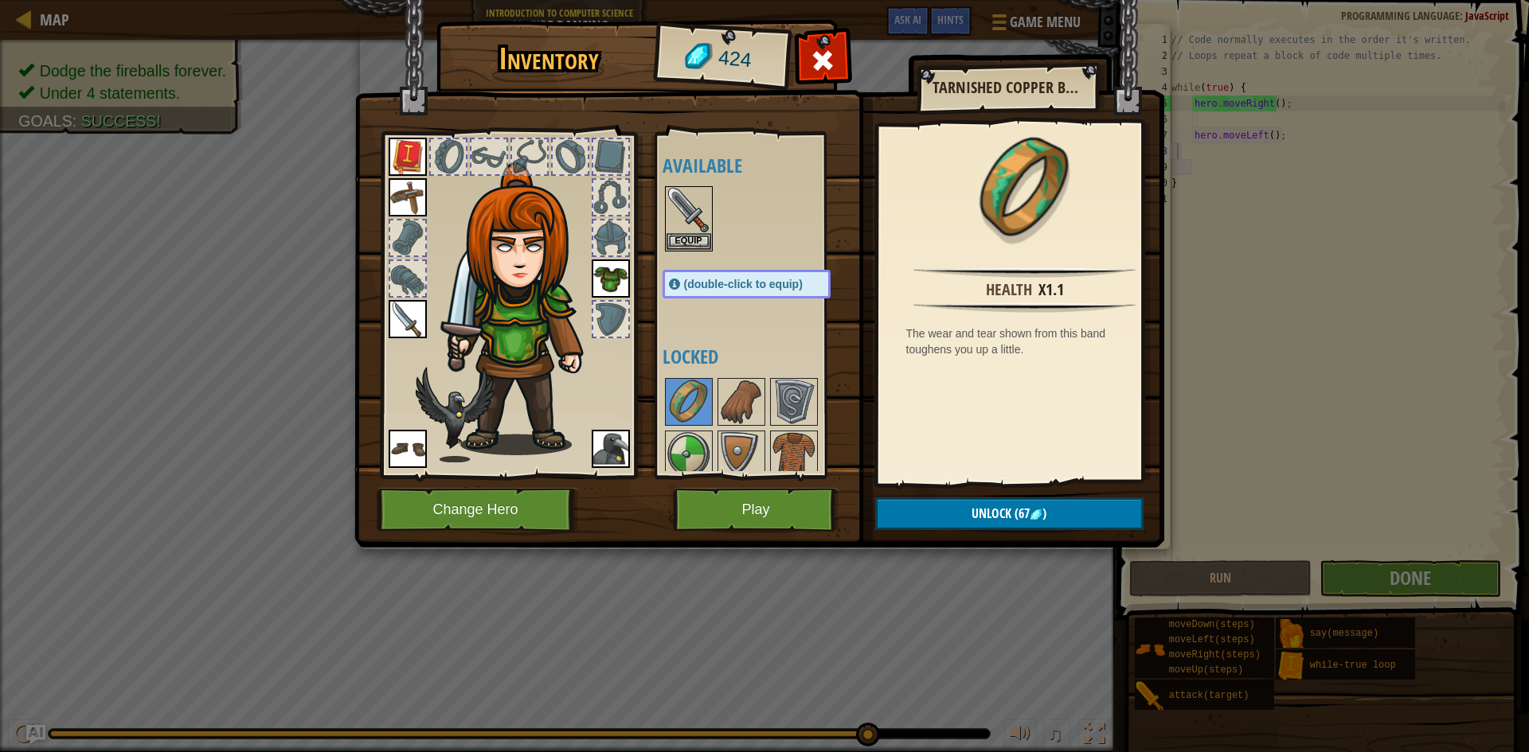
scroll to position [80, 0]
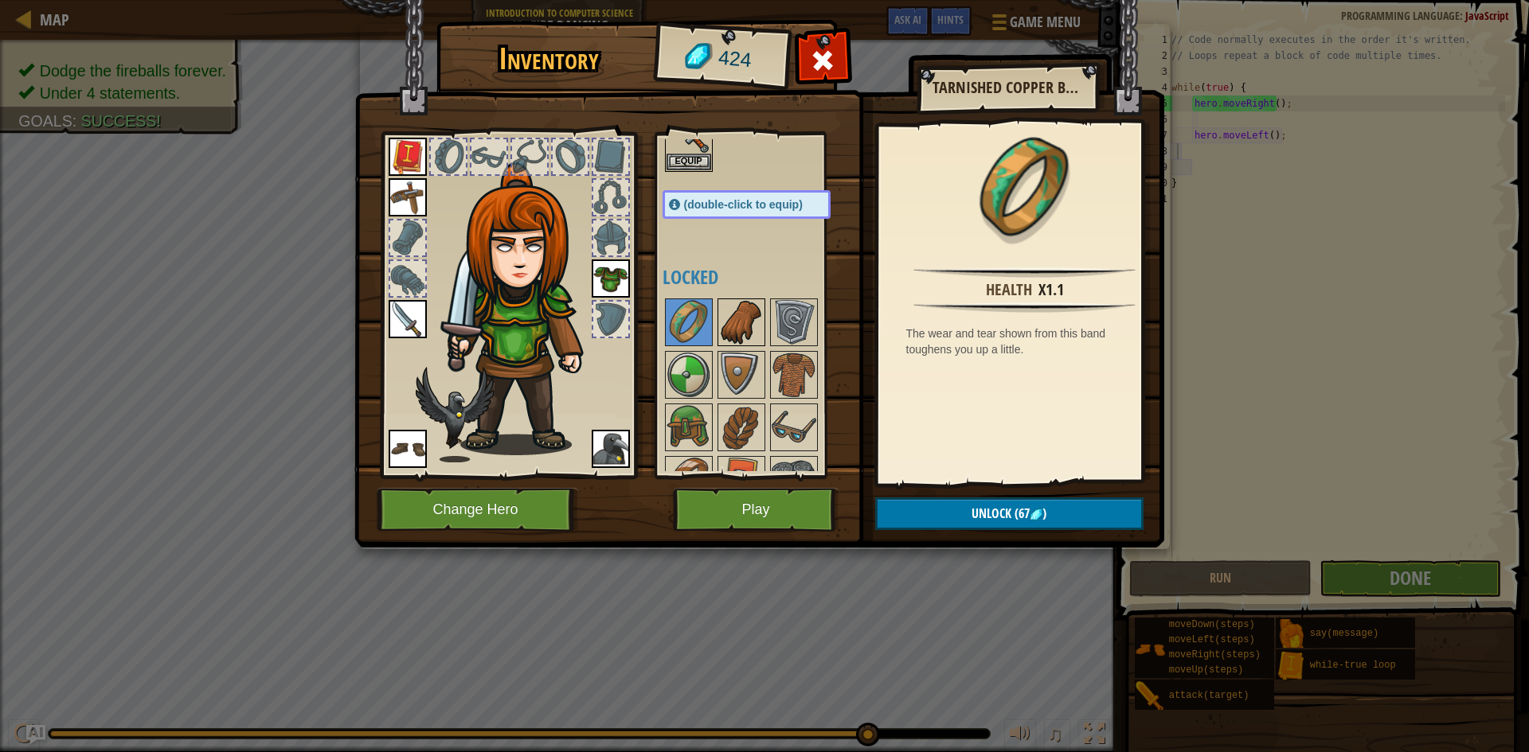
click at [756, 330] on img at bounding box center [741, 322] width 45 height 45
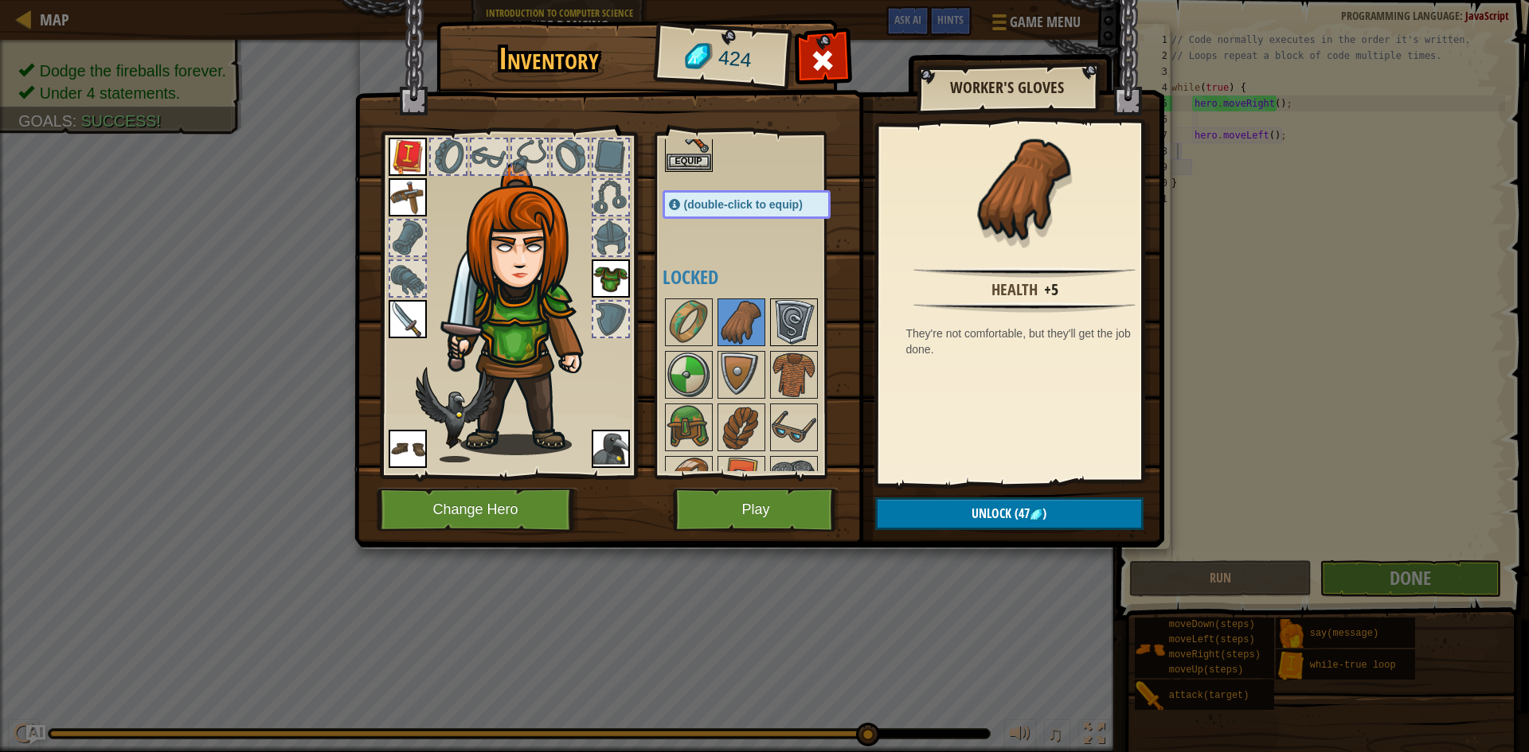
click at [798, 330] on img at bounding box center [793, 322] width 45 height 45
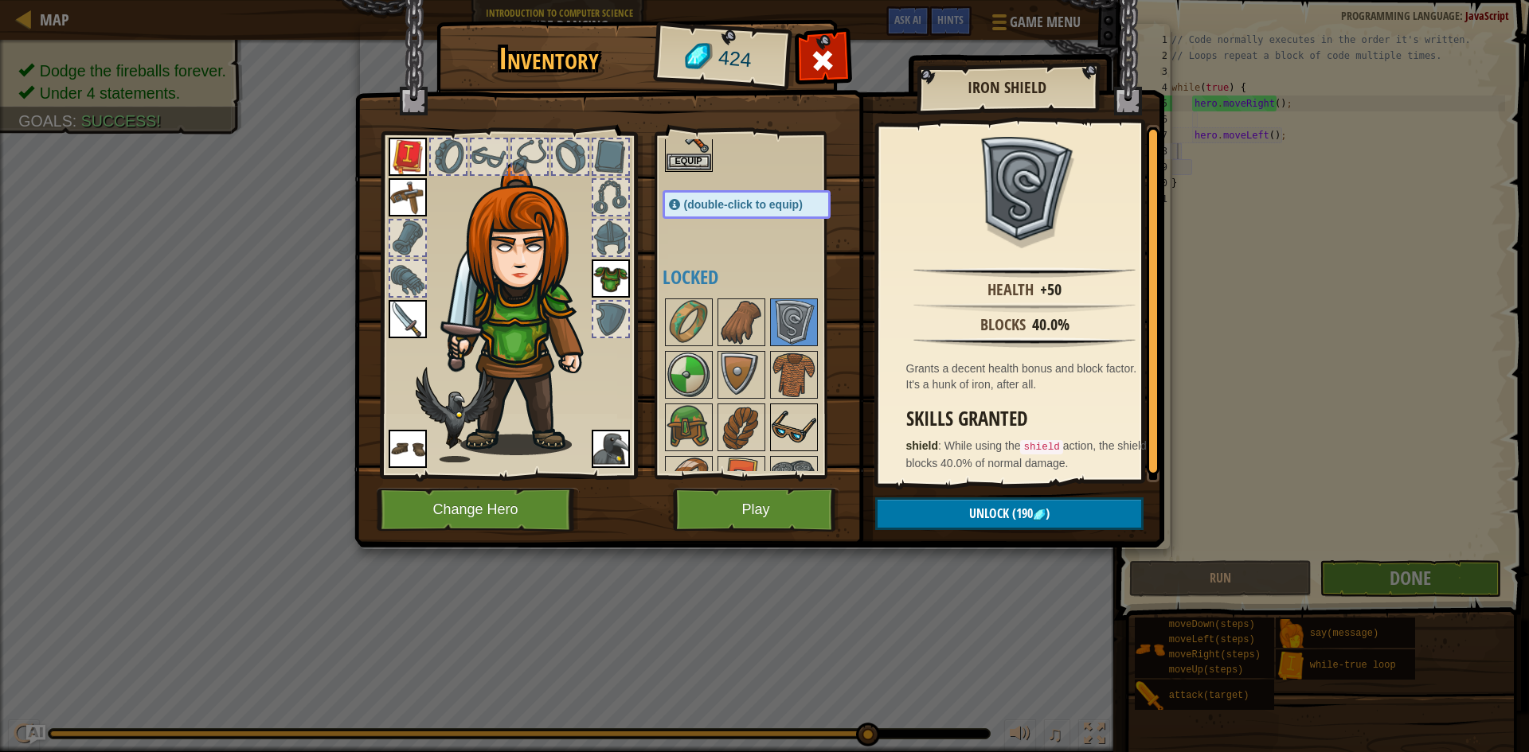
scroll to position [159, 0]
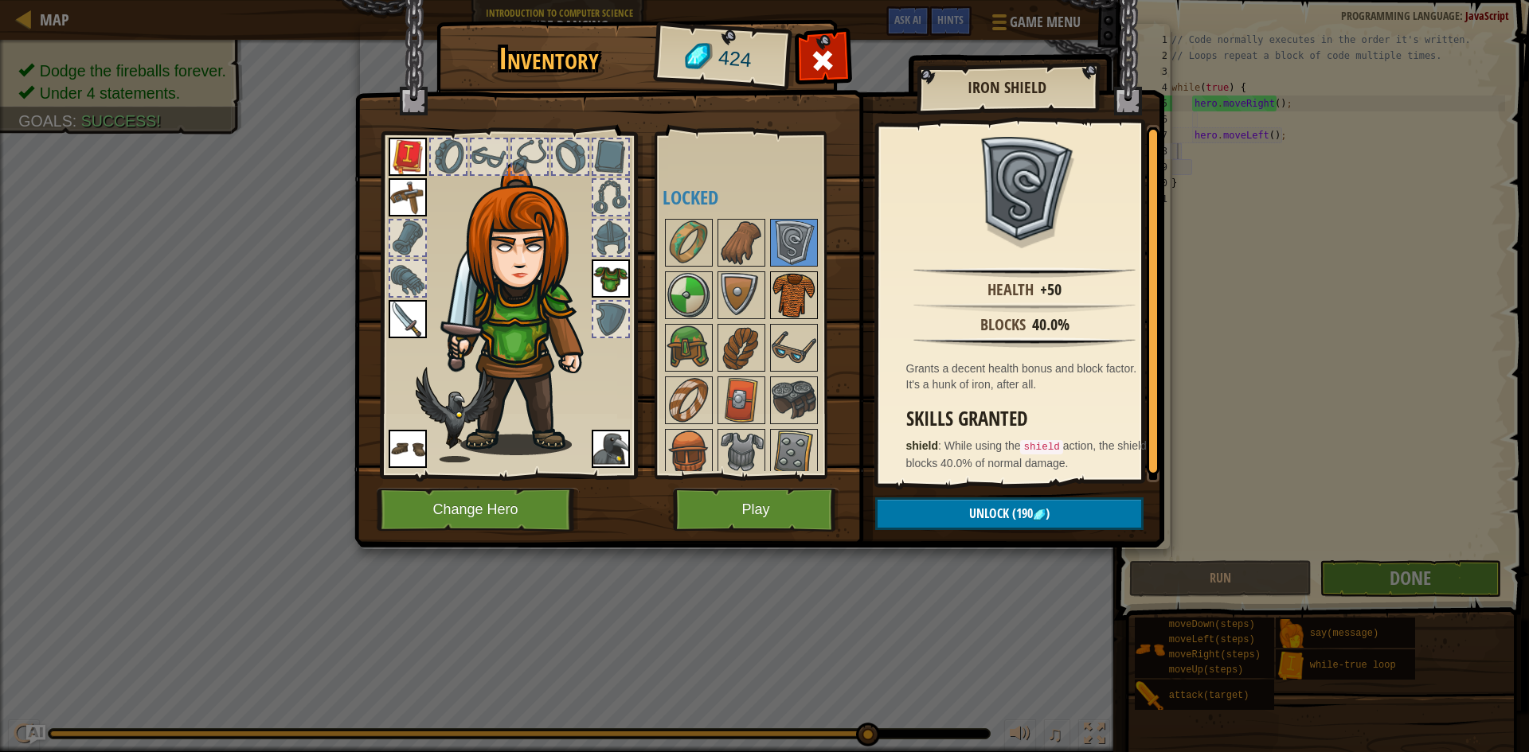
click at [788, 290] on img at bounding box center [793, 295] width 45 height 45
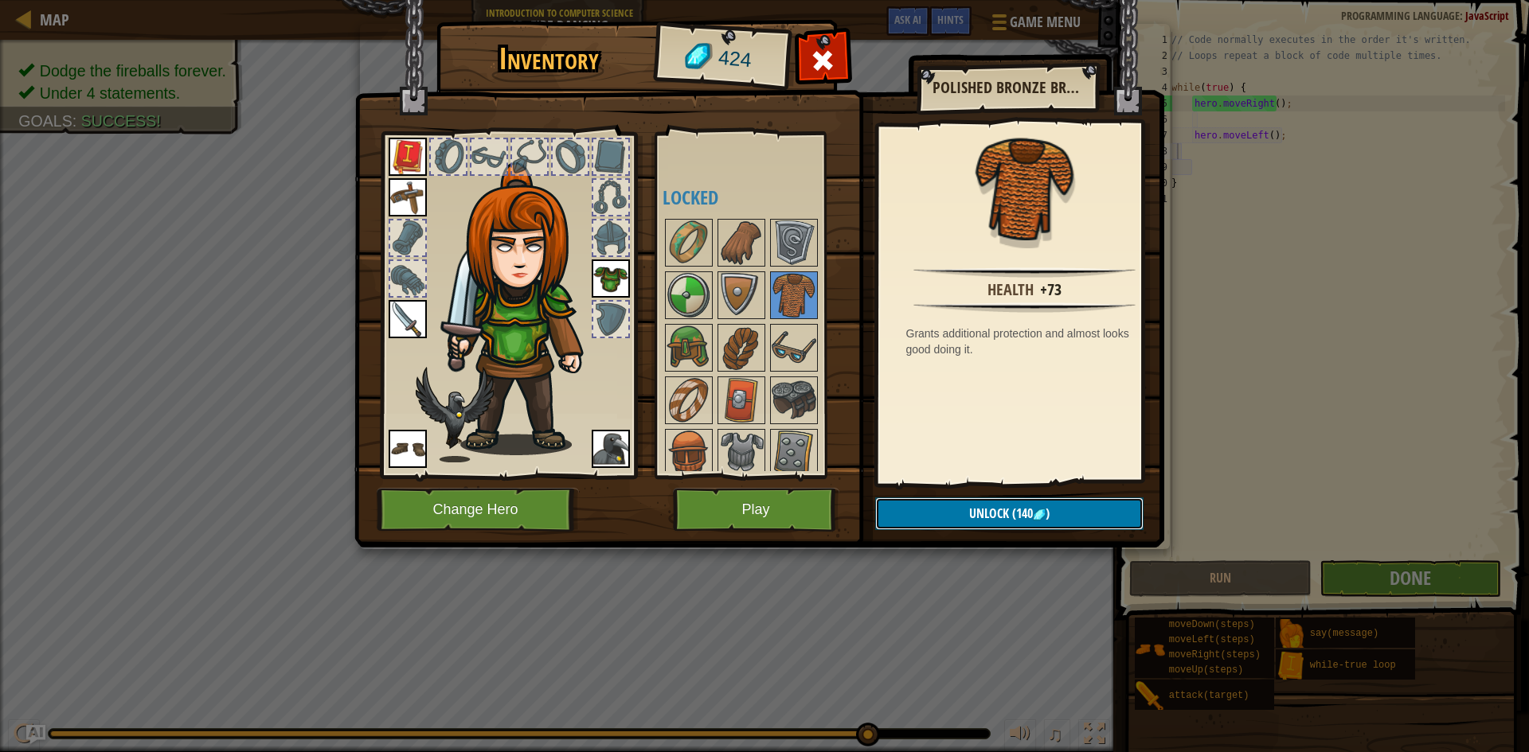
click at [1013, 517] on span "(140" at bounding box center [1021, 514] width 24 height 18
click at [778, 357] on img at bounding box center [793, 348] width 45 height 45
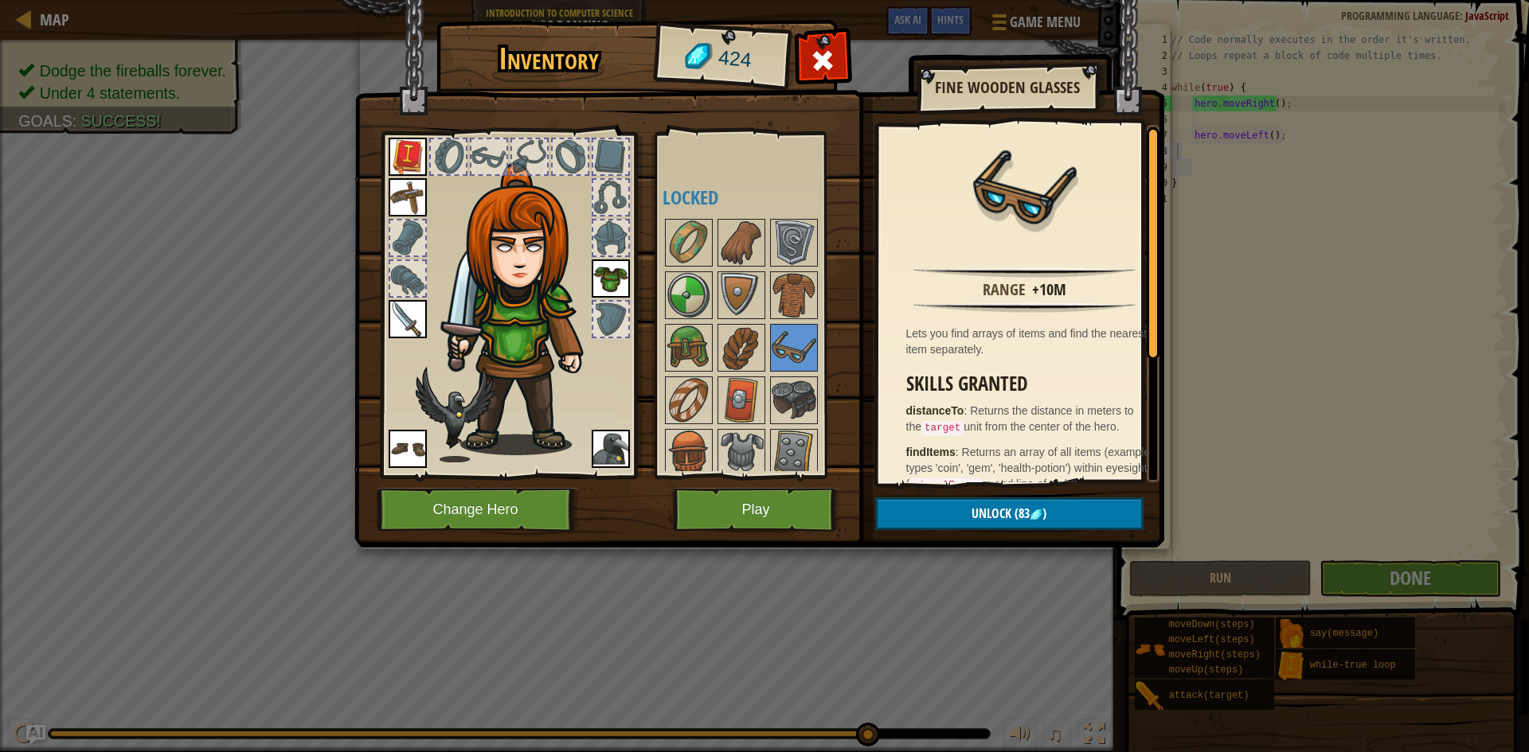
scroll to position [80, 0]
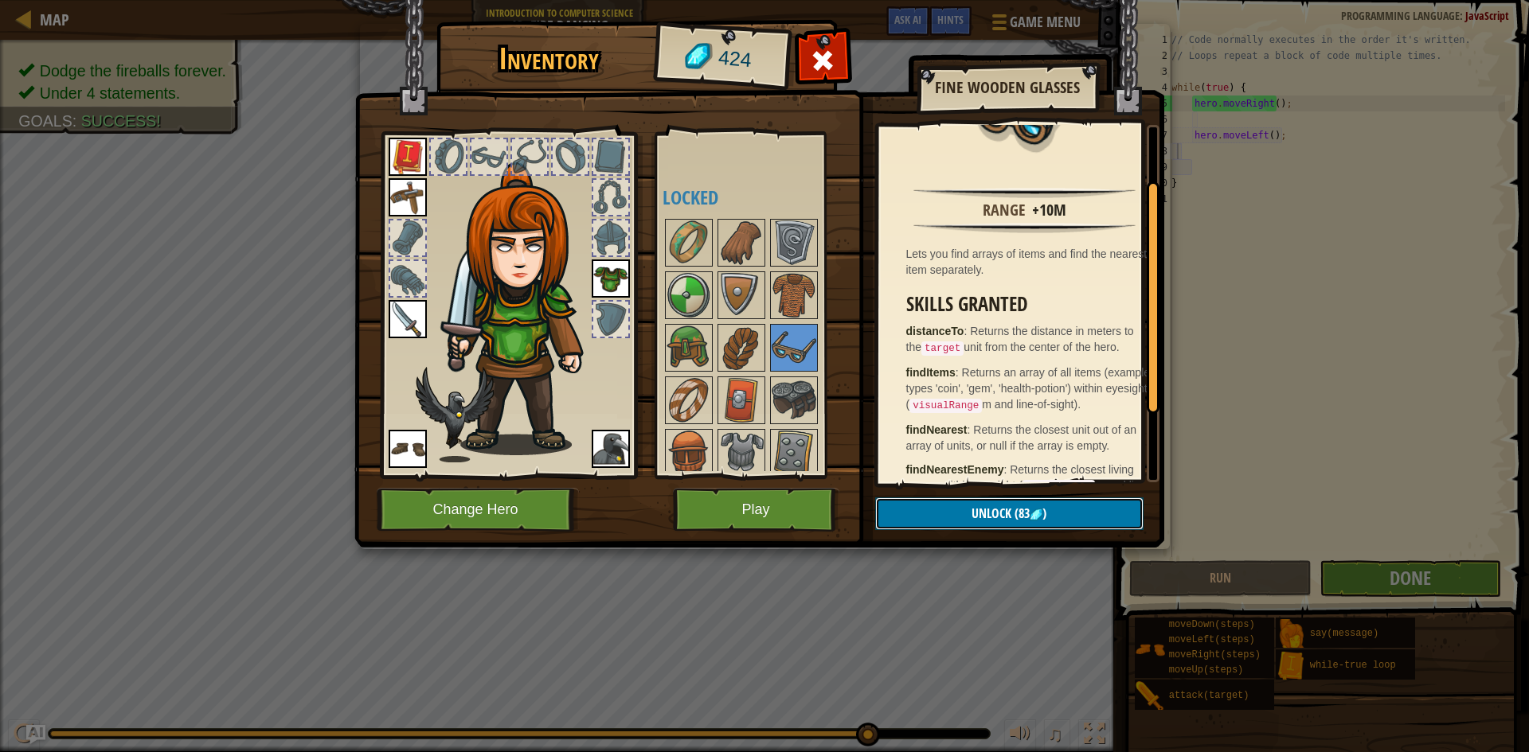
click at [974, 508] on span "Unlock" at bounding box center [991, 514] width 40 height 18
click at [751, 350] on img at bounding box center [741, 348] width 45 height 45
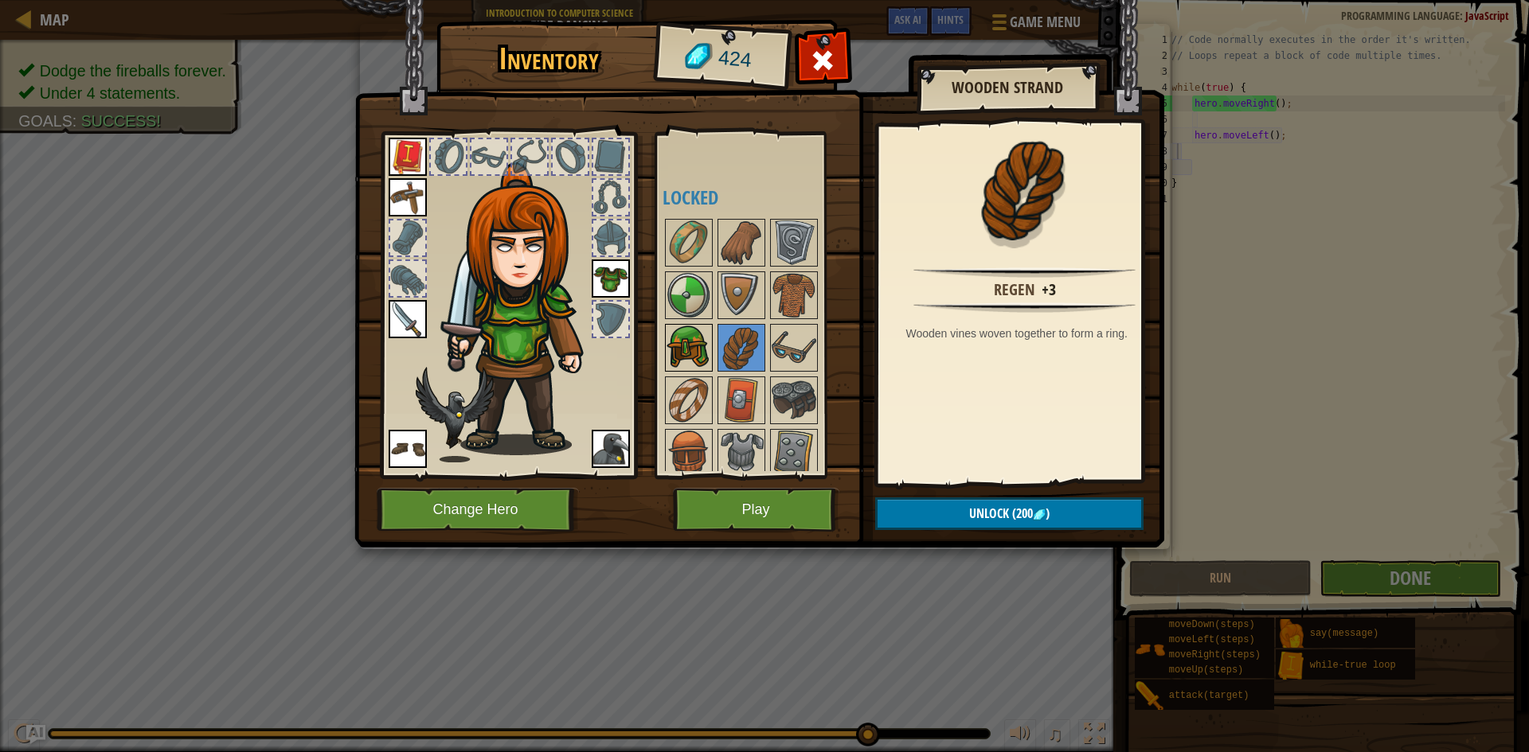
click at [701, 344] on img at bounding box center [688, 348] width 45 height 45
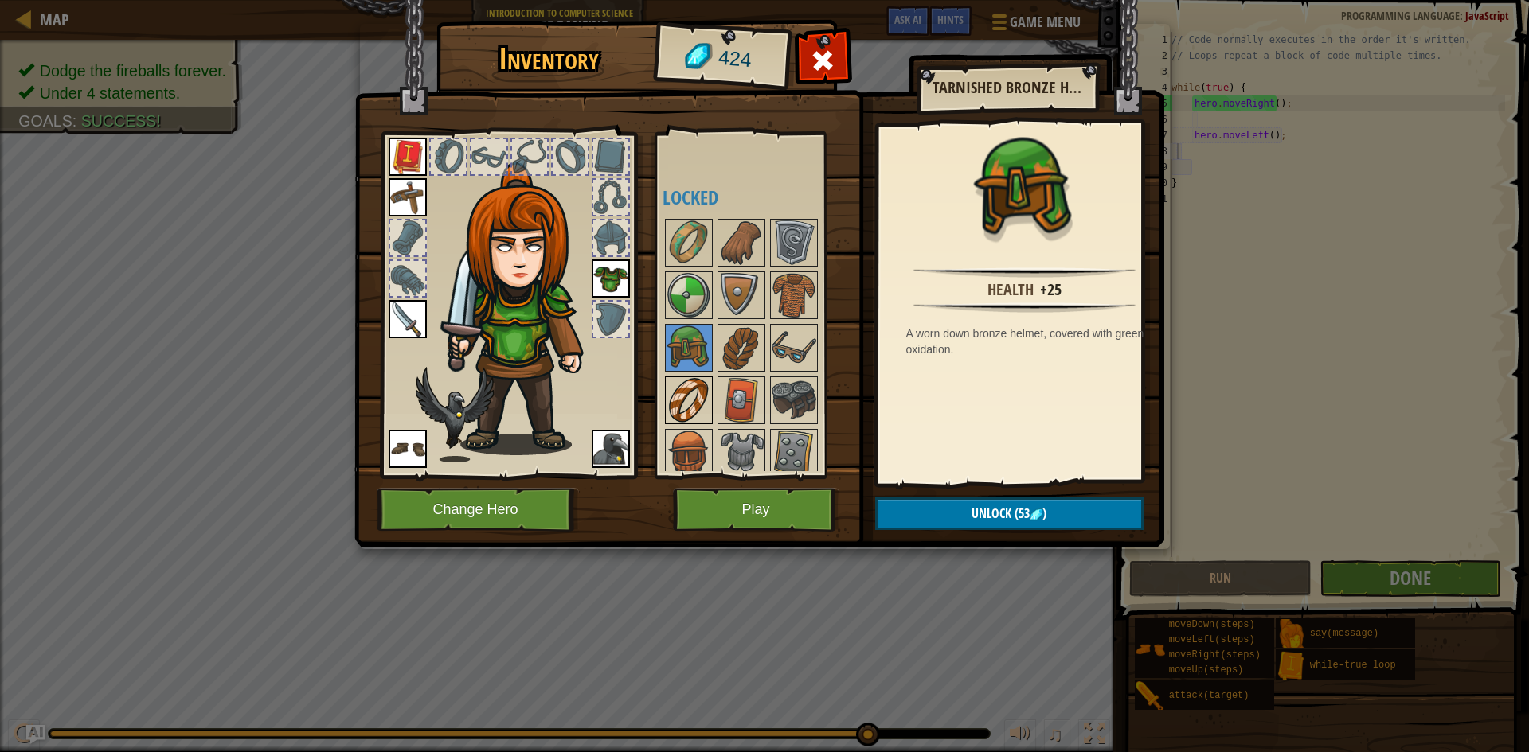
click at [683, 383] on img at bounding box center [688, 400] width 45 height 45
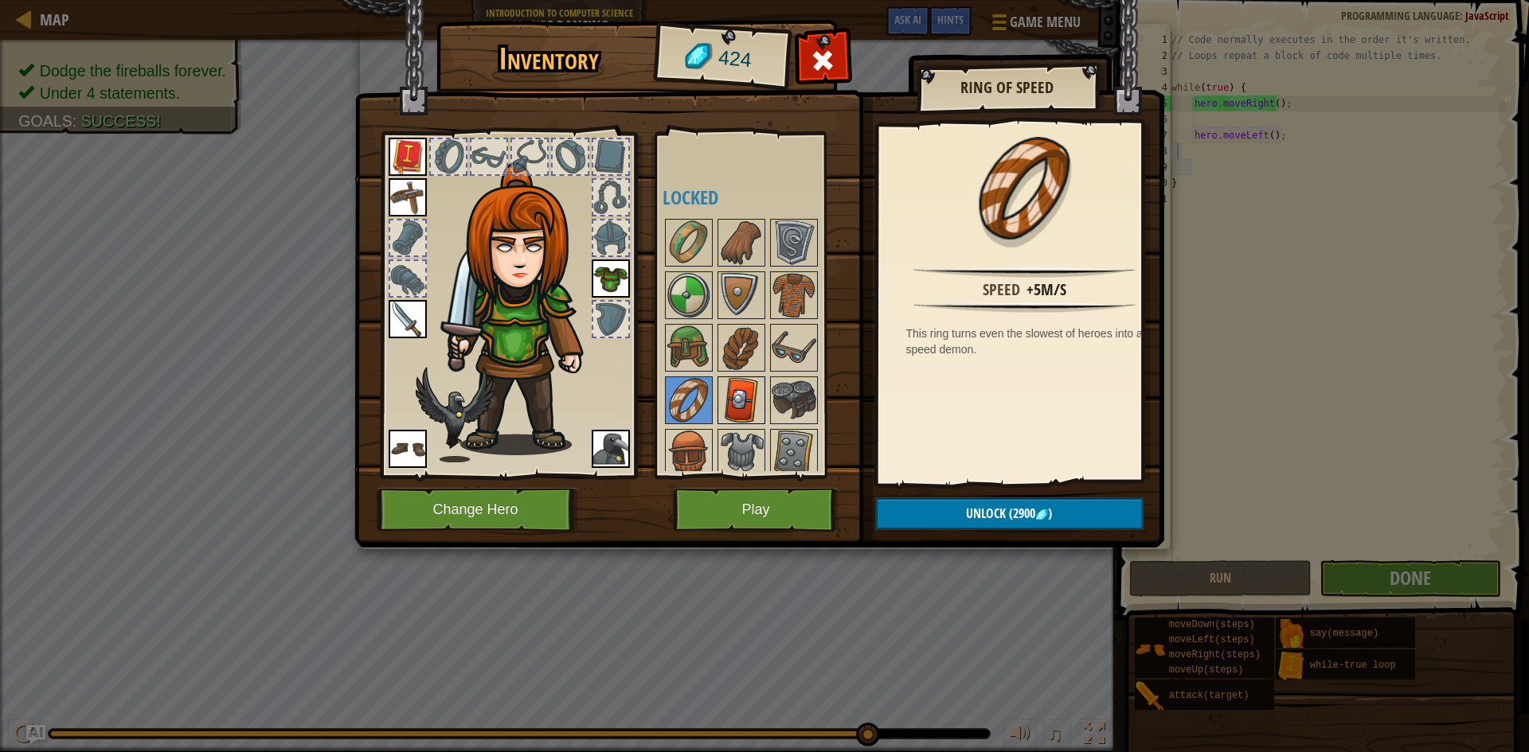
click at [747, 383] on img at bounding box center [741, 400] width 45 height 45
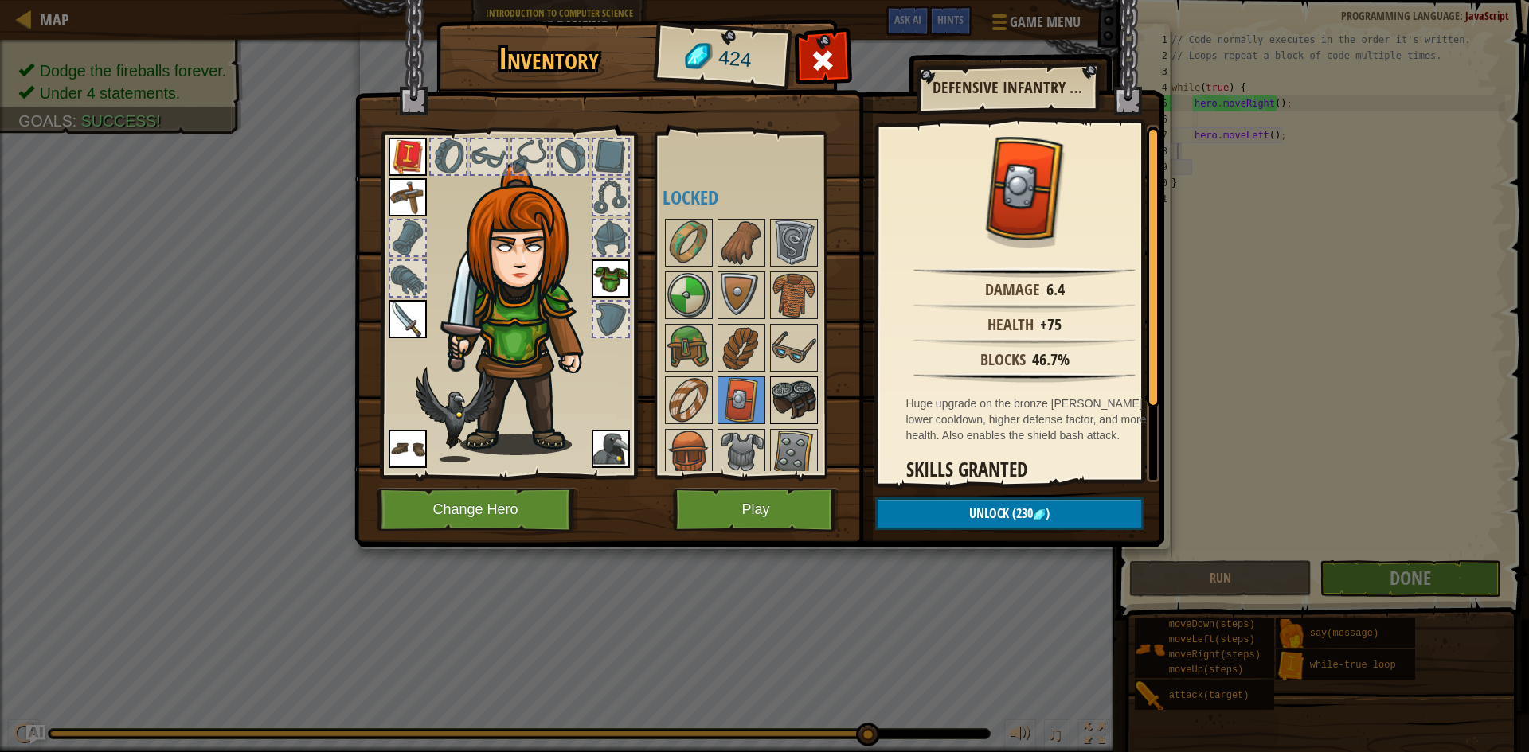
click at [795, 389] on img at bounding box center [793, 400] width 45 height 45
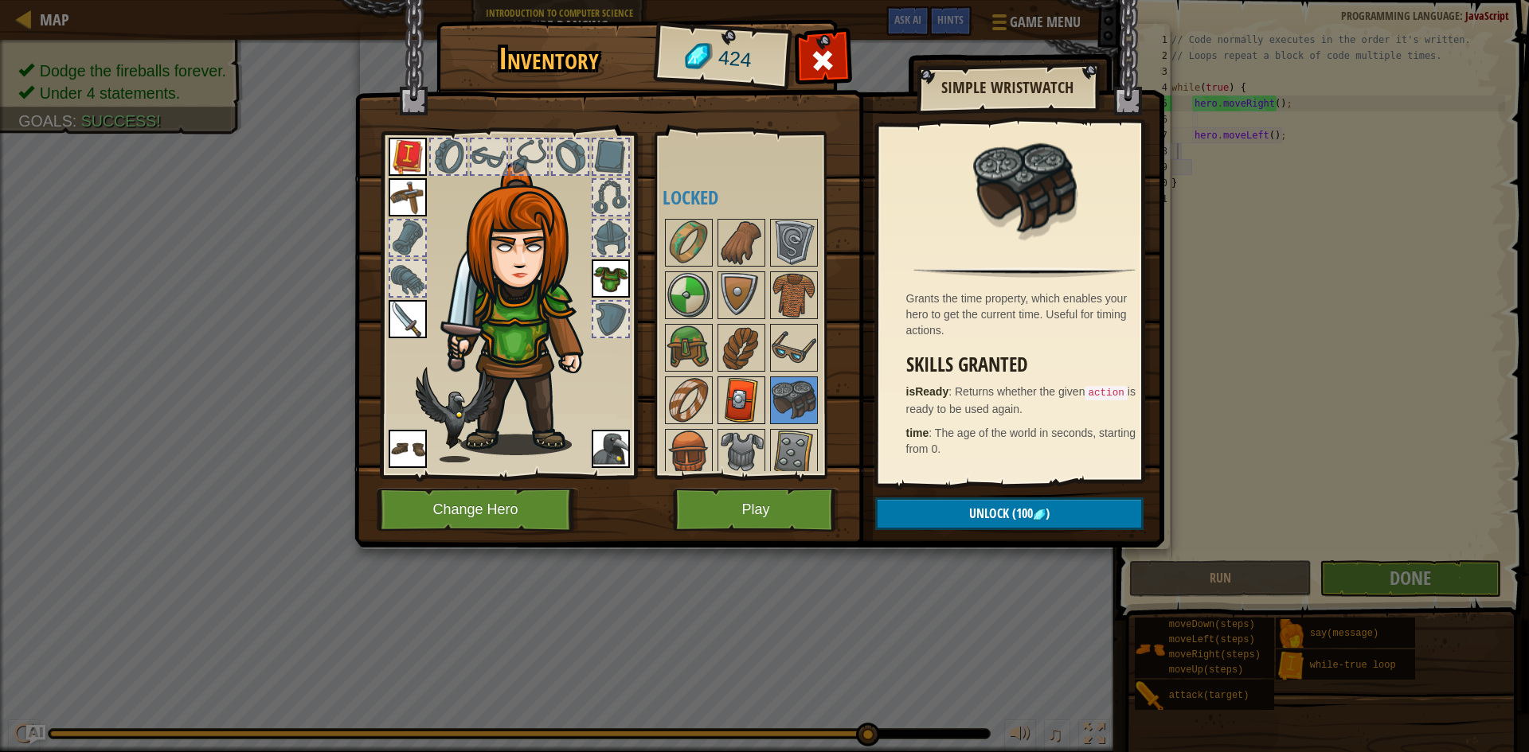
click at [752, 396] on img at bounding box center [741, 400] width 45 height 45
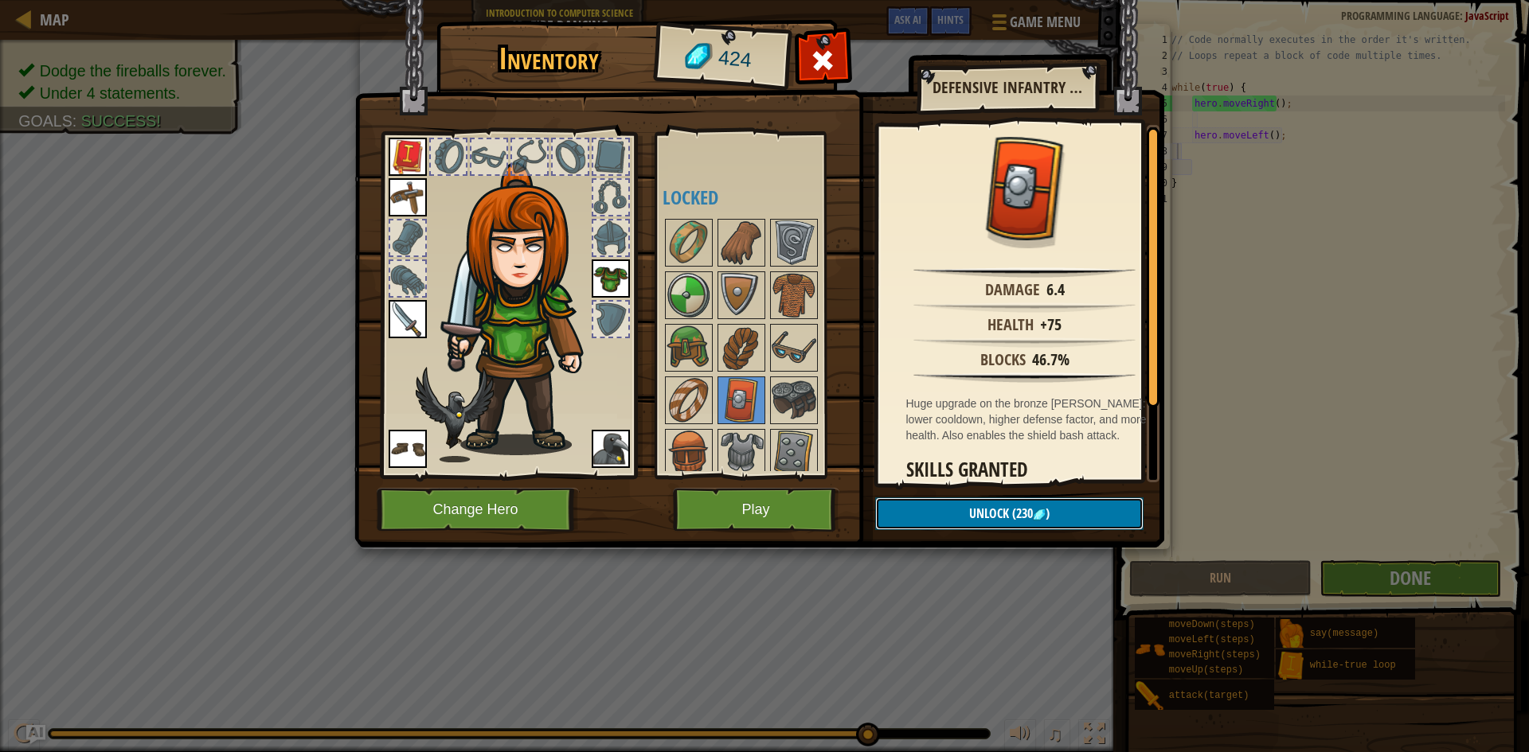
click at [998, 512] on span "Unlock" at bounding box center [989, 514] width 40 height 18
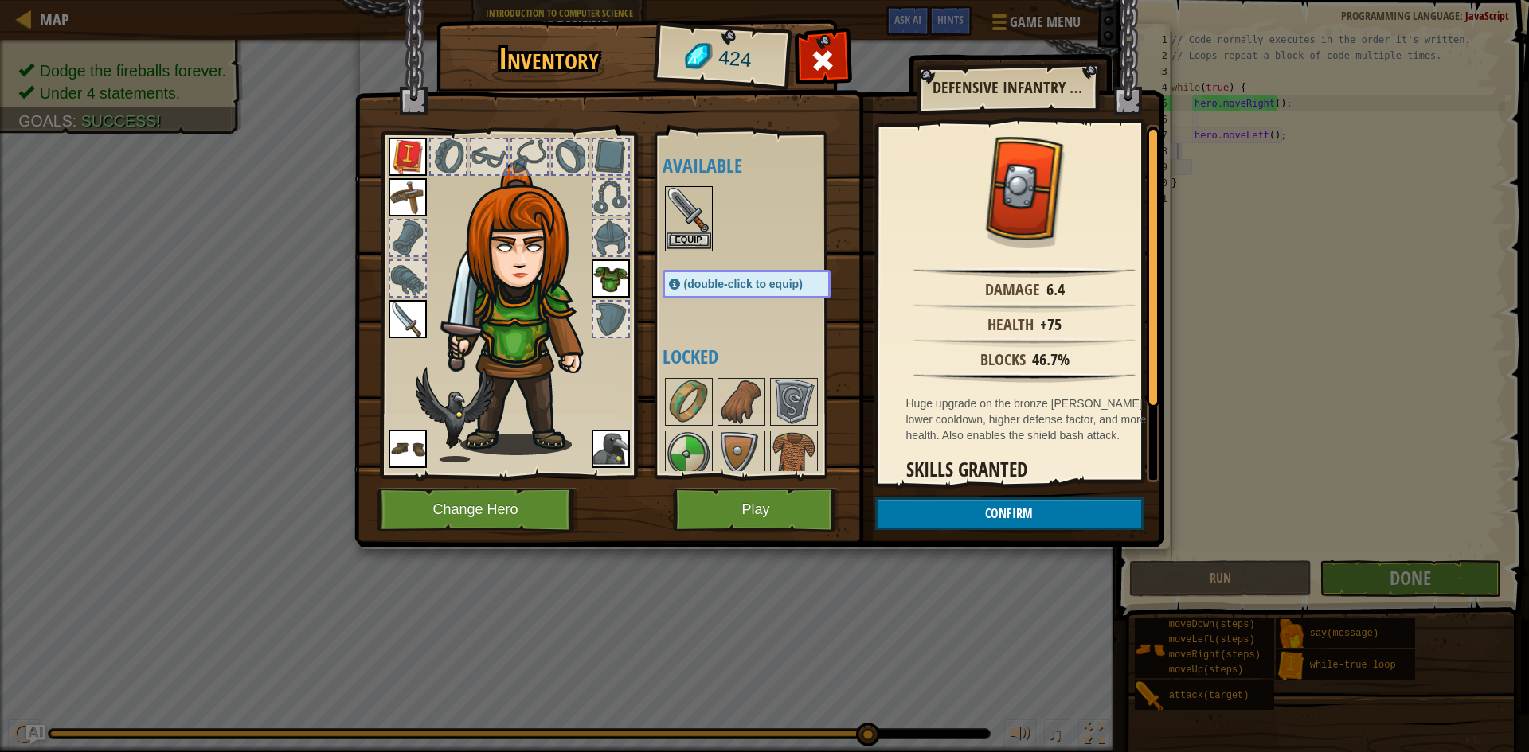
click at [683, 229] on img at bounding box center [688, 210] width 45 height 45
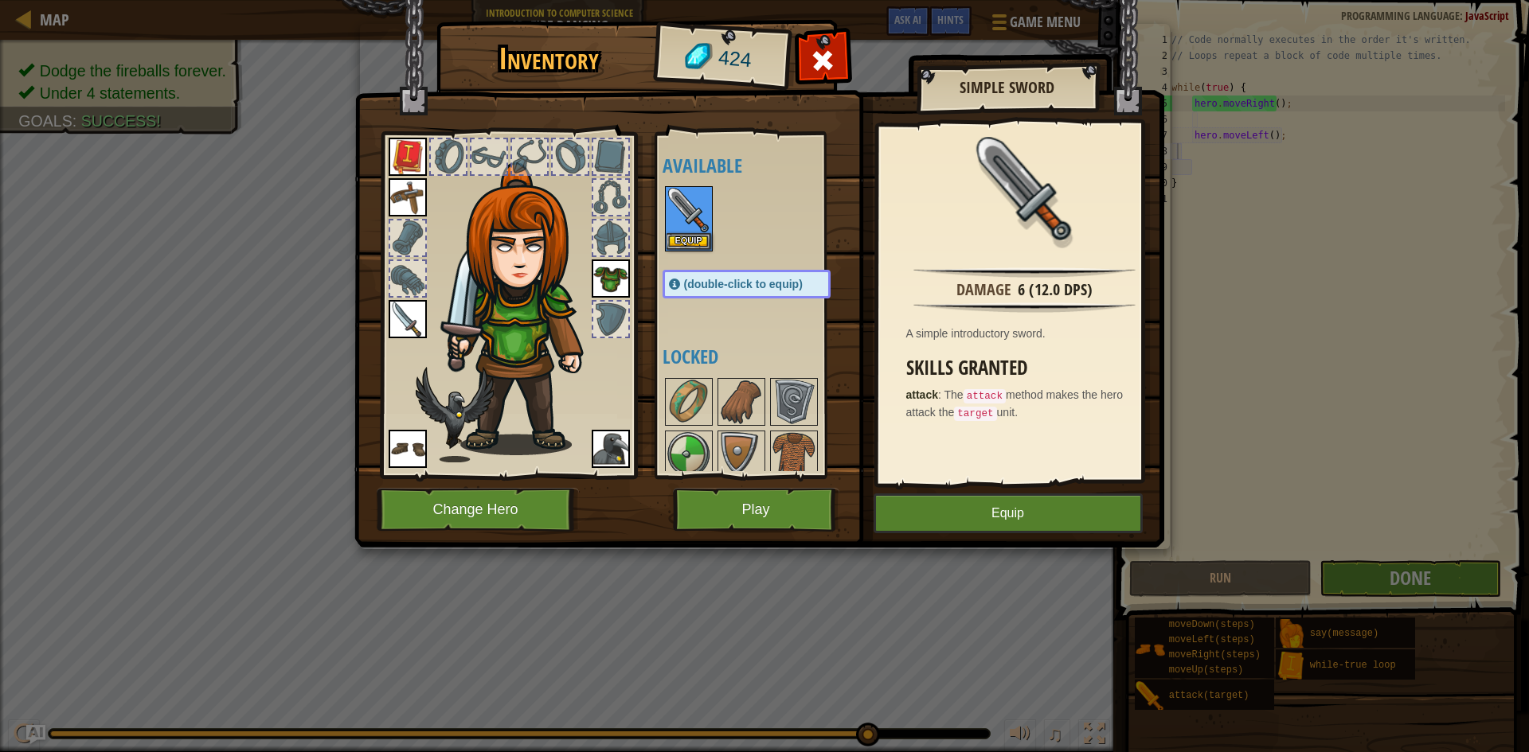
click at [1002, 535] on img at bounding box center [759, 259] width 810 height 578
click at [1002, 515] on button "Equip" at bounding box center [1007, 514] width 269 height 40
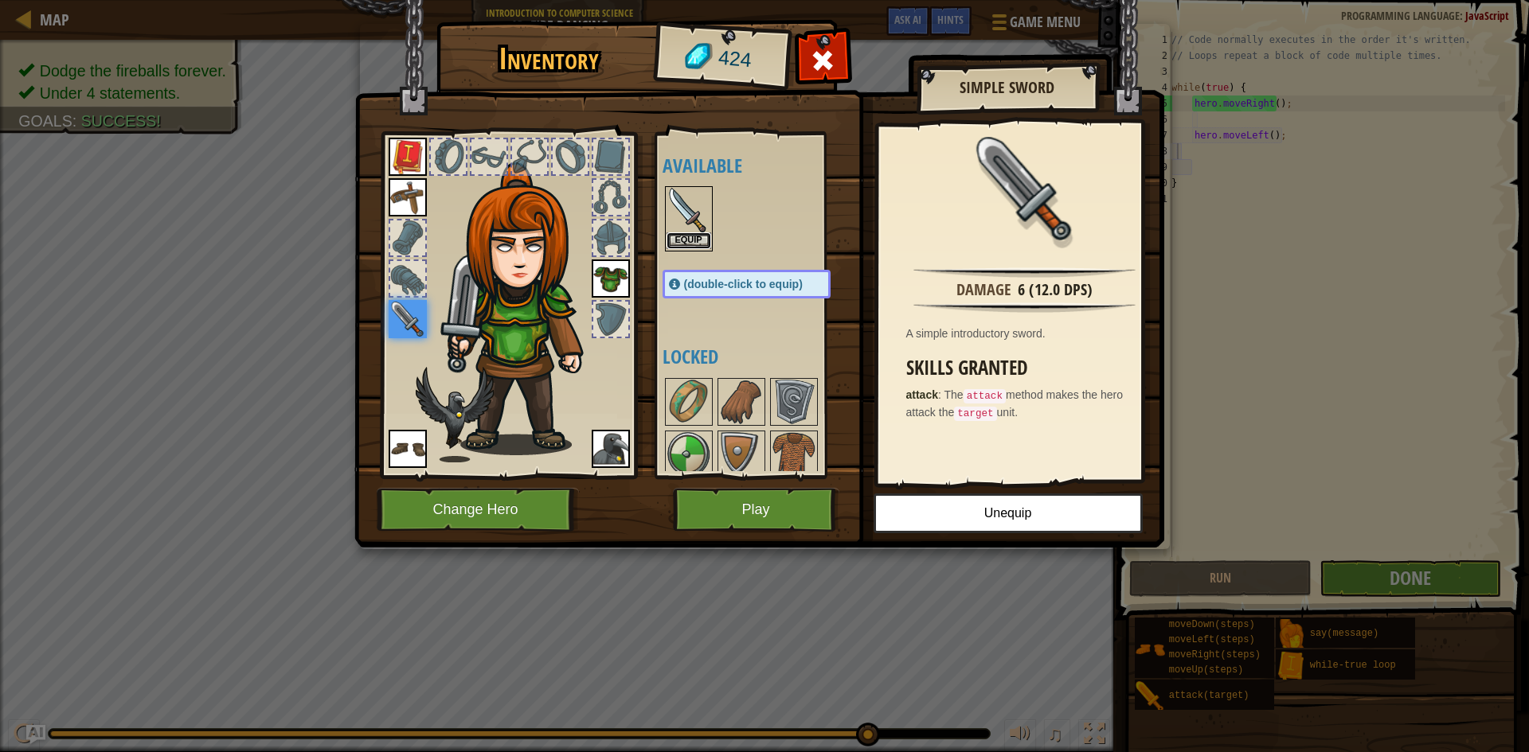
click at [692, 244] on button "Equip" at bounding box center [688, 240] width 45 height 17
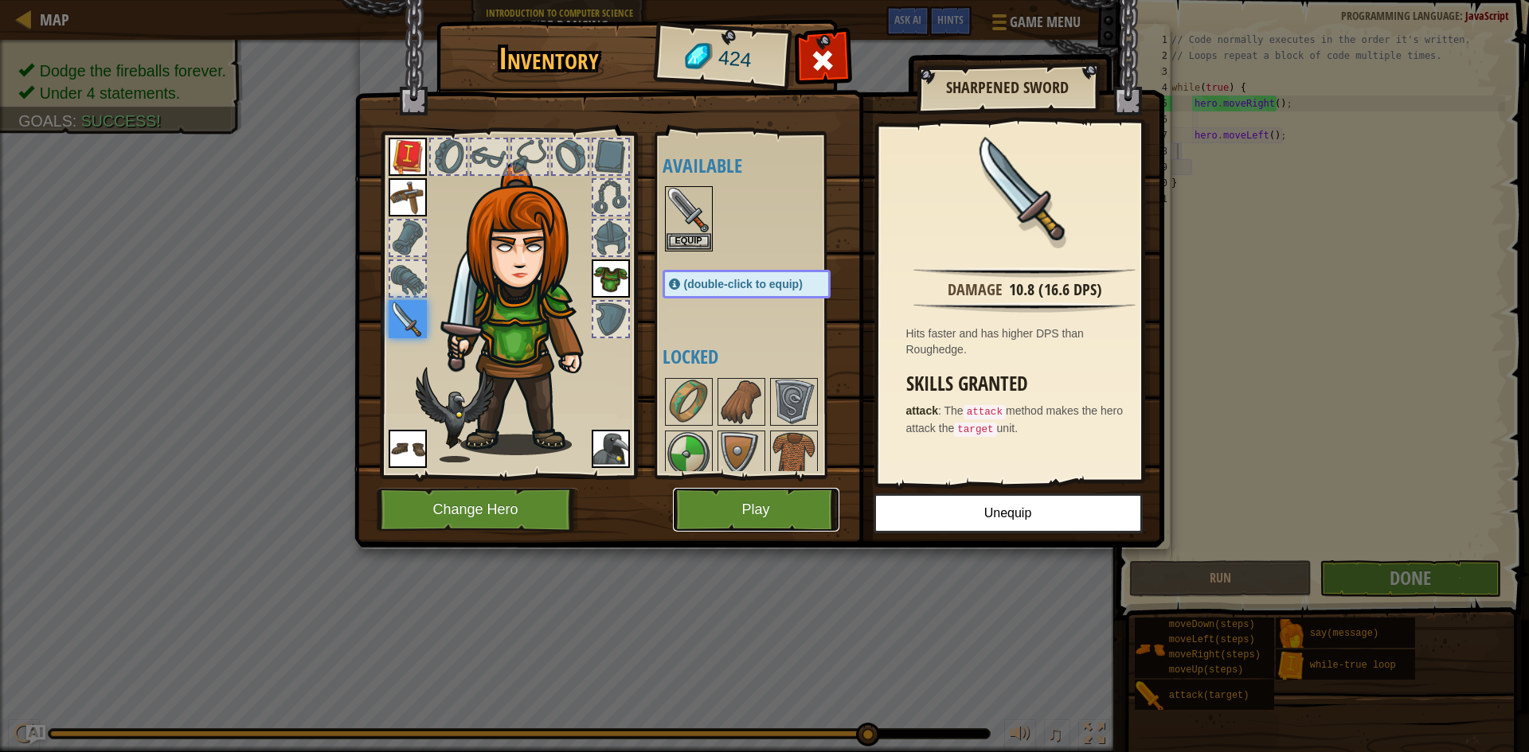
click at [759, 526] on button "Play" at bounding box center [756, 510] width 166 height 44
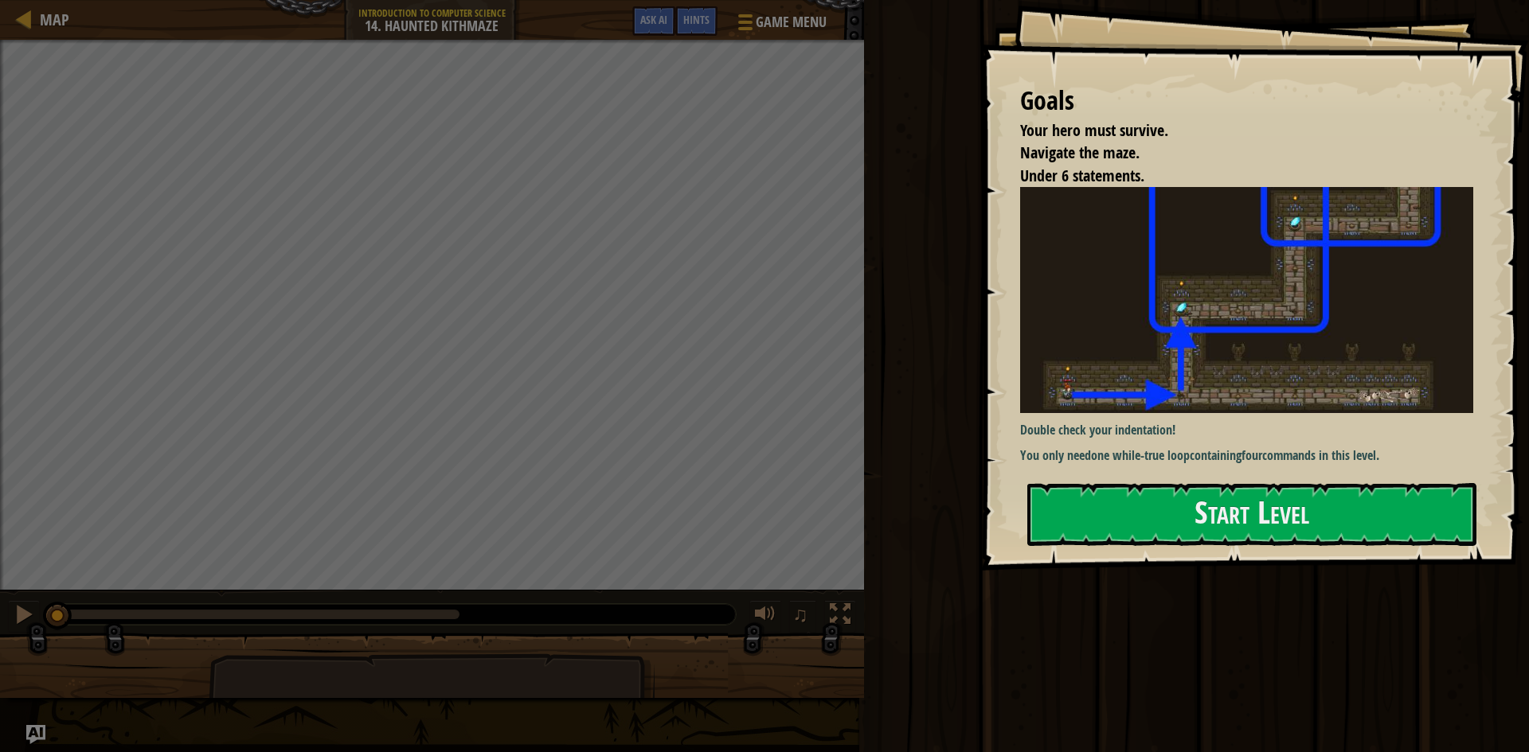
click at [1181, 552] on div "Goals Your hero must survive. Navigate the maze. Under 6 statements. Double che…" at bounding box center [1254, 285] width 549 height 571
click at [1197, 522] on button "Start Level" at bounding box center [1251, 514] width 449 height 63
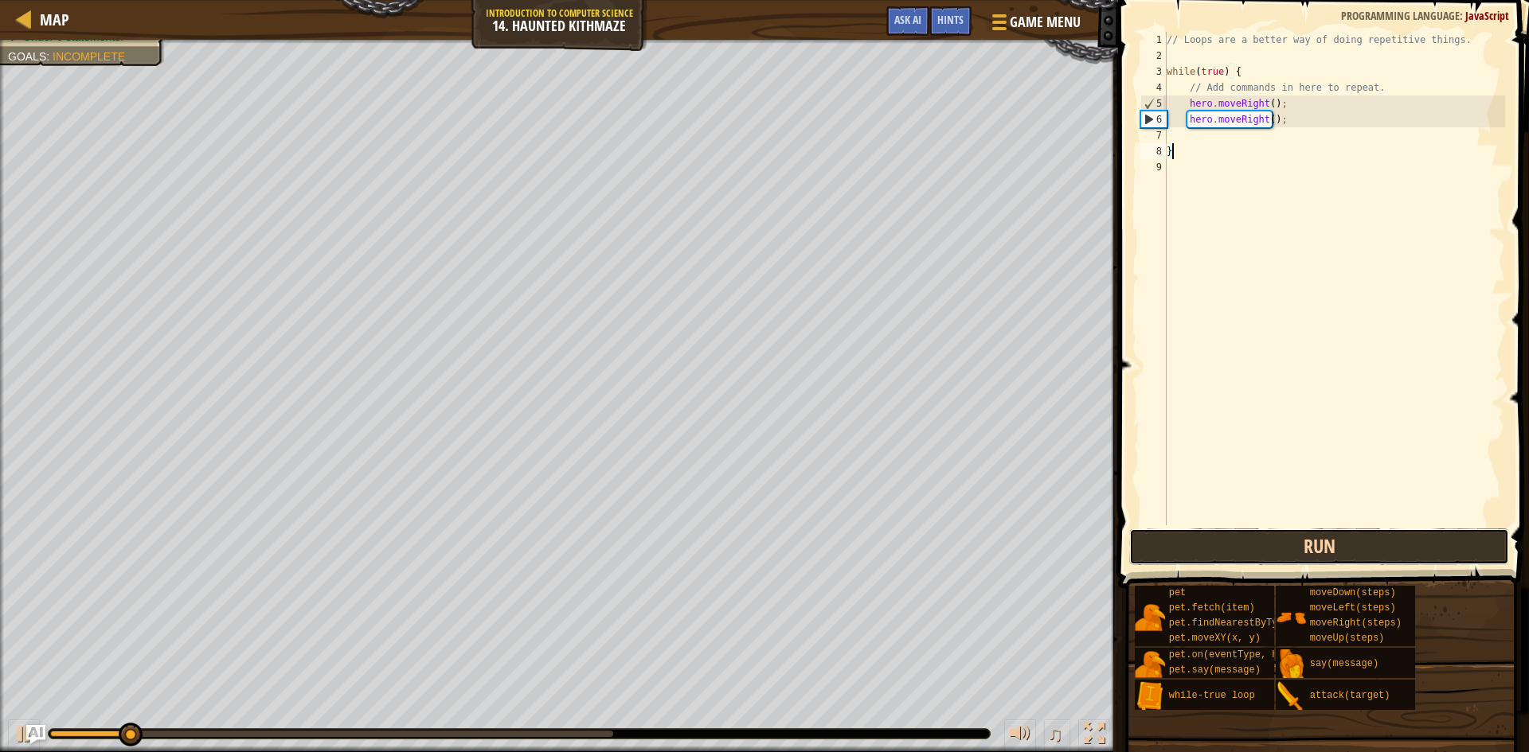
click at [1242, 558] on button "Run" at bounding box center [1319, 547] width 380 height 37
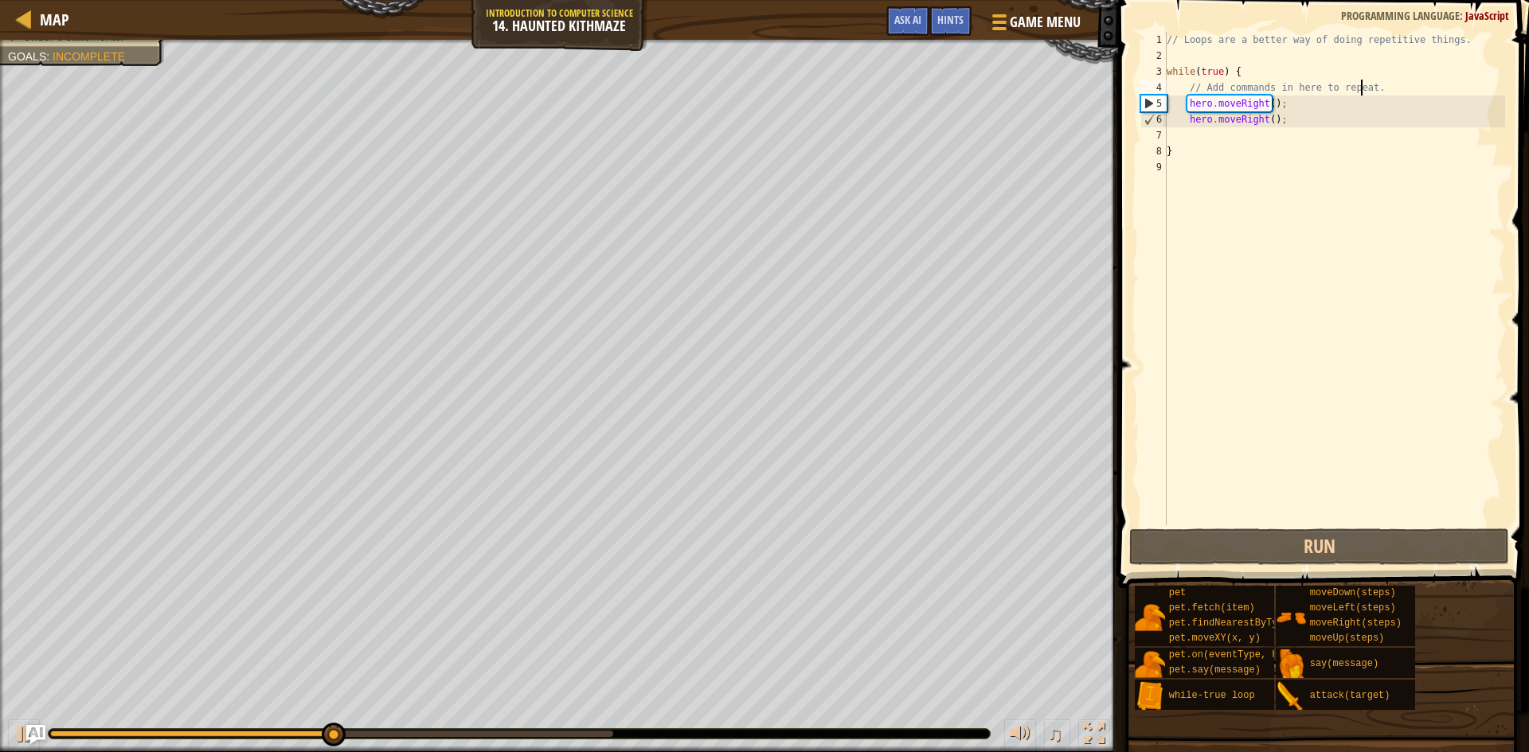
click at [1361, 89] on div "// Loops are a better way of doing repetitive things. while ( true ) { // Add c…" at bounding box center [1334, 294] width 342 height 525
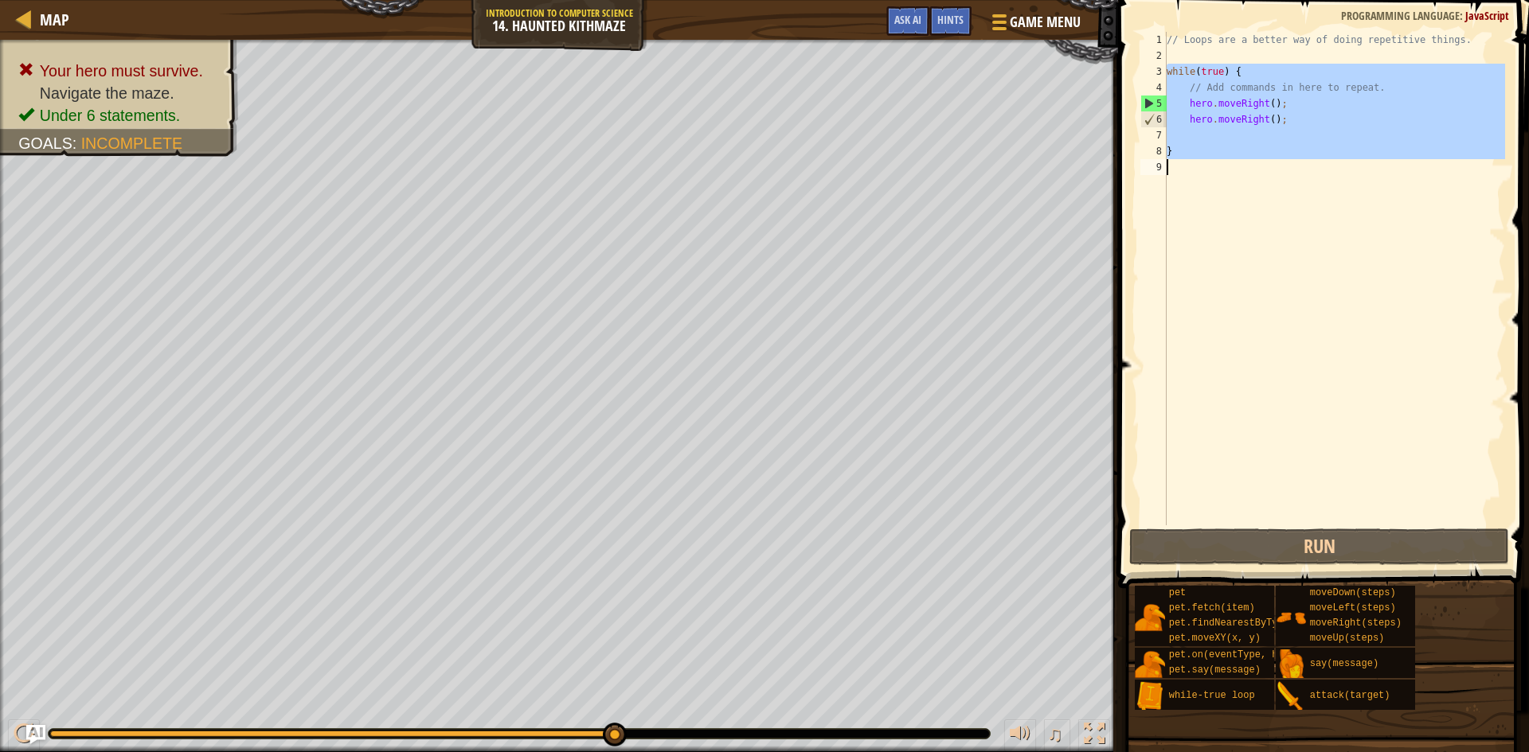
drag, startPoint x: 1165, startPoint y: 70, endPoint x: 1275, endPoint y: 144, distance: 133.1
click at [1275, 144] on div "// Add commands in here to repeat. 1 2 3 4 5 6 7 8 9 // Loops are a better way …" at bounding box center [1321, 279] width 368 height 494
type textarea "}"
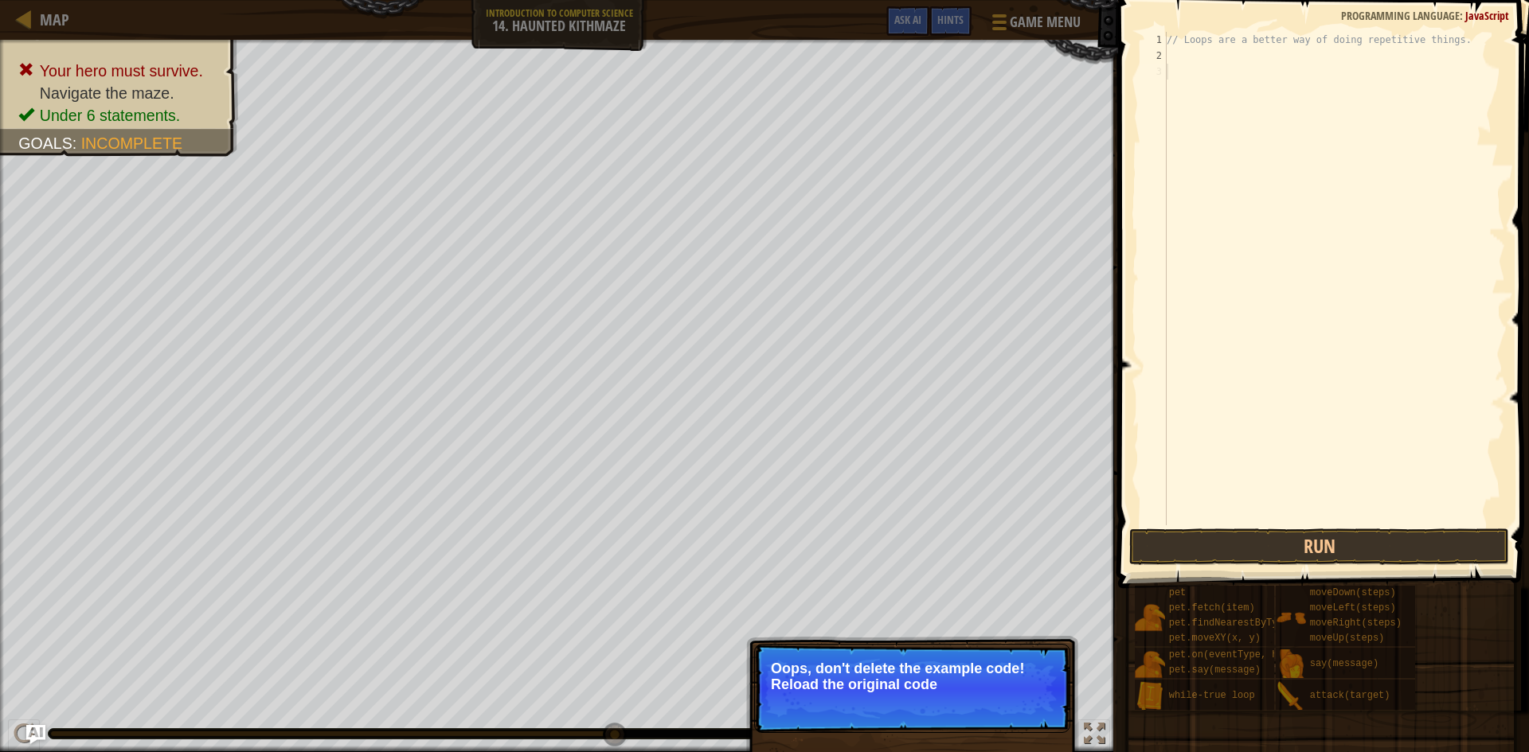
click at [1201, 72] on div "// Loops are a better way of doing repetitive things." at bounding box center [1334, 294] width 342 height 525
click at [988, 25] on div at bounding box center [996, 21] width 21 height 23
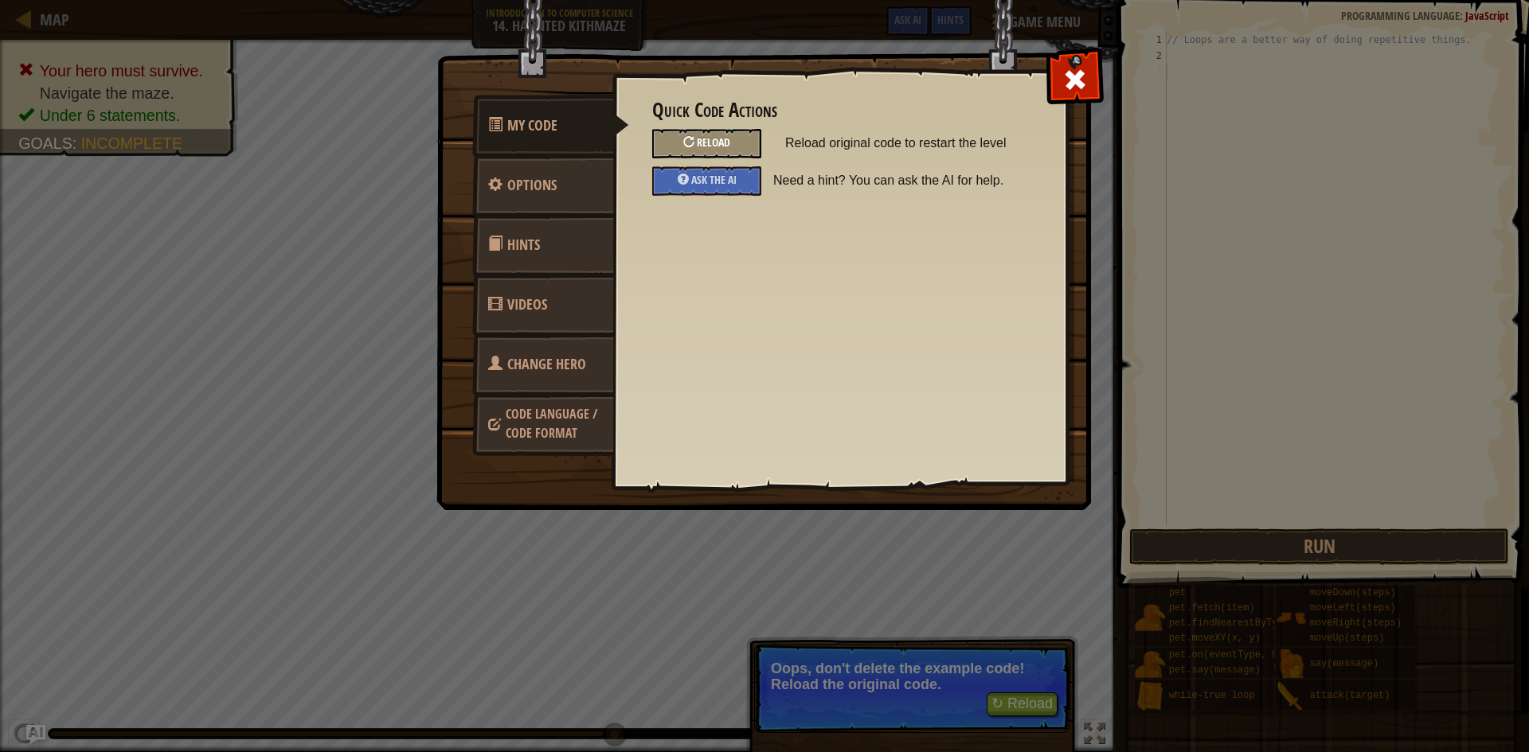
click at [713, 139] on span "Reload" at bounding box center [713, 142] width 33 height 15
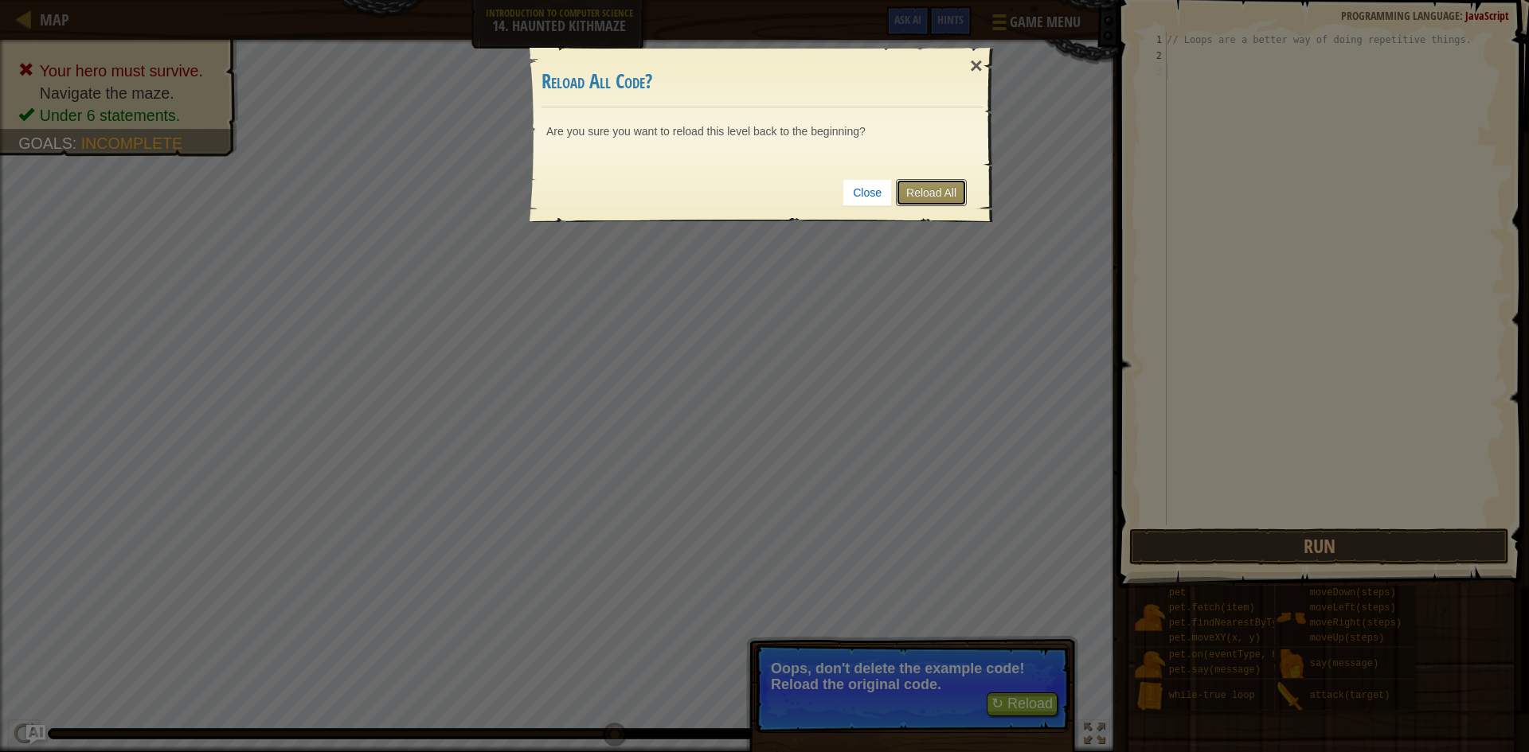
click at [939, 184] on link "Reload All" at bounding box center [931, 192] width 71 height 27
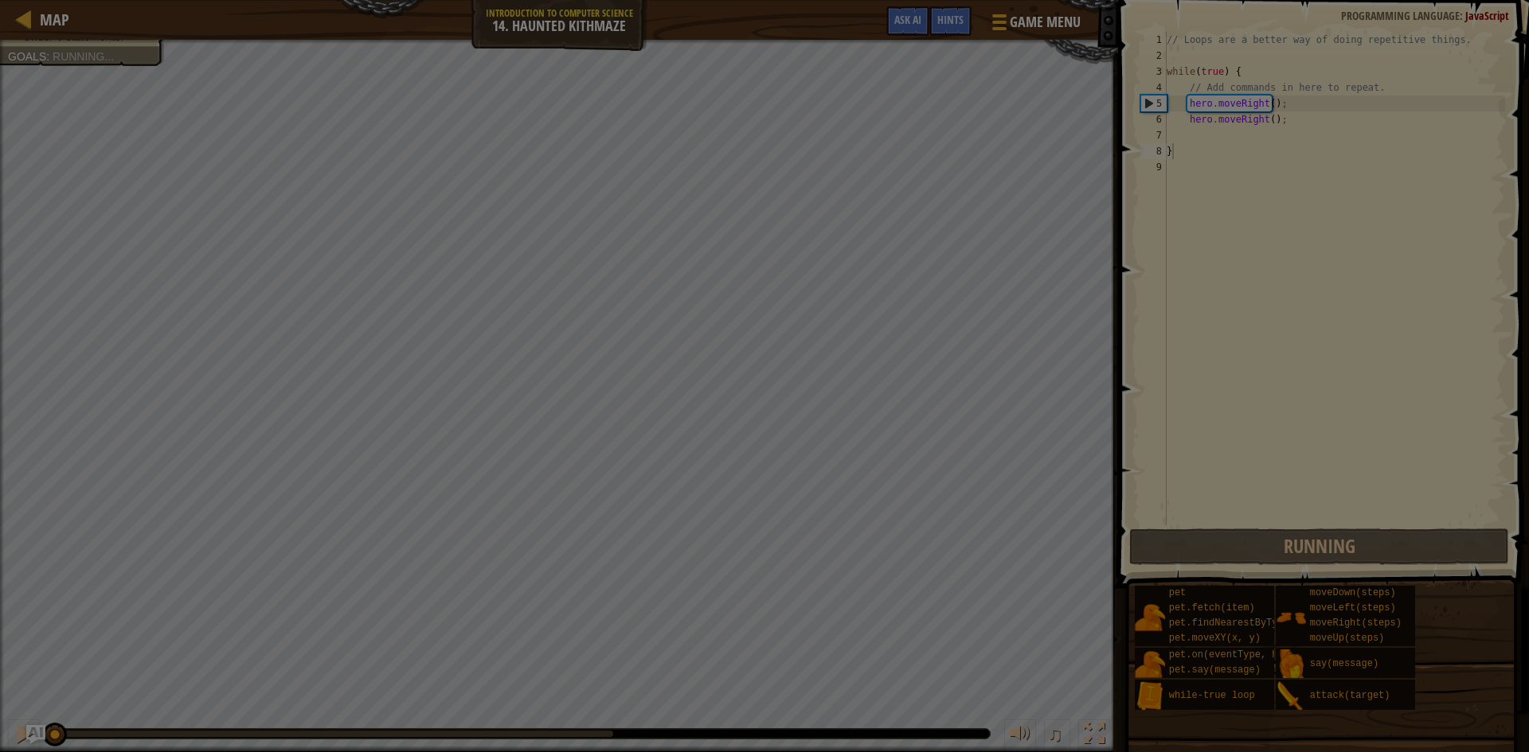
scroll to position [7, 0]
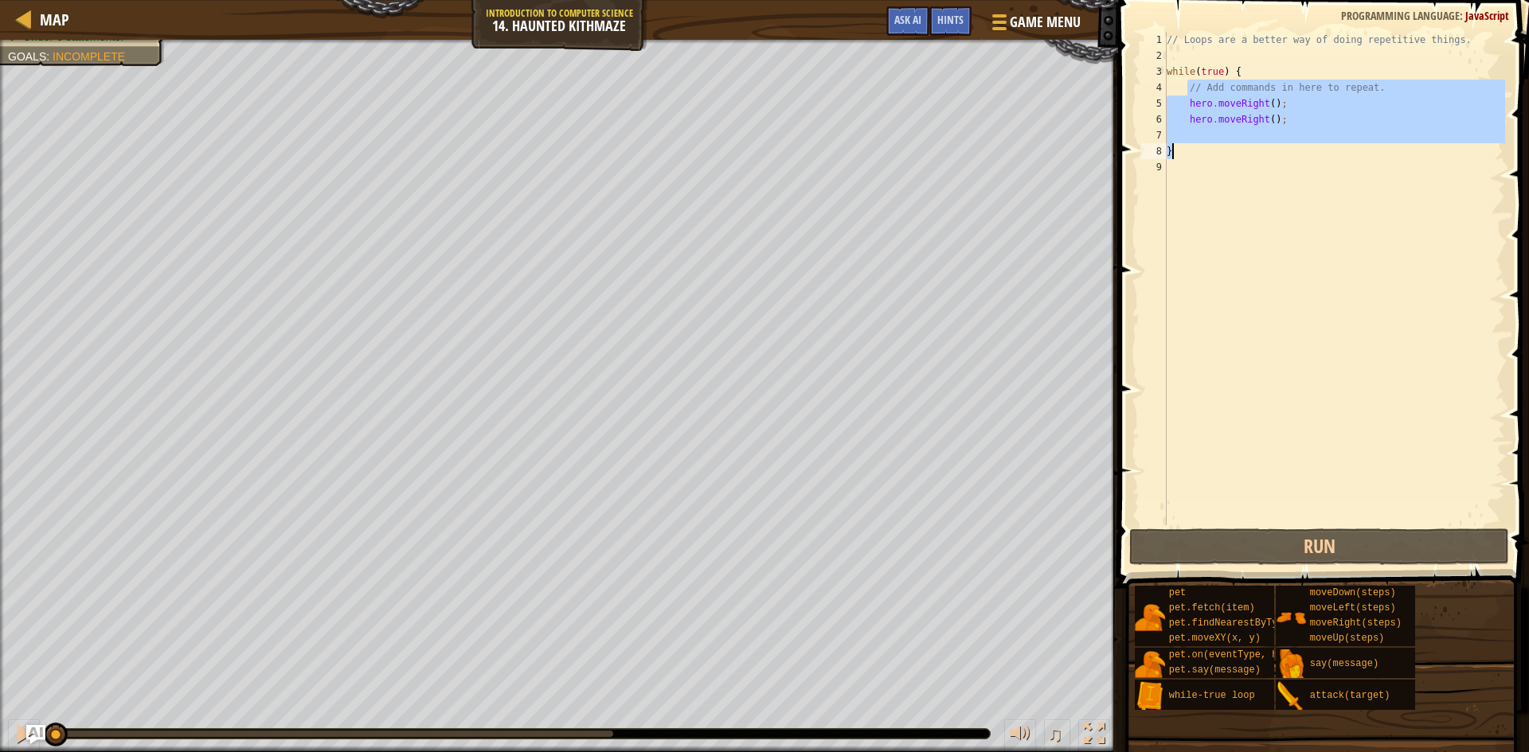
drag, startPoint x: 1185, startPoint y: 84, endPoint x: 1281, endPoint y: 149, distance: 115.3
click at [1281, 149] on div "// Loops are a better way of doing repetitive things. while ( true ) { // Add c…" at bounding box center [1334, 294] width 342 height 525
type textarea "}"
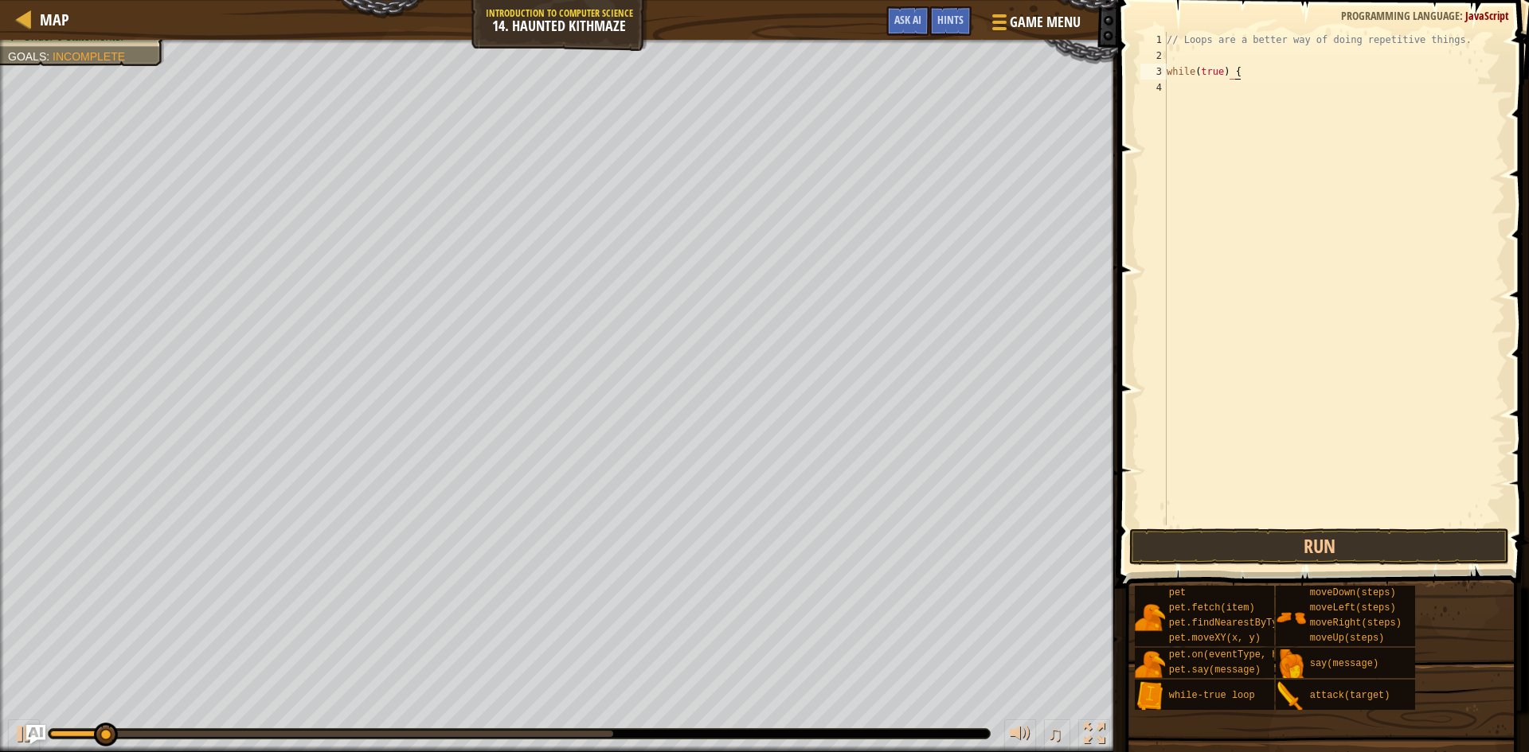
click at [1264, 76] on div "// Loops are a better way of doing repetitive things. while ( true ) {" at bounding box center [1334, 294] width 342 height 525
click at [1250, 68] on div "// Loops are a better way of doing repetitive things. while ( true ) {" at bounding box center [1334, 294] width 342 height 525
type textarea "while(true){"
click at [1265, 72] on div "// Loops are a better way of doing repetitive things. while ( true ) {" at bounding box center [1334, 294] width 342 height 525
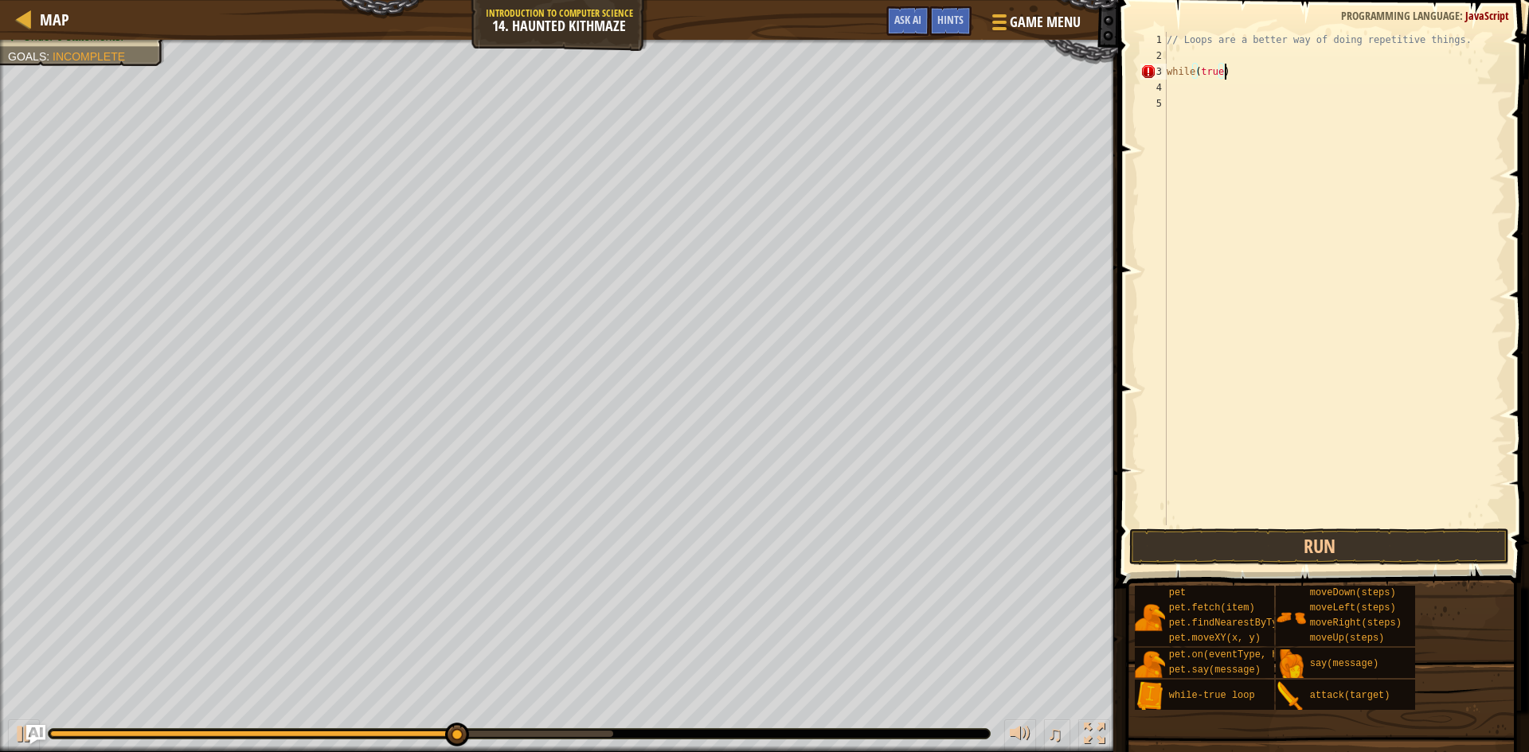
drag, startPoint x: 1265, startPoint y: 72, endPoint x: 1233, endPoint y: 80, distance: 33.0
click at [1260, 75] on div "// Loops are a better way of doing repetitive things. while ( true )" at bounding box center [1334, 294] width 342 height 525
type textarea "while(true) {"
click at [1009, 20] on span "Game Menu" at bounding box center [1045, 21] width 74 height 21
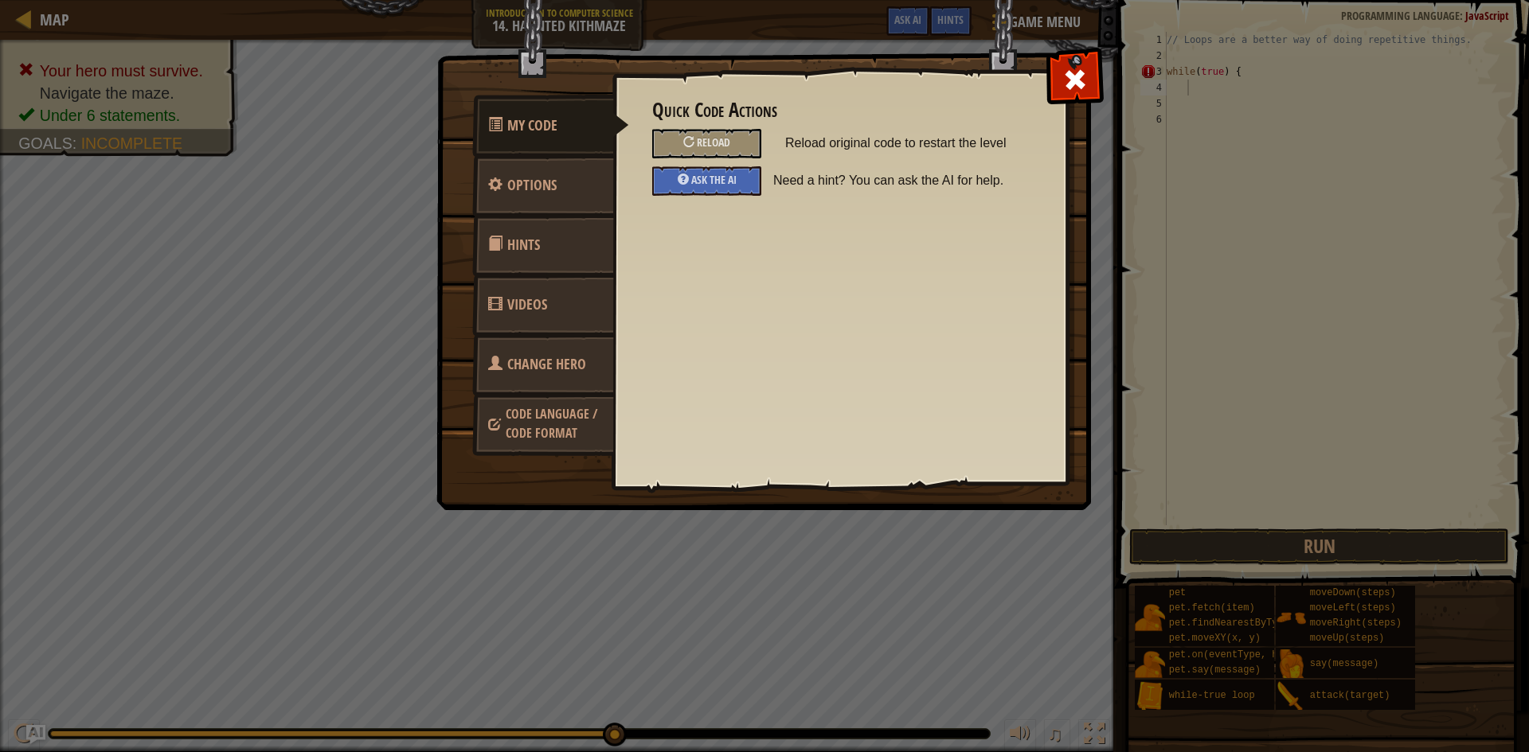
click at [736, 125] on div "Quick Code Actions Reload Reload original code to restart the level Ask the AI …" at bounding box center [839, 148] width 375 height 96
click at [735, 154] on div "Reload" at bounding box center [706, 143] width 109 height 29
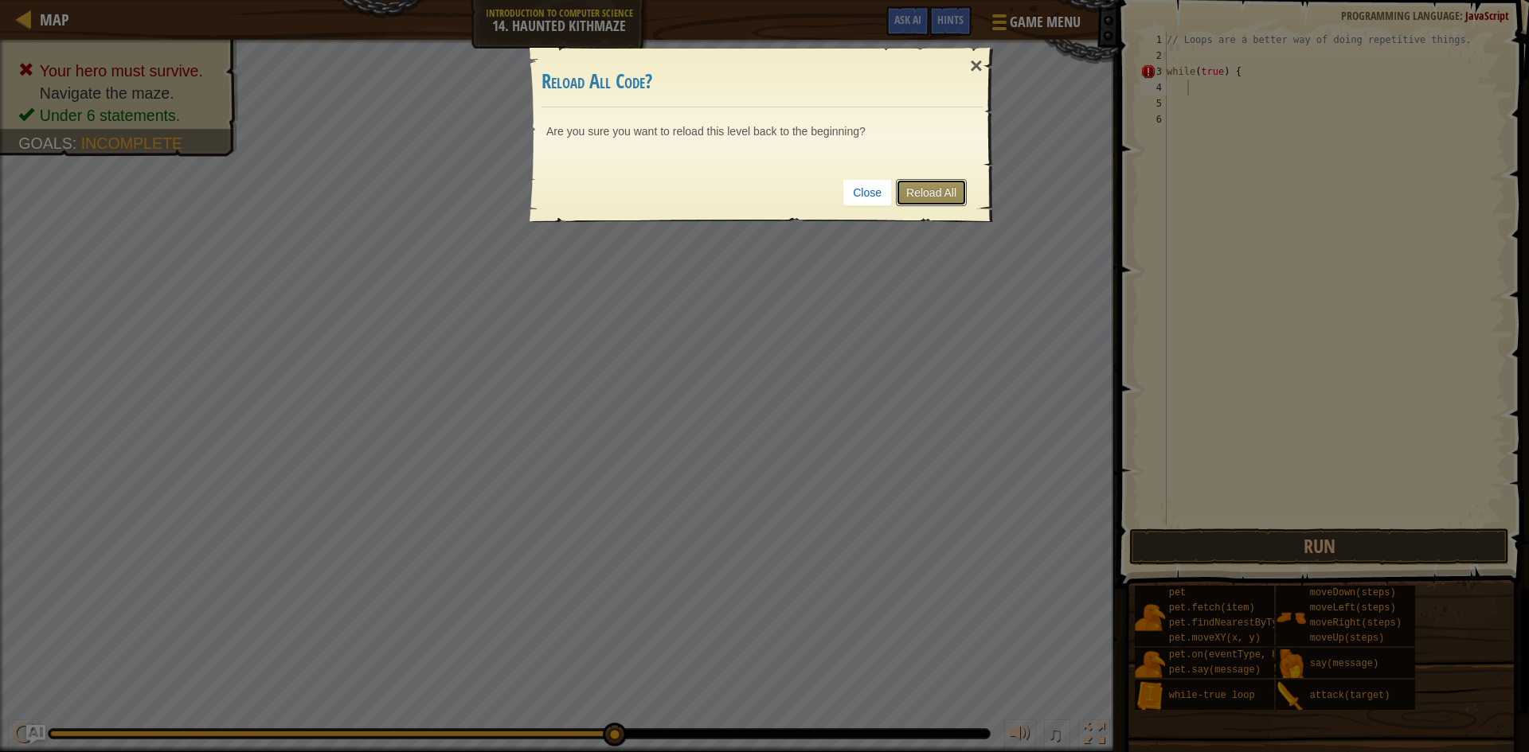
click at [908, 190] on link "Reload All" at bounding box center [931, 192] width 71 height 27
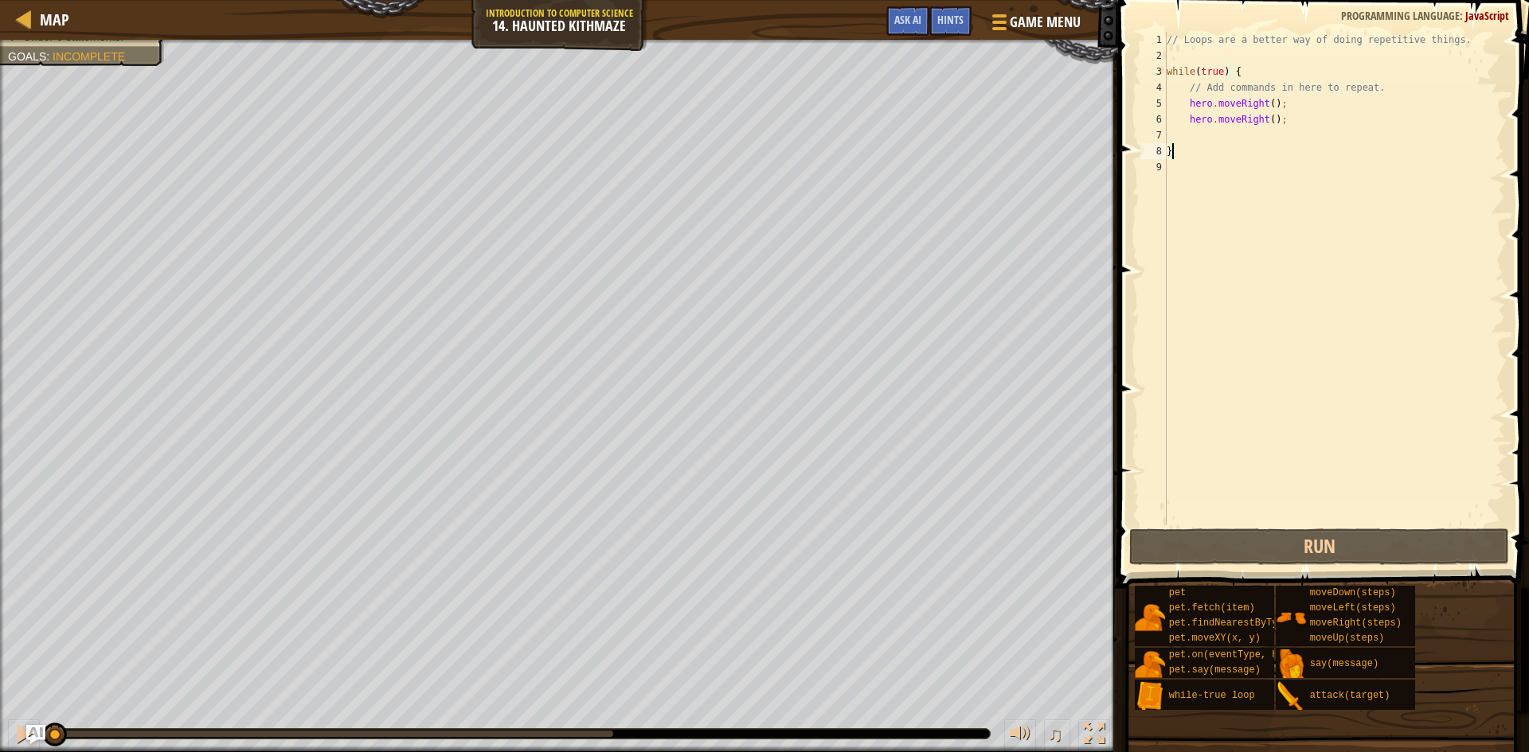
scroll to position [7, 0]
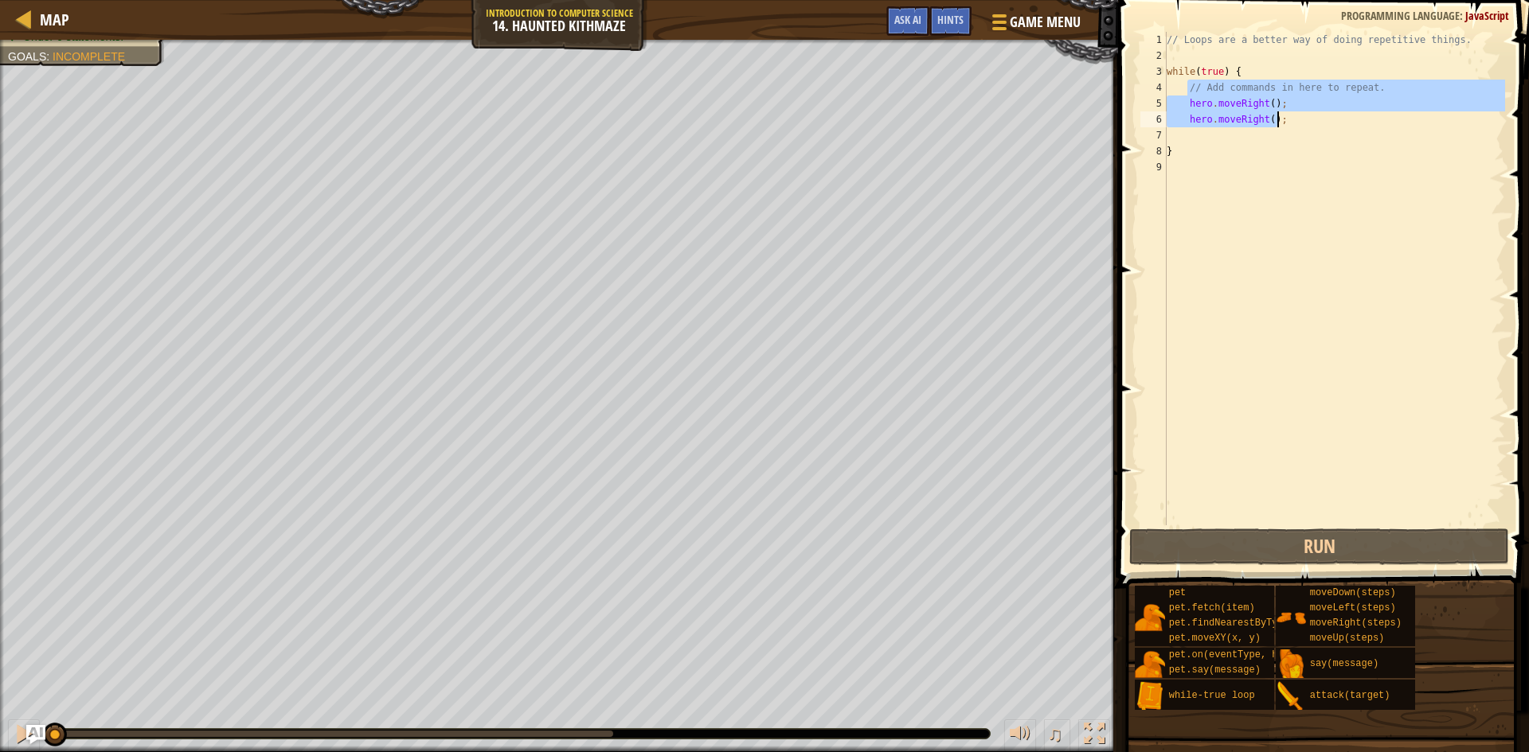
drag, startPoint x: 1186, startPoint y: 91, endPoint x: 1279, endPoint y: 119, distance: 97.5
click at [1279, 119] on div "// Loops are a better way of doing repetitive things. while ( true ) { // Add c…" at bounding box center [1334, 294] width 342 height 525
type textarea "hero.moveRight(); hero.moveRight();"
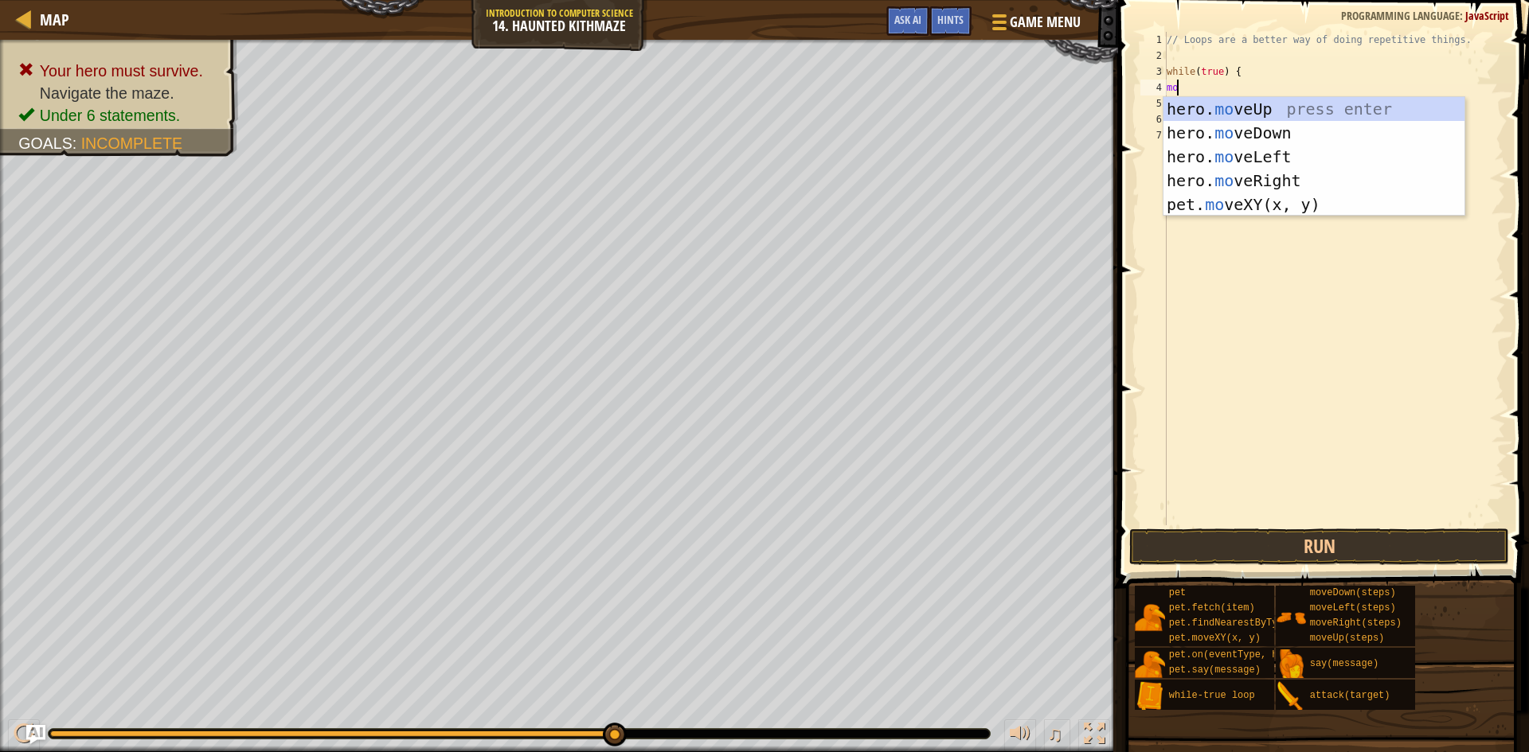
type textarea "move"
click at [1291, 160] on div "hero. move Up press enter hero. move Down press enter hero. move Left press ent…" at bounding box center [1313, 180] width 301 height 167
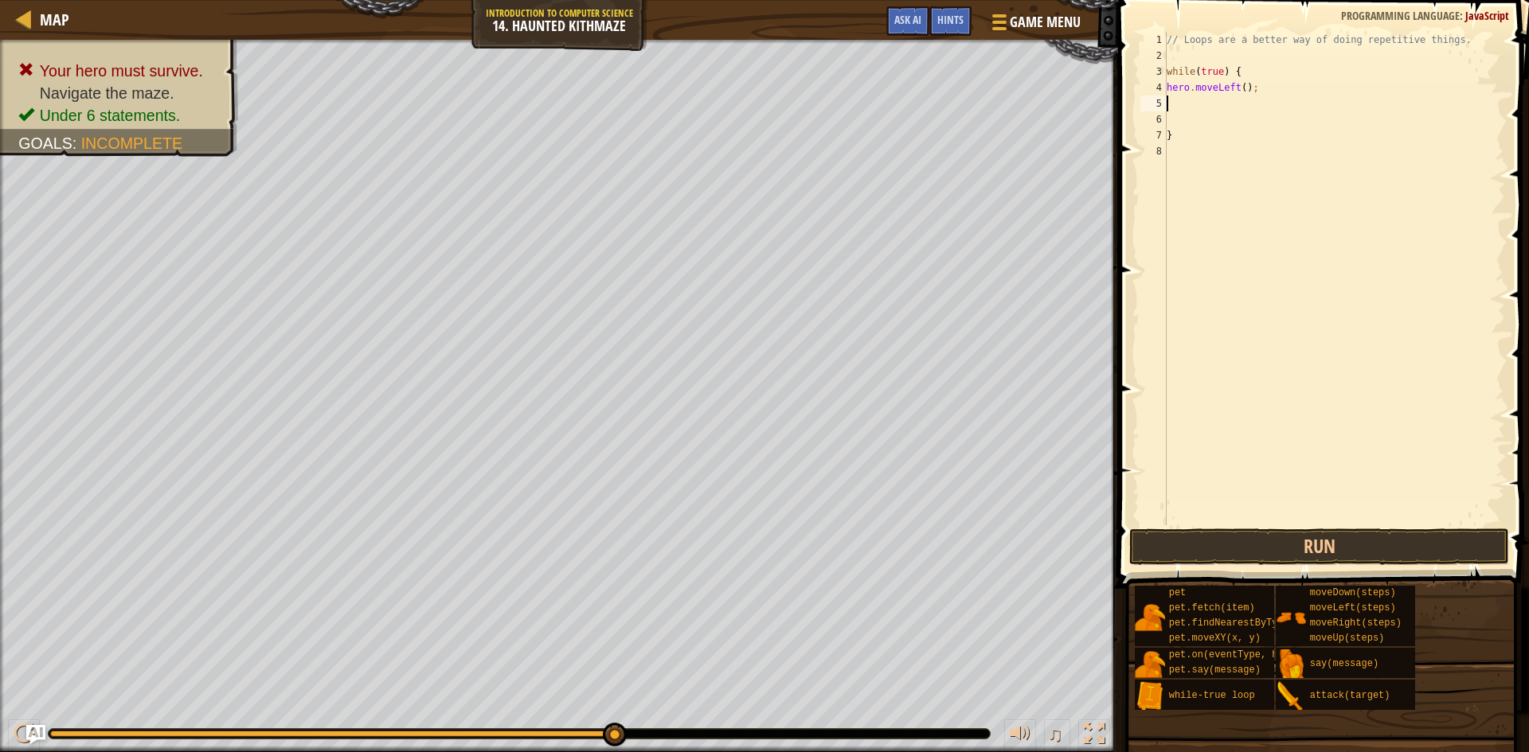
scroll to position [7, 0]
click at [1268, 553] on button "Run" at bounding box center [1319, 547] width 380 height 37
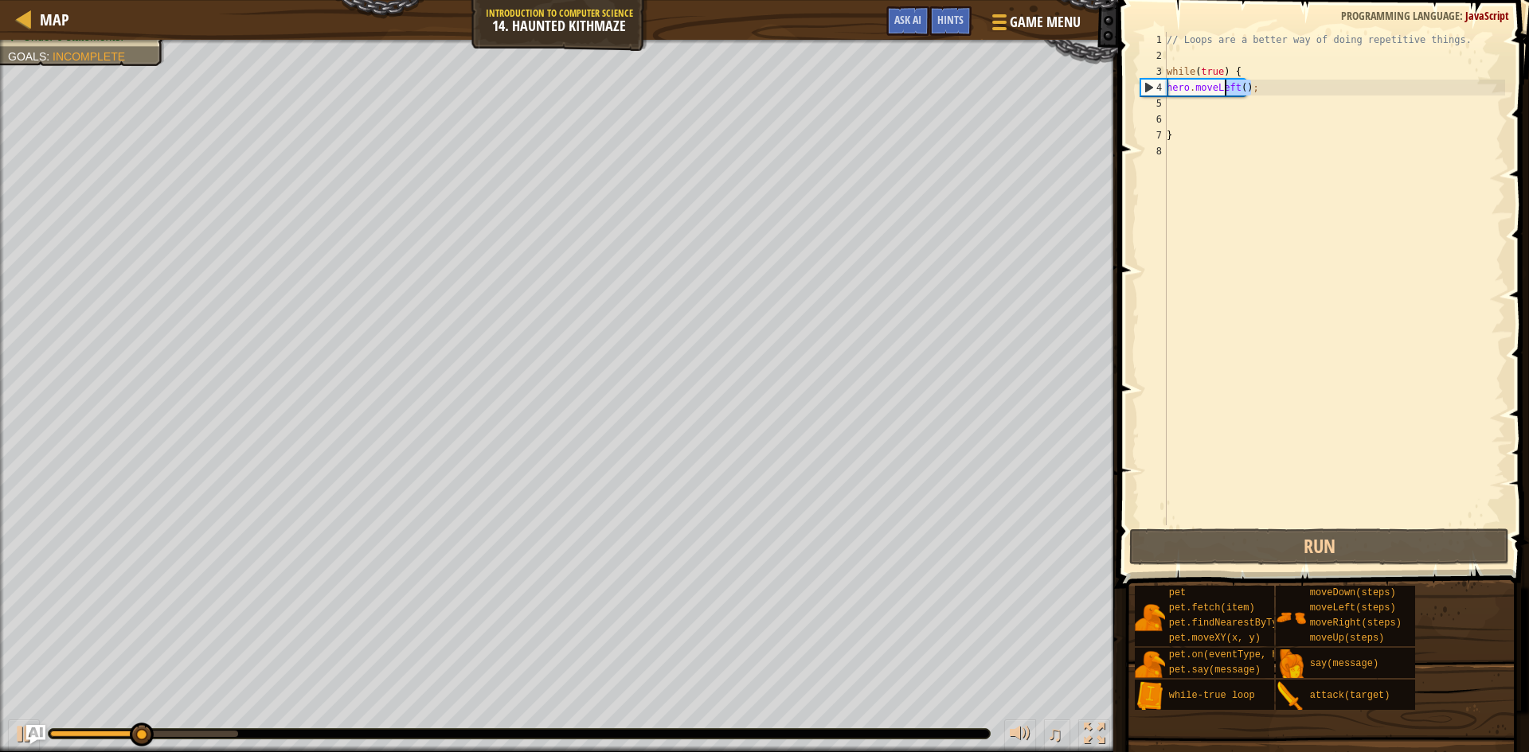
drag, startPoint x: 1253, startPoint y: 85, endPoint x: 1222, endPoint y: 88, distance: 31.1
click at [1222, 88] on div "// Loops are a better way of doing repetitive things. while ( true ) { hero . m…" at bounding box center [1334, 294] width 342 height 525
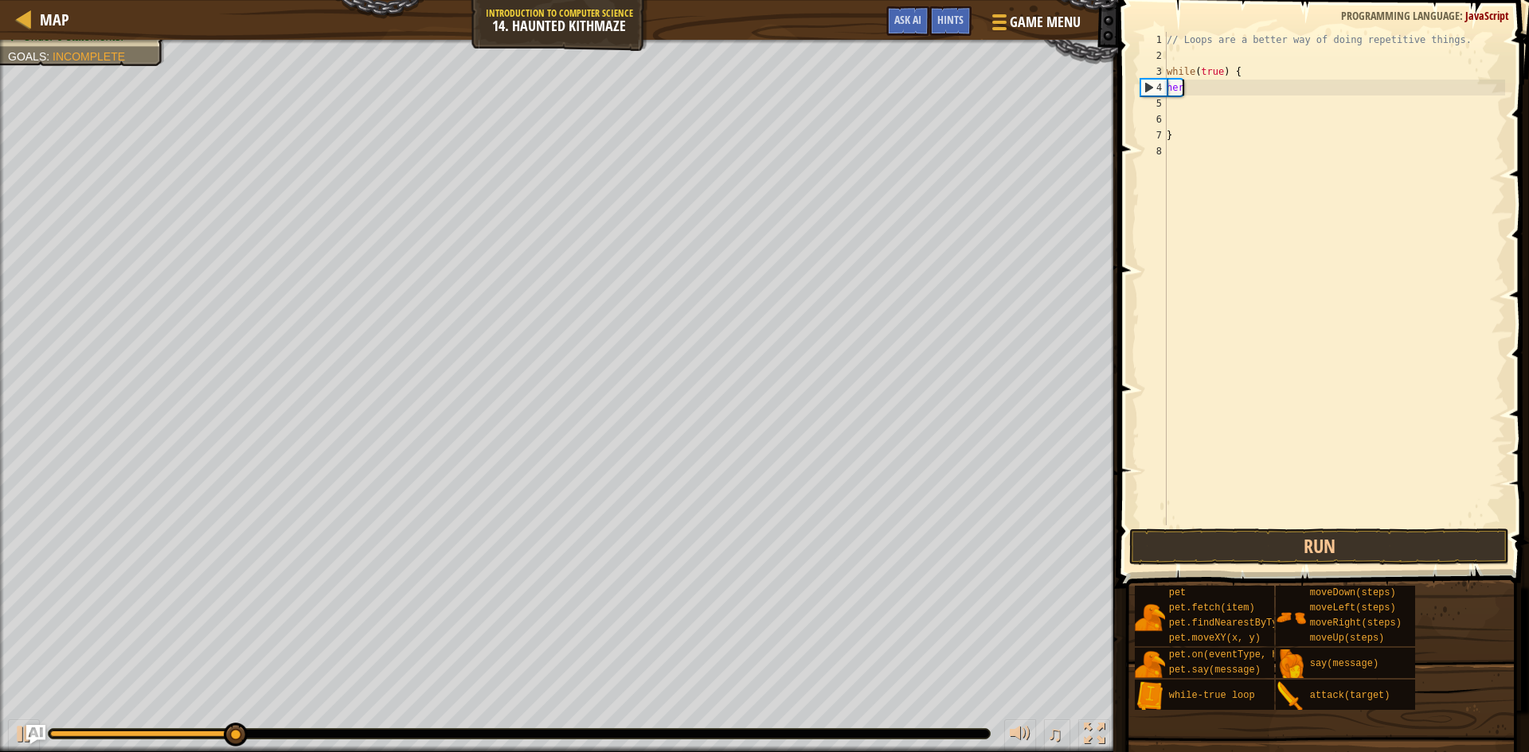
type textarea "h"
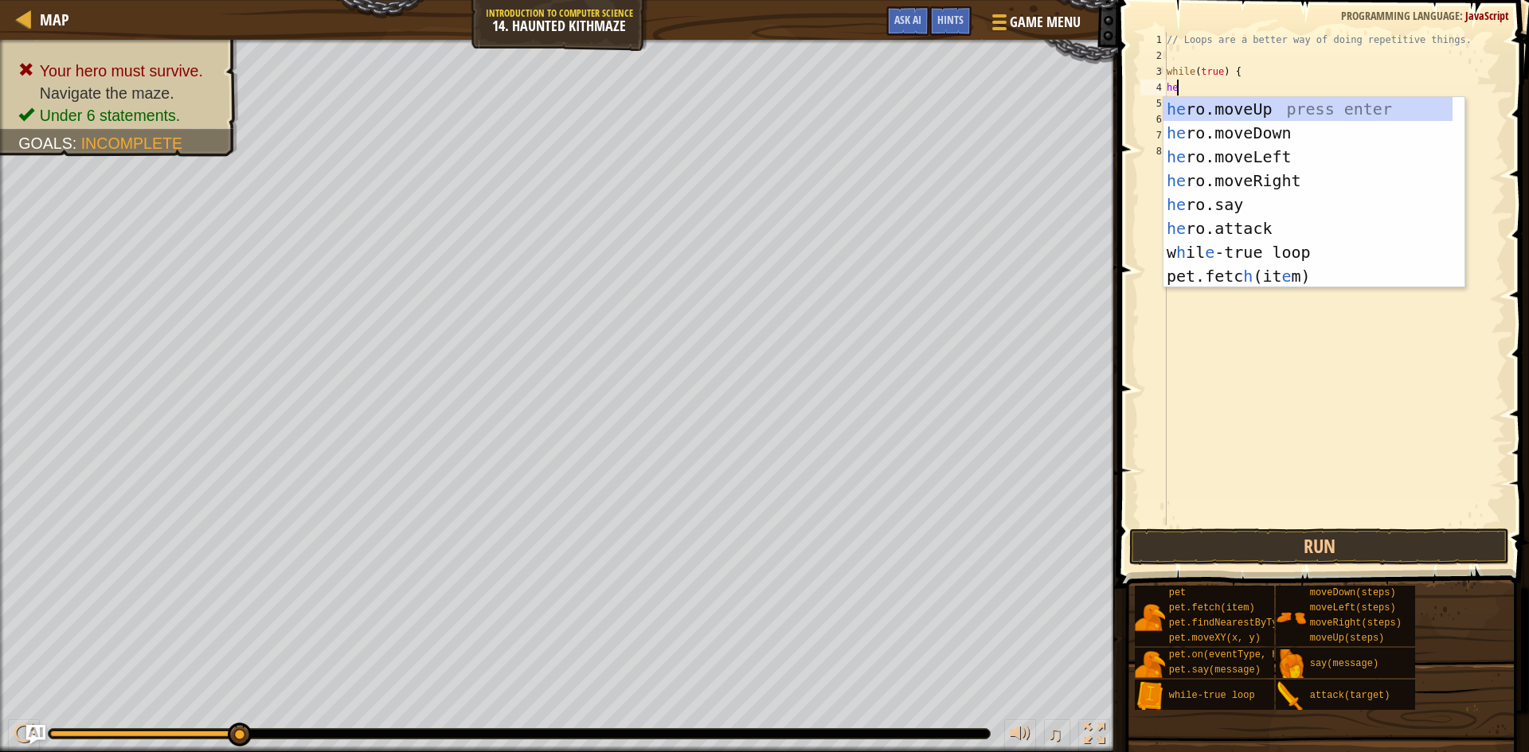
scroll to position [7, 1]
type textarea "hero"
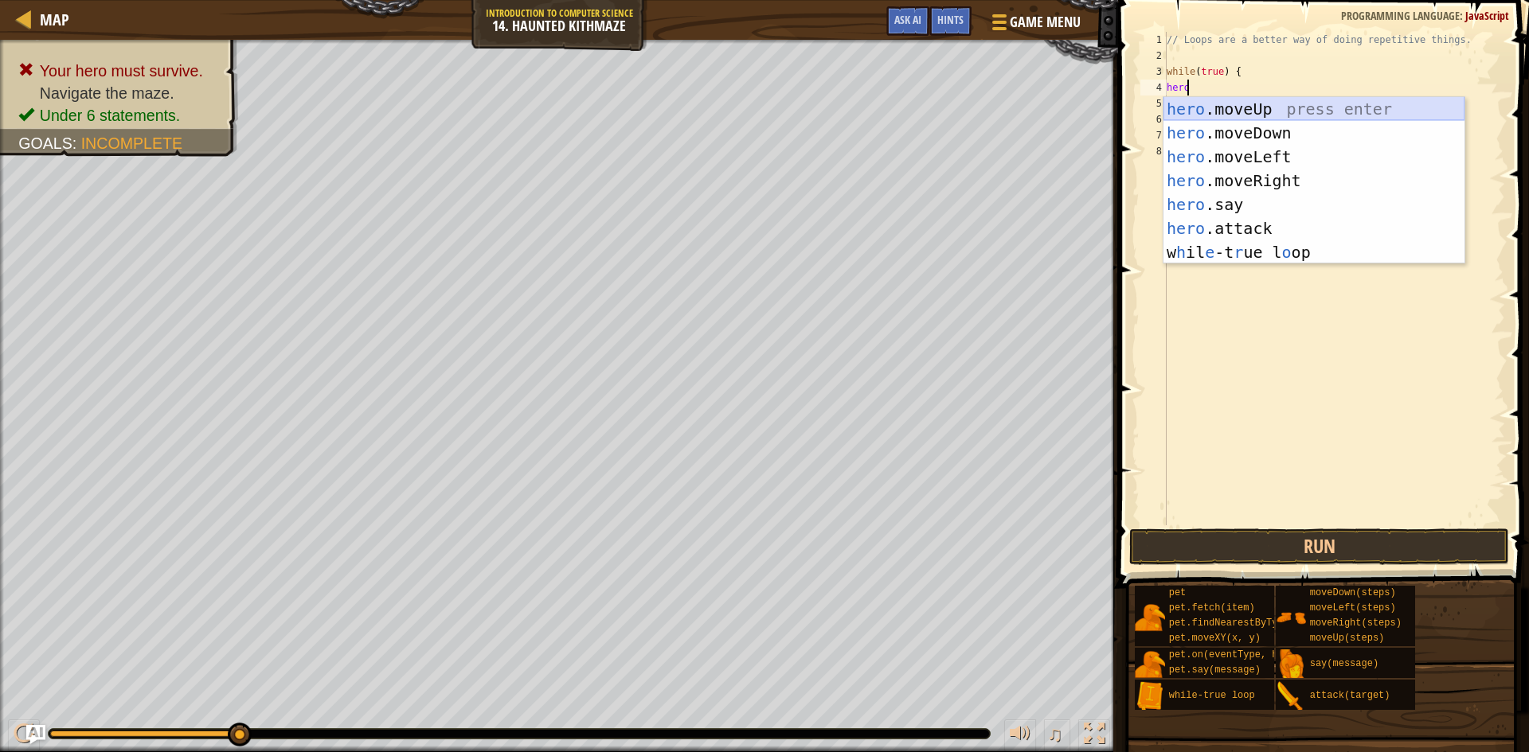
click at [1323, 111] on div "hero .moveUp press enter hero .moveDown press enter hero .moveLeft press enter …" at bounding box center [1313, 204] width 301 height 215
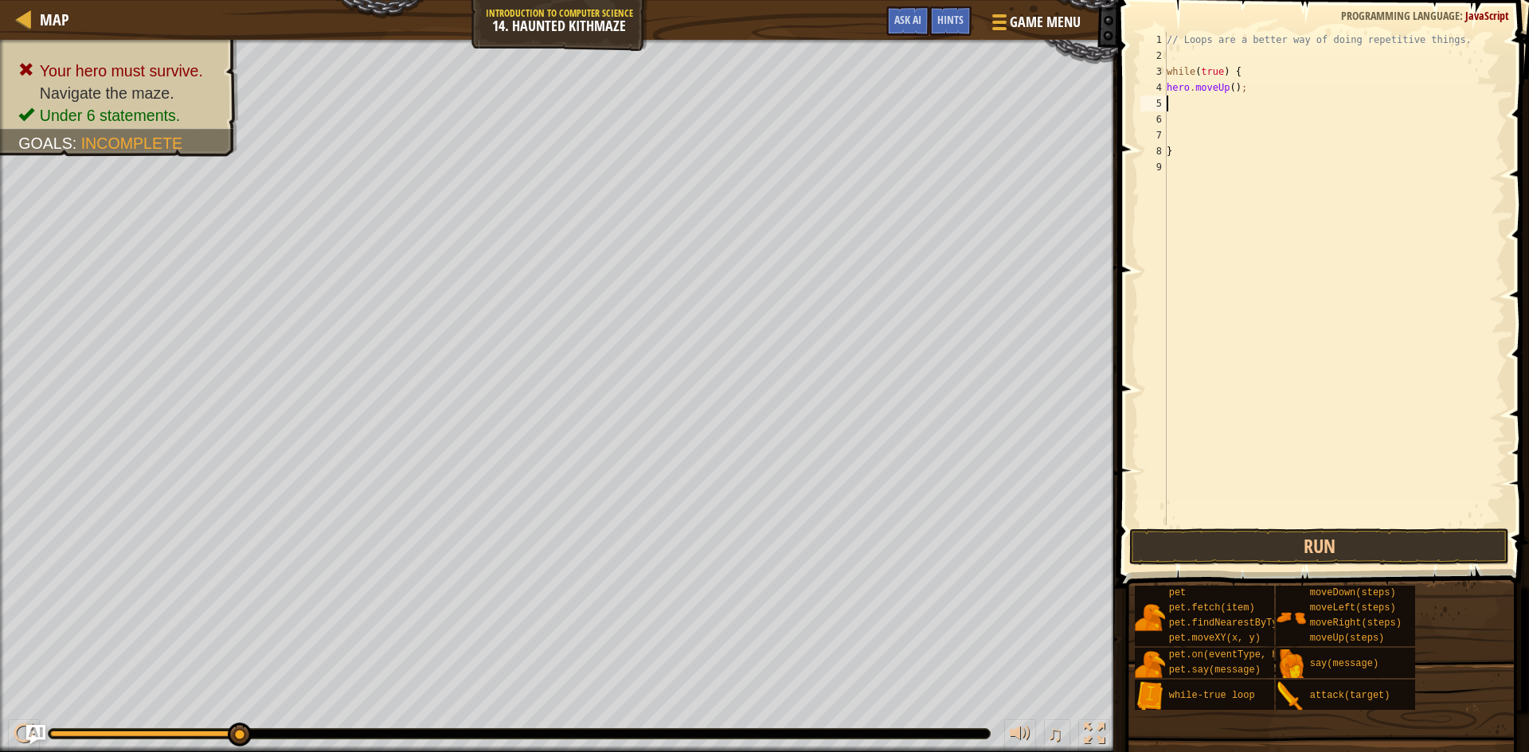
scroll to position [7, 0]
click at [1298, 549] on button "Run" at bounding box center [1319, 547] width 380 height 37
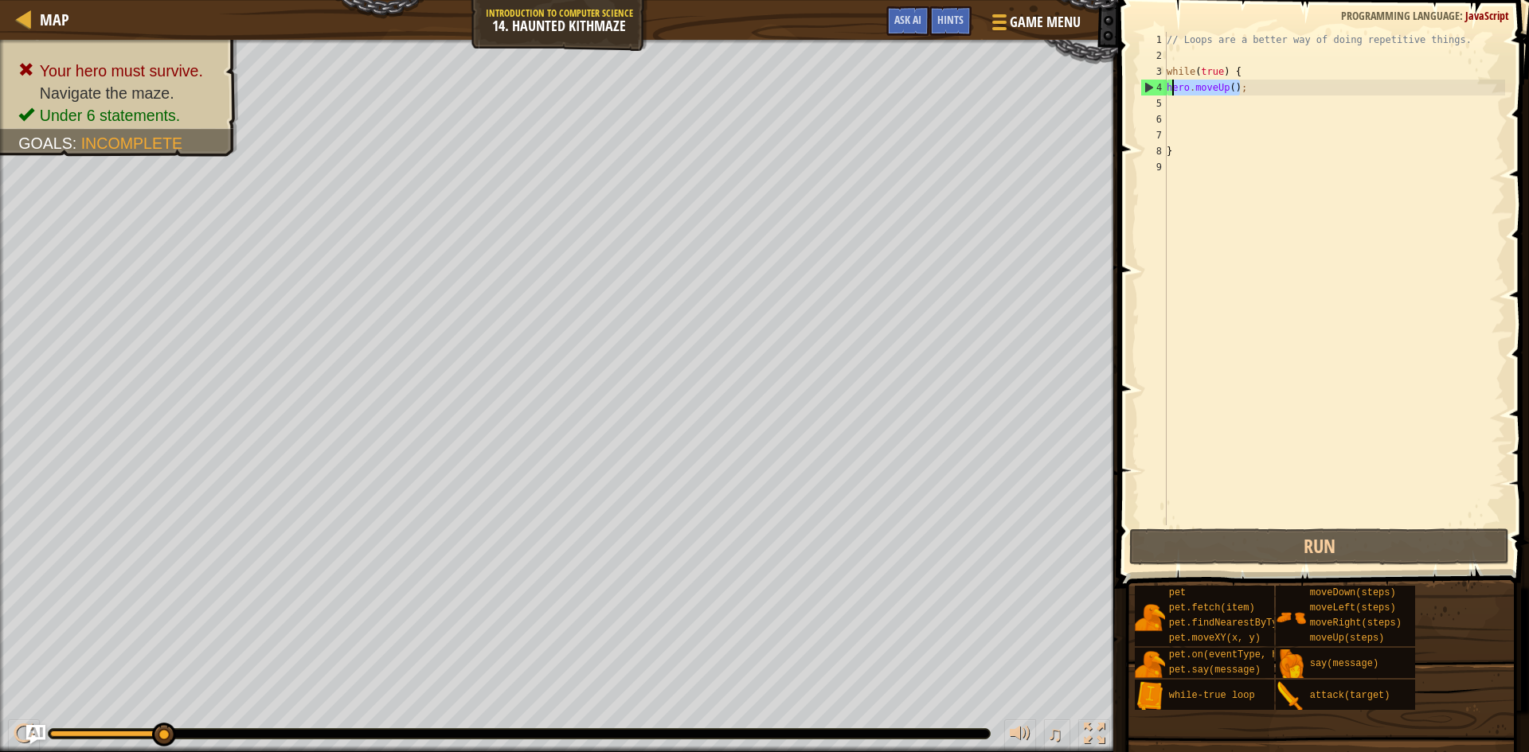
drag, startPoint x: 1237, startPoint y: 85, endPoint x: 1170, endPoint y: 95, distance: 68.3
click at [1170, 95] on div "// Loops are a better way of doing repetitive things. while ( true ) { hero . m…" at bounding box center [1334, 294] width 342 height 525
type textarea "h"
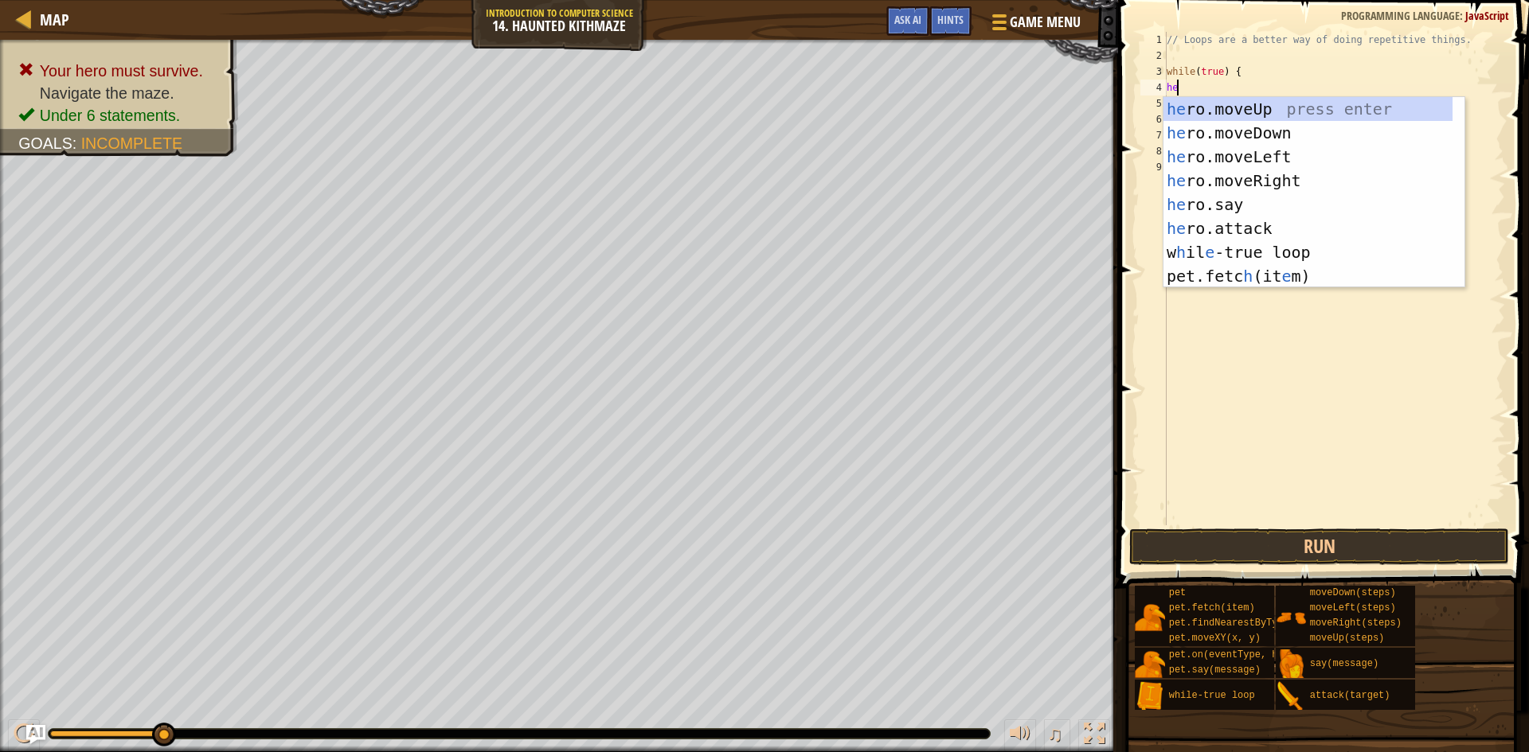
scroll to position [7, 1]
type textarea "hero"
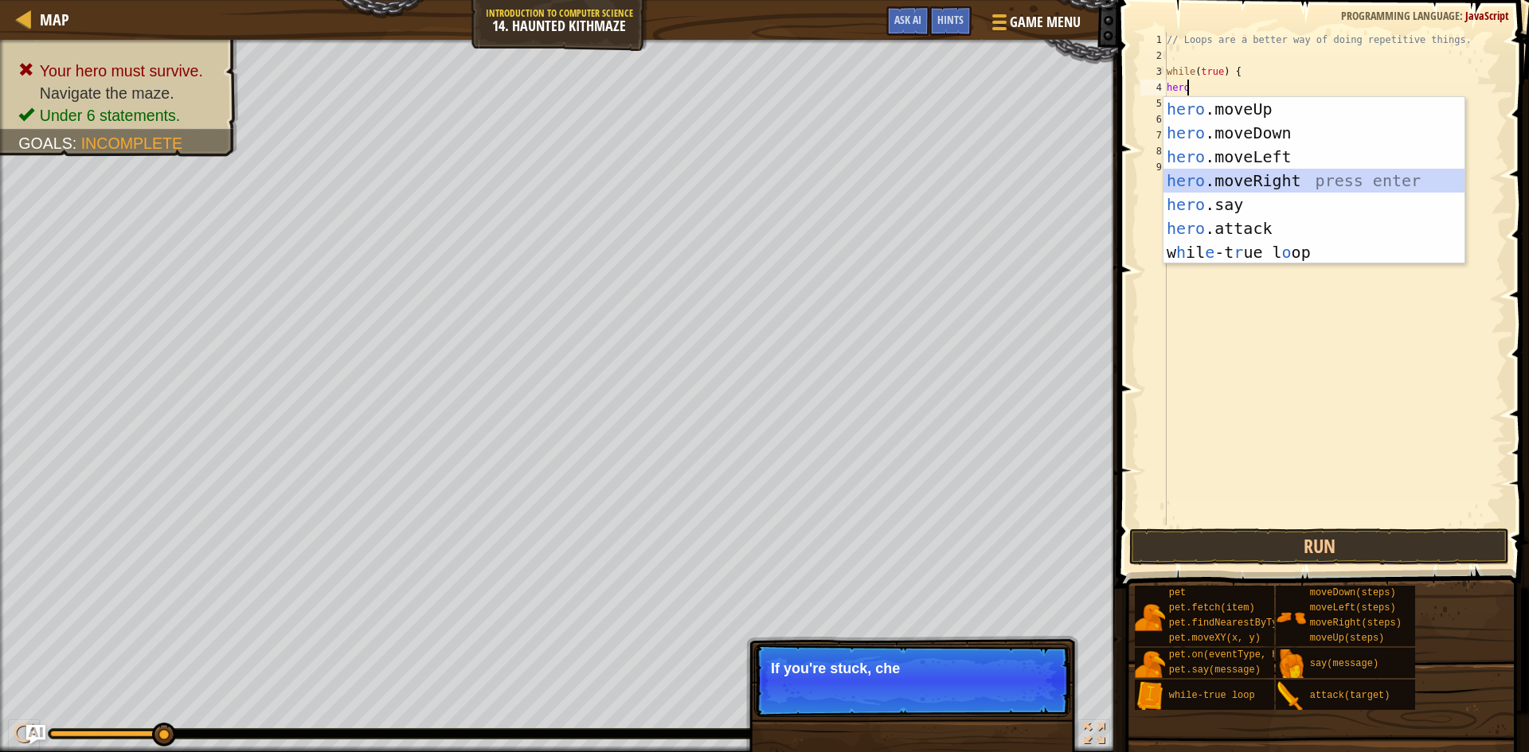
click at [1304, 180] on div "hero .moveUp press enter hero .moveDown press enter hero .moveLeft press enter …" at bounding box center [1313, 204] width 301 height 215
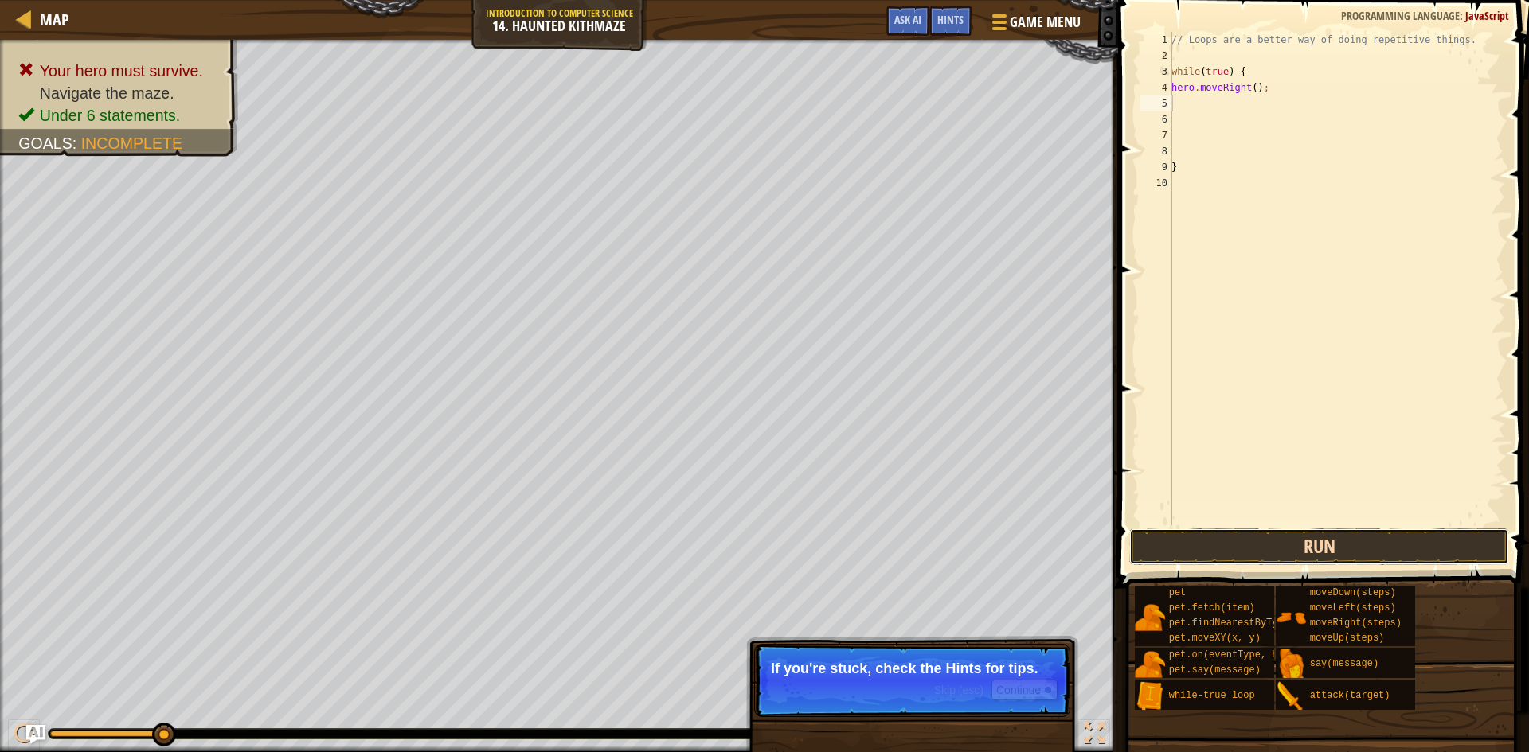
click at [1212, 550] on button "Run" at bounding box center [1319, 547] width 380 height 37
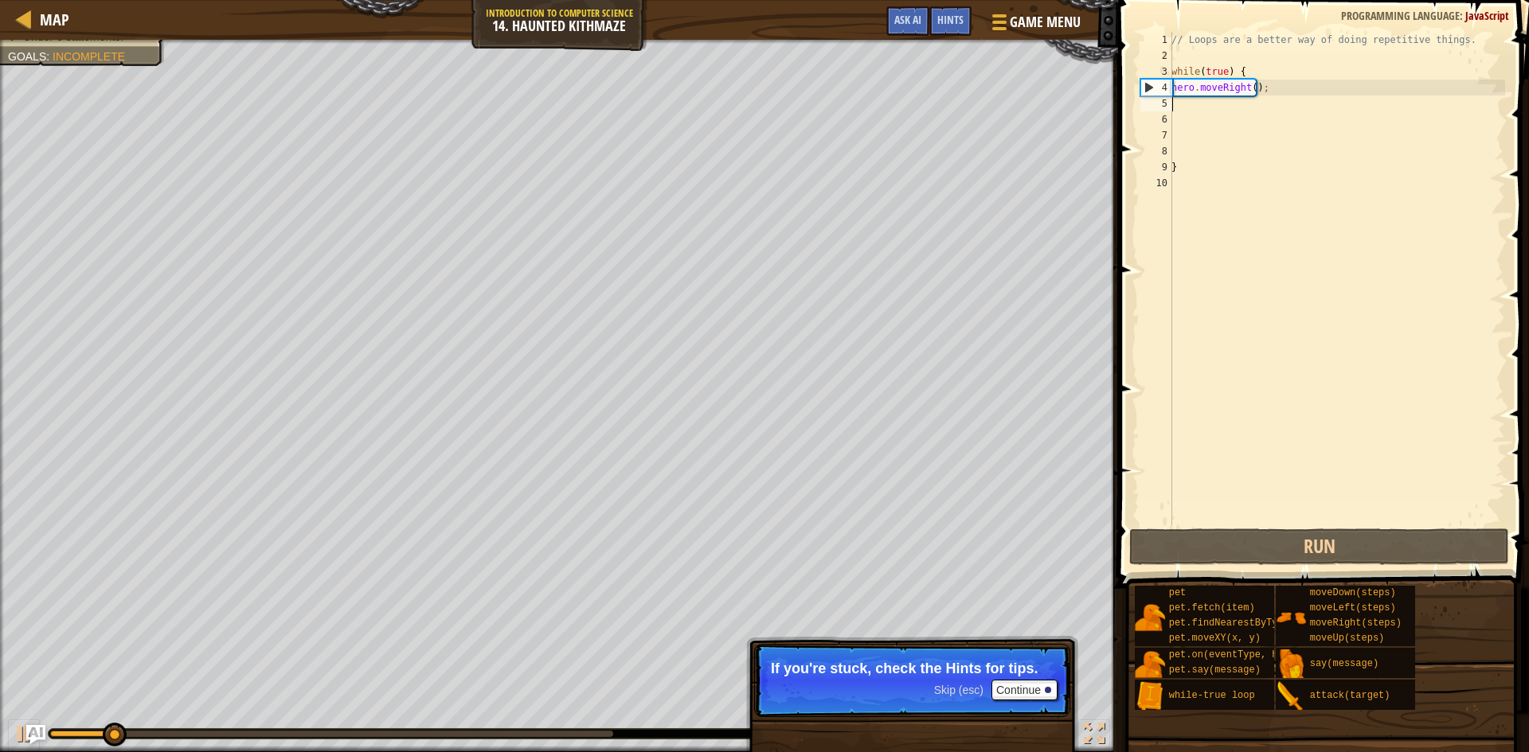
click at [1209, 106] on div "// Loops are a better way of doing repetitive things. while ( true ) { hero . m…" at bounding box center [1336, 294] width 337 height 525
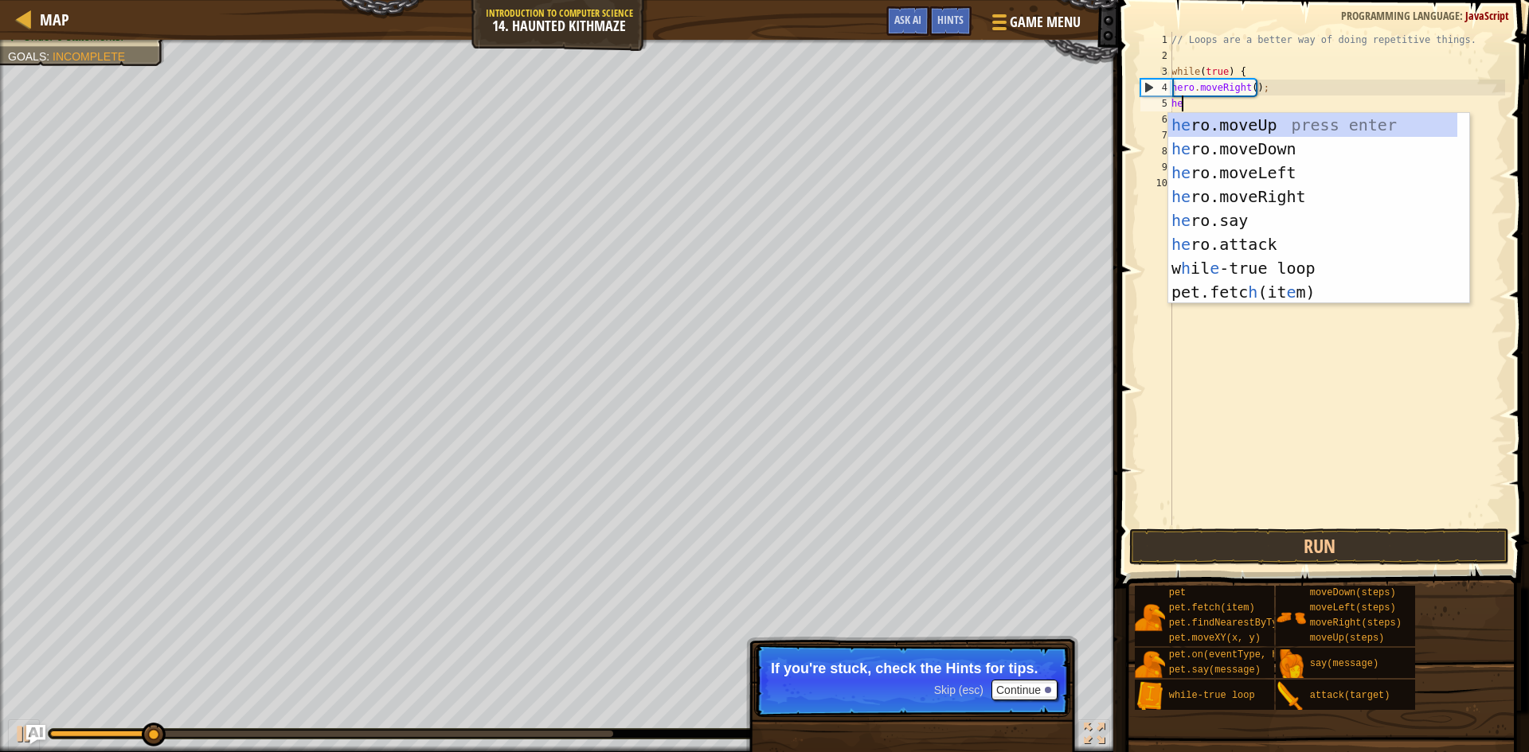
type textarea "her"
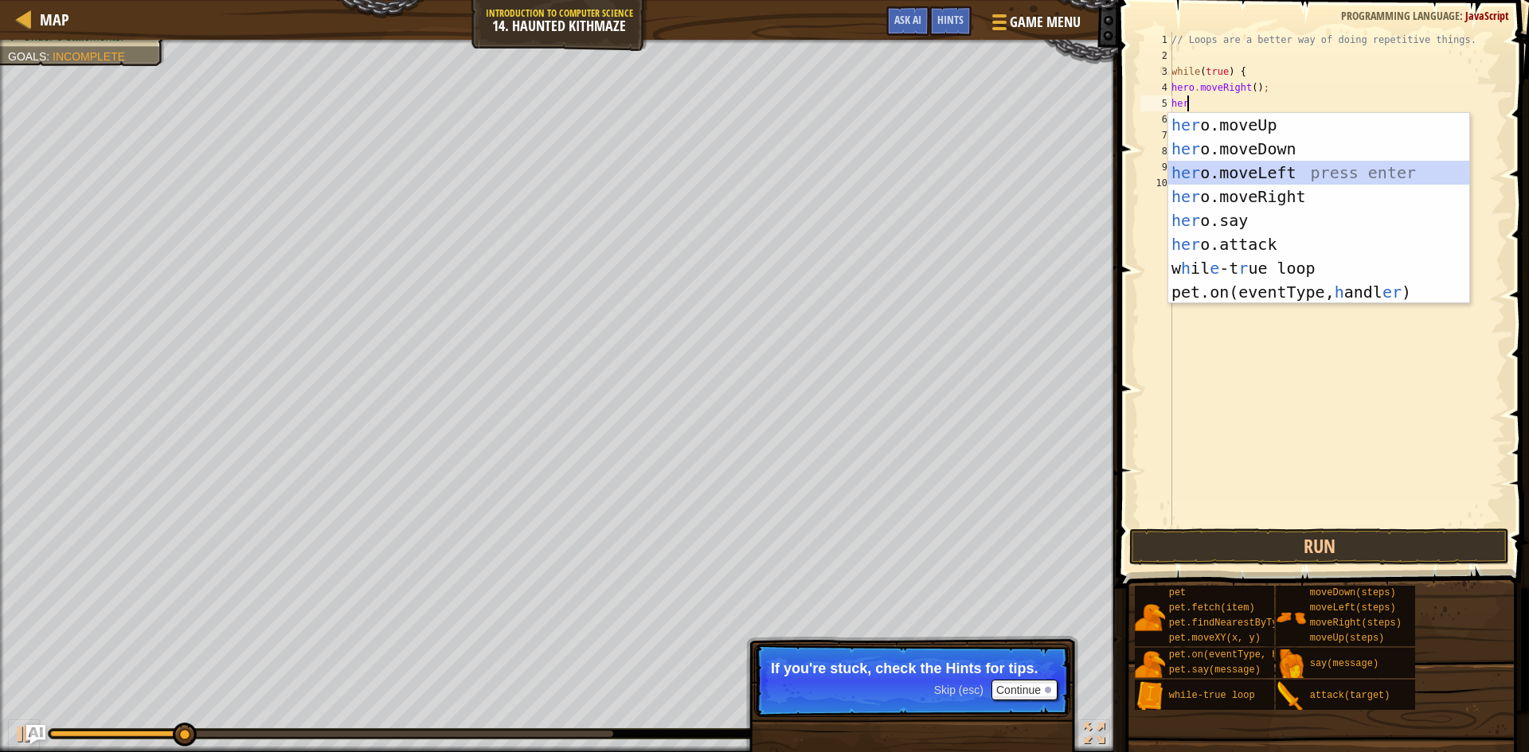
click at [1317, 183] on div "her o.moveUp press enter her o.moveDown press enter her o.moveLeft press enter …" at bounding box center [1318, 232] width 301 height 239
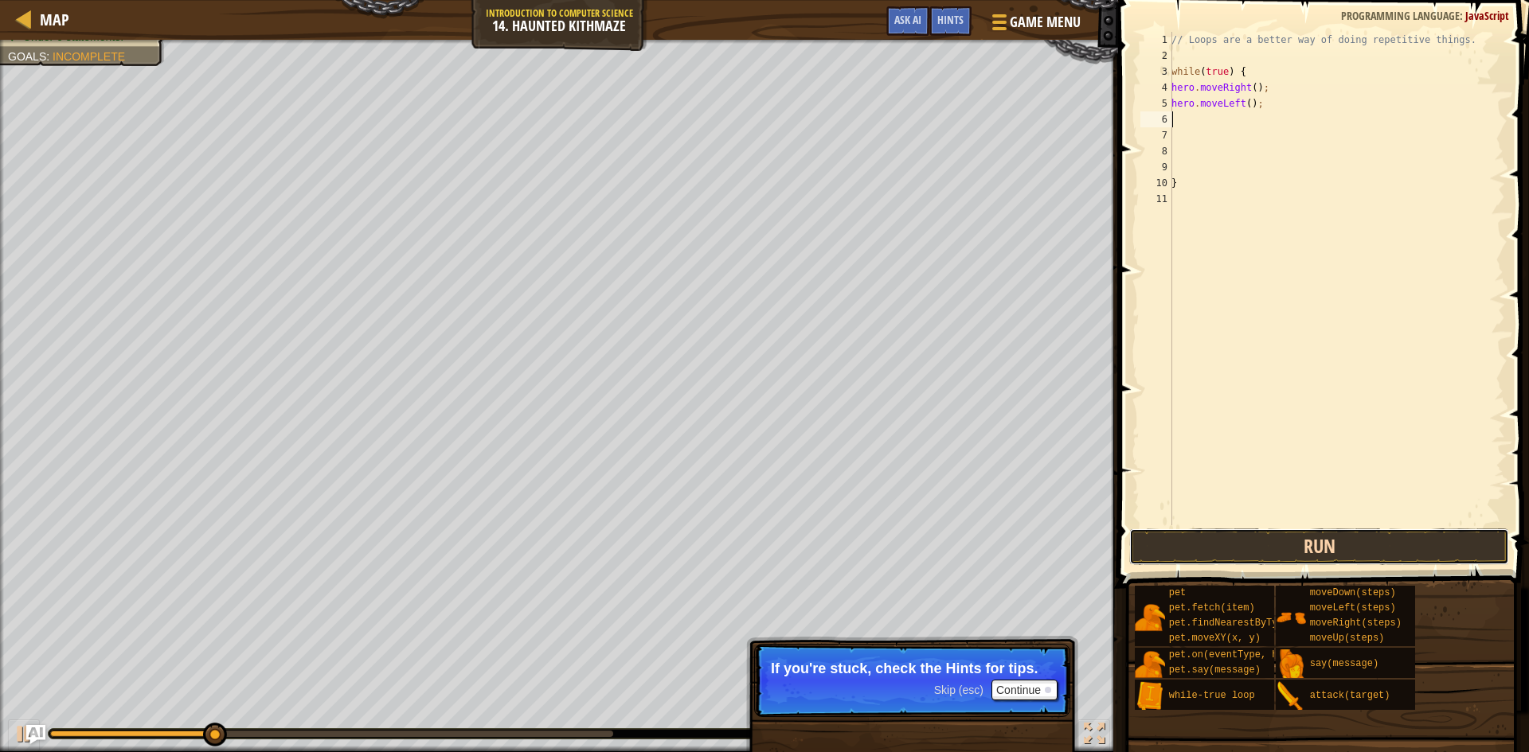
click at [1391, 549] on button "Run" at bounding box center [1319, 547] width 380 height 37
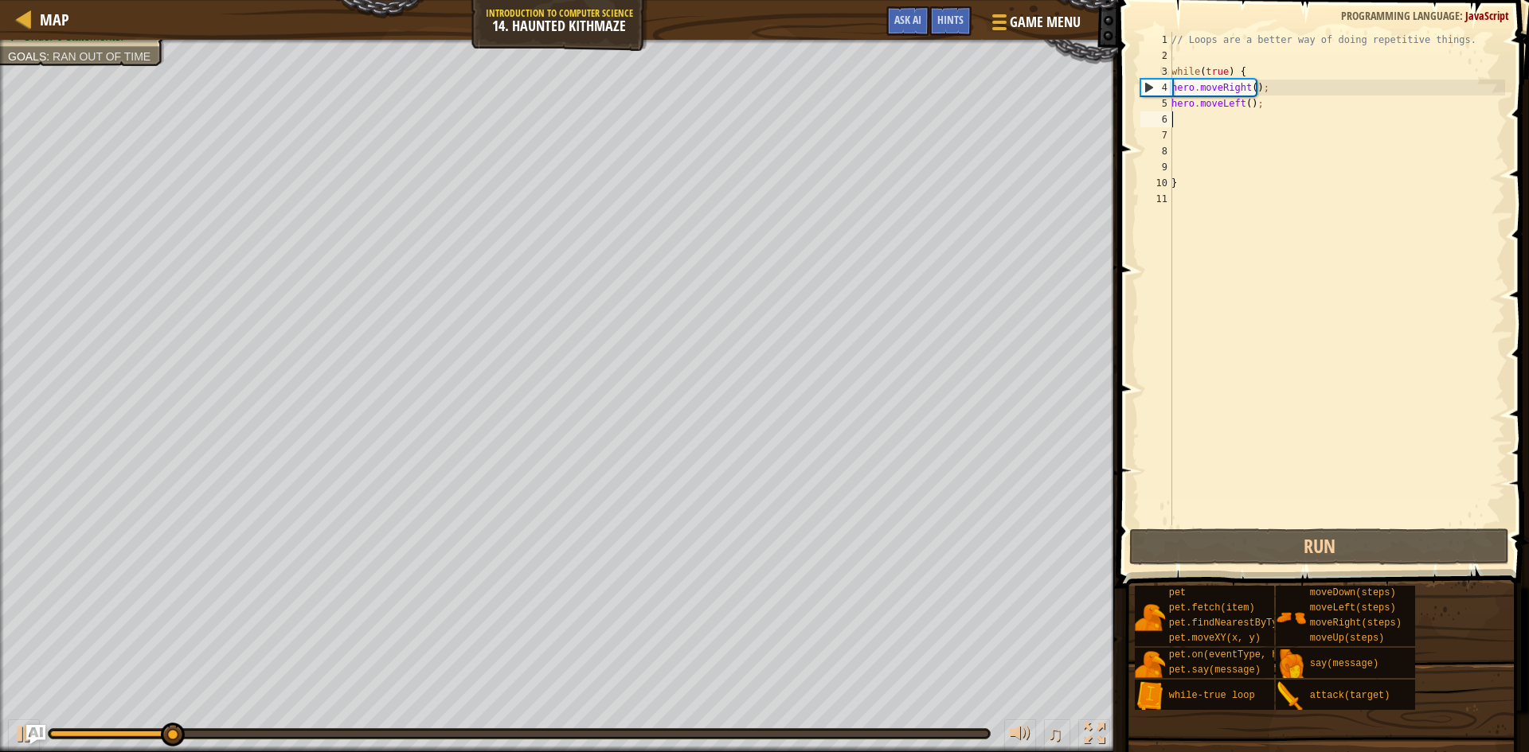
click at [1290, 84] on div "// Loops are a better way of doing repetitive things. while ( true ) { hero . m…" at bounding box center [1336, 294] width 337 height 525
click at [1251, 92] on div "// Loops are a better way of doing repetitive things. while ( true ) { hero . m…" at bounding box center [1336, 294] width 337 height 525
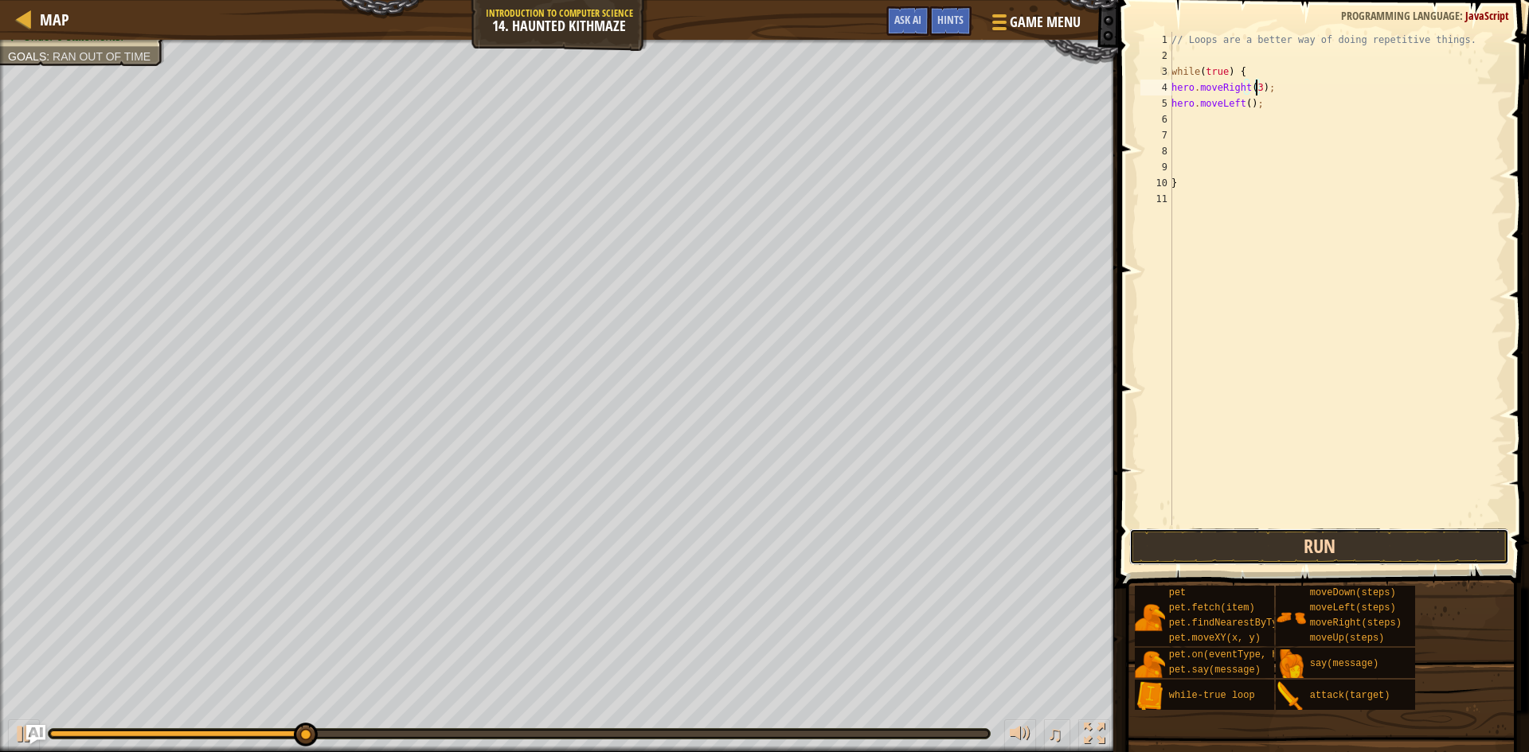
click at [1343, 562] on button "Run" at bounding box center [1319, 547] width 380 height 37
click at [1252, 548] on button "Run" at bounding box center [1319, 547] width 380 height 37
click at [1334, 540] on button "Run" at bounding box center [1319, 547] width 380 height 37
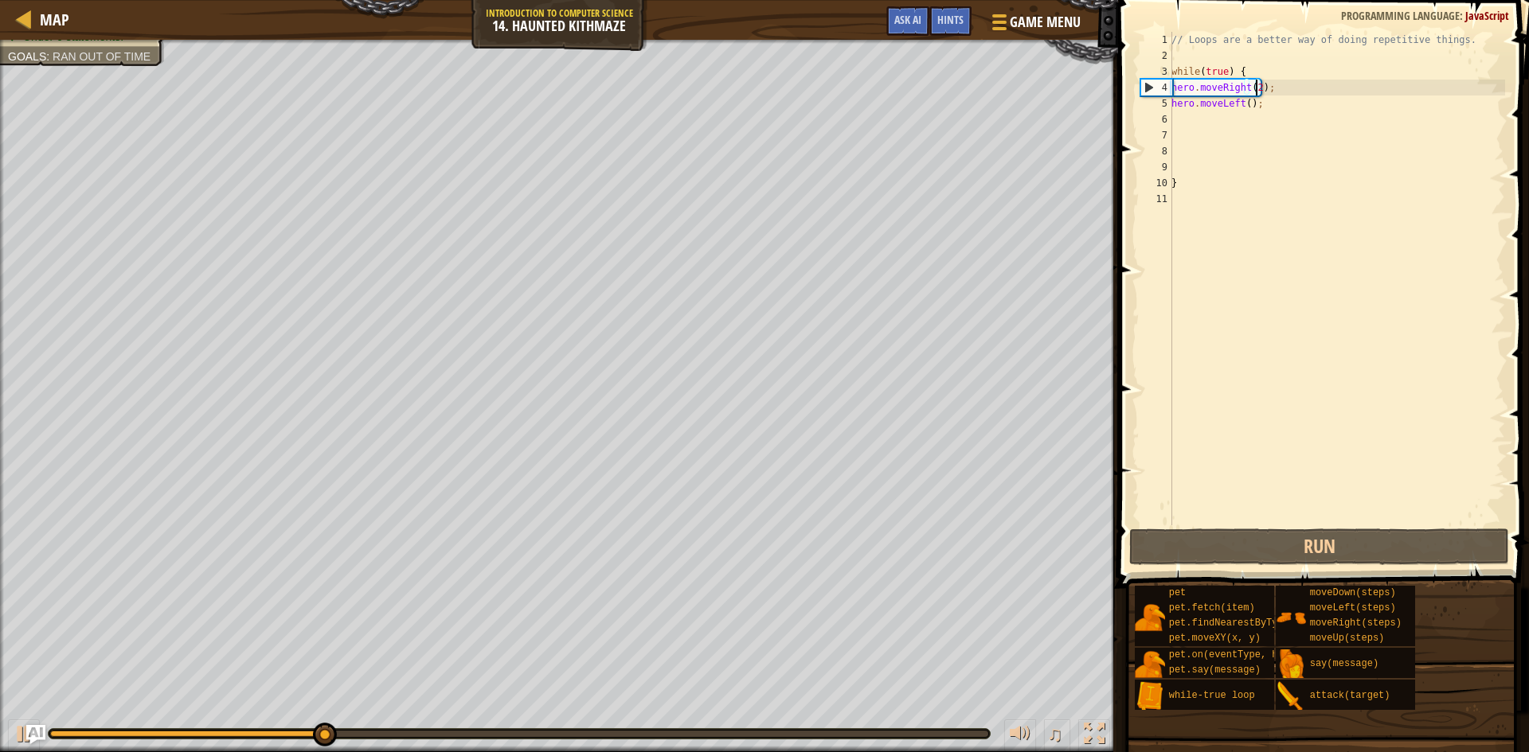
click at [1258, 109] on div "// Loops are a better way of doing repetitive things. while ( true ) { hero . m…" at bounding box center [1336, 294] width 337 height 525
type textarea "hero.moveLeft();"
